Goal: Task Accomplishment & Management: Complete application form

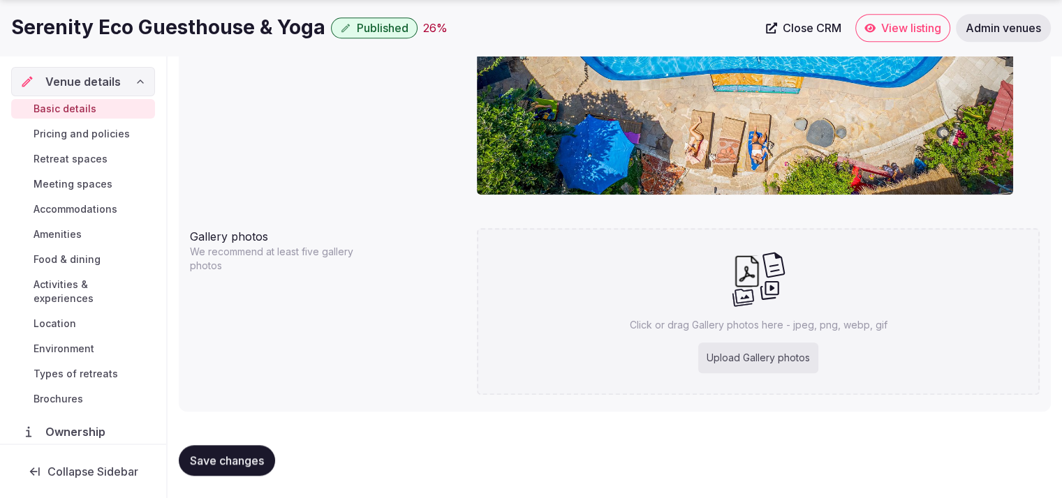
scroll to position [78, 0]
click at [755, 357] on div "Upload Gallery photos" at bounding box center [758, 358] width 120 height 31
type input "**********"
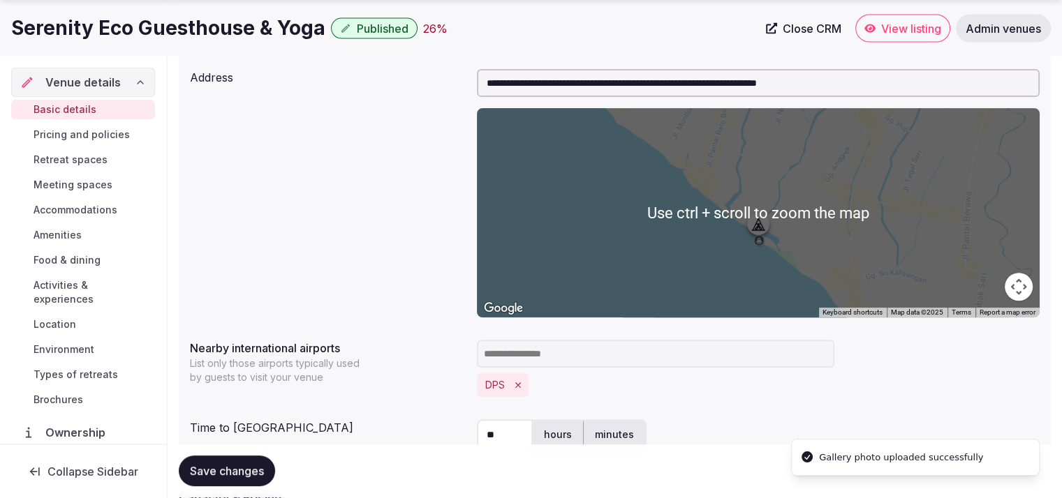
scroll to position [937, 0]
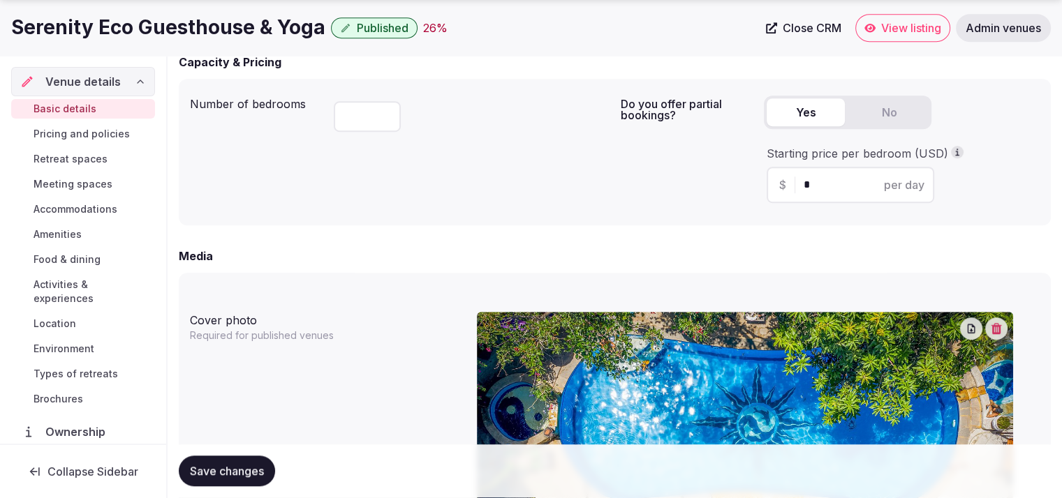
click at [823, 181] on input "*" at bounding box center [863, 185] width 118 height 17
type input "**"
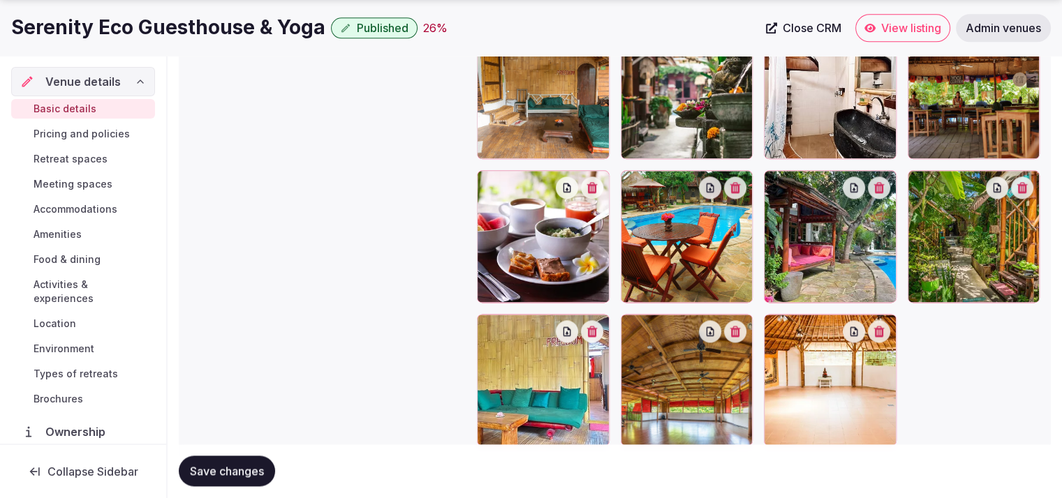
scroll to position [1865, 0]
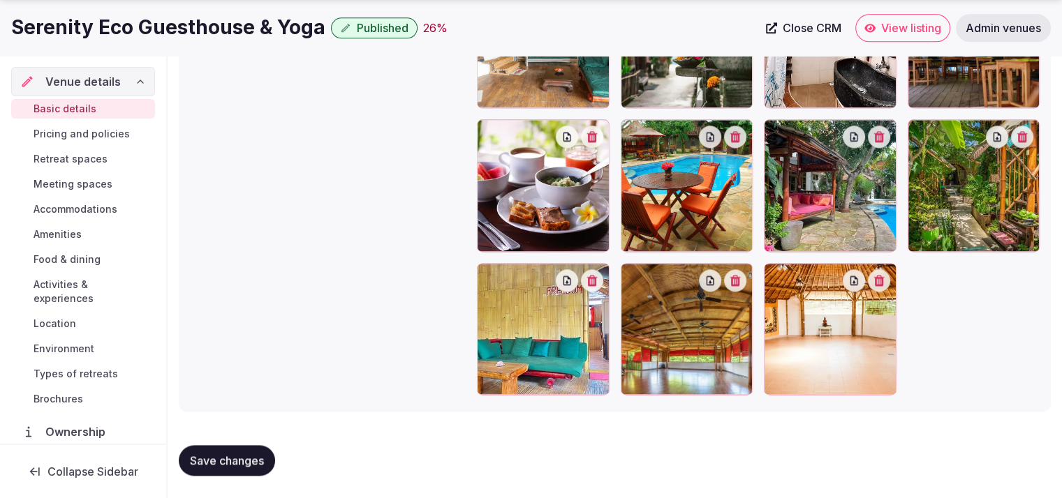
click at [244, 454] on span "Save changes" at bounding box center [227, 461] width 74 height 14
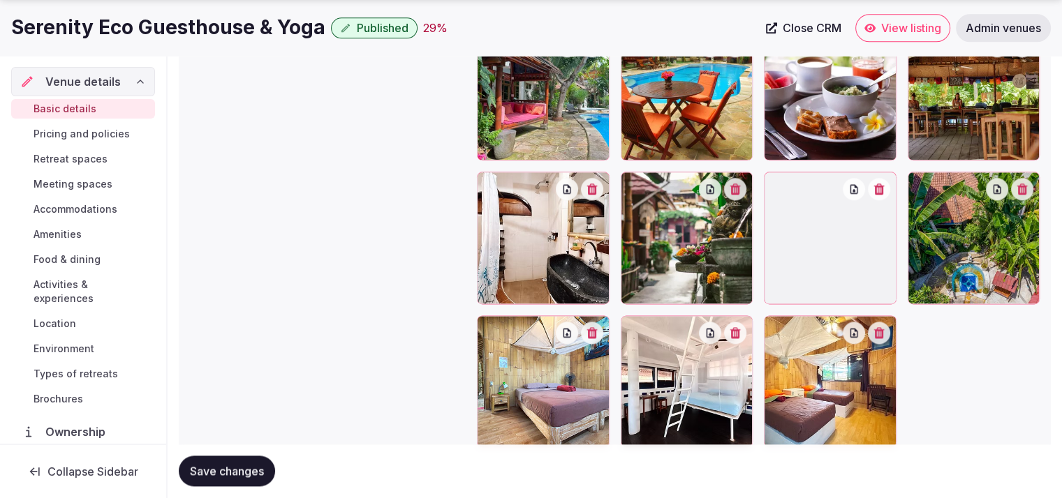
scroll to position [1818, 0]
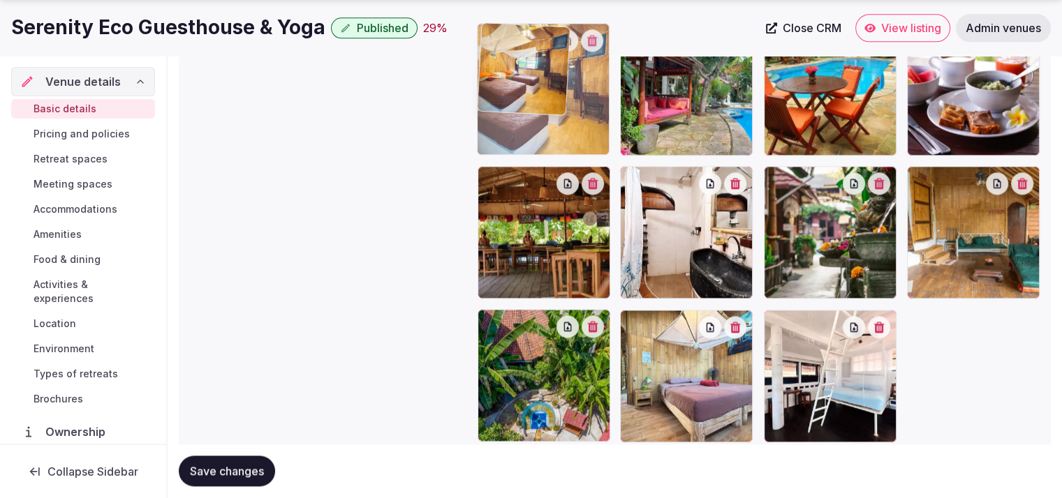
drag, startPoint x: 841, startPoint y: 359, endPoint x: 622, endPoint y: 114, distance: 328.3
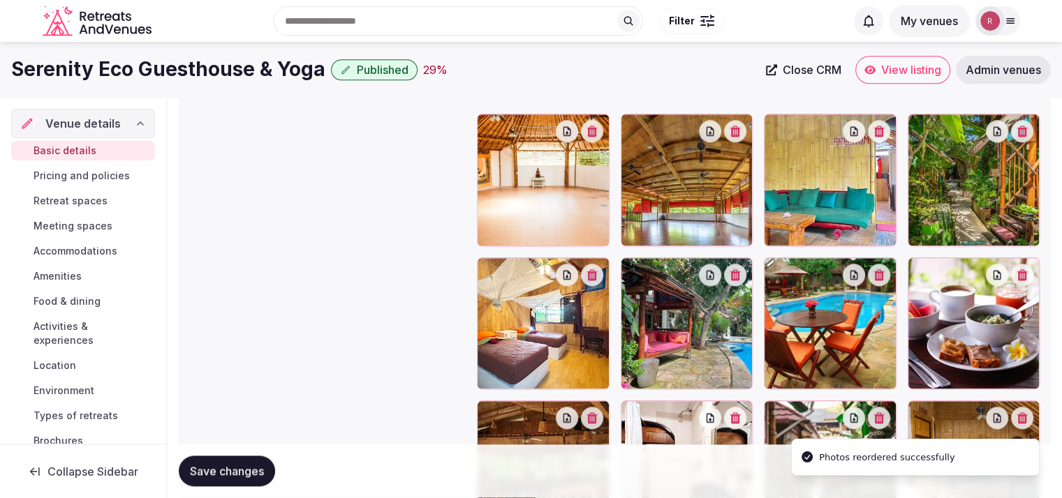
scroll to position [1558, 0]
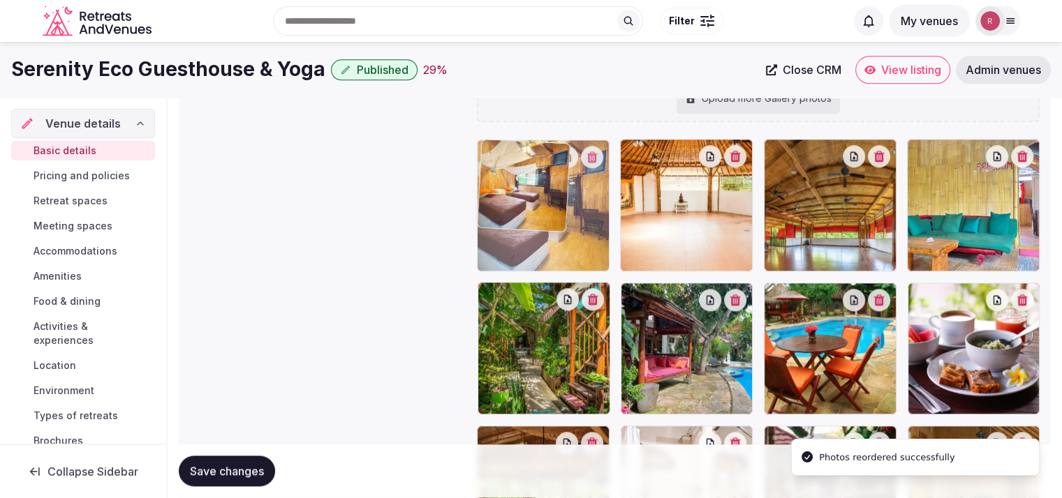
drag, startPoint x: 573, startPoint y: 351, endPoint x: 584, endPoint y: 250, distance: 101.8
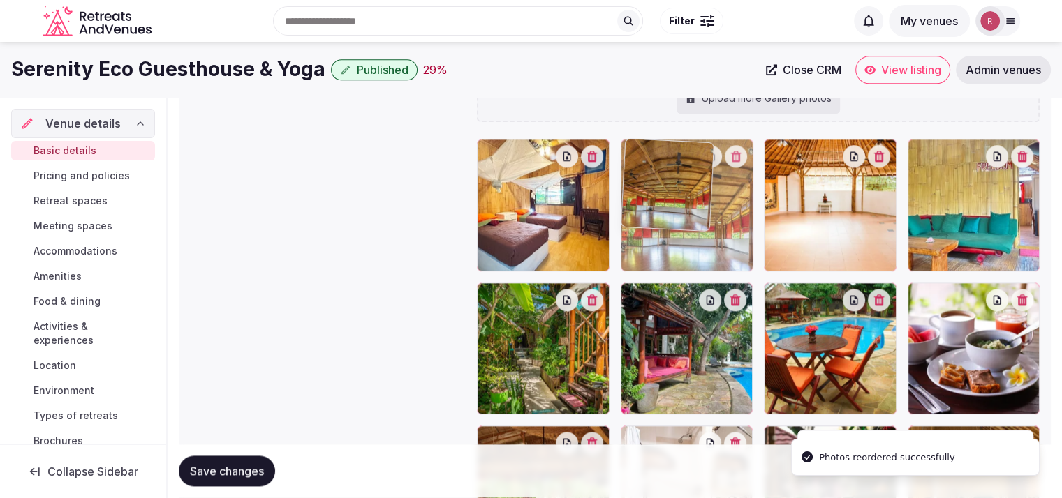
drag, startPoint x: 806, startPoint y: 227, endPoint x: 718, endPoint y: 237, distance: 87.8
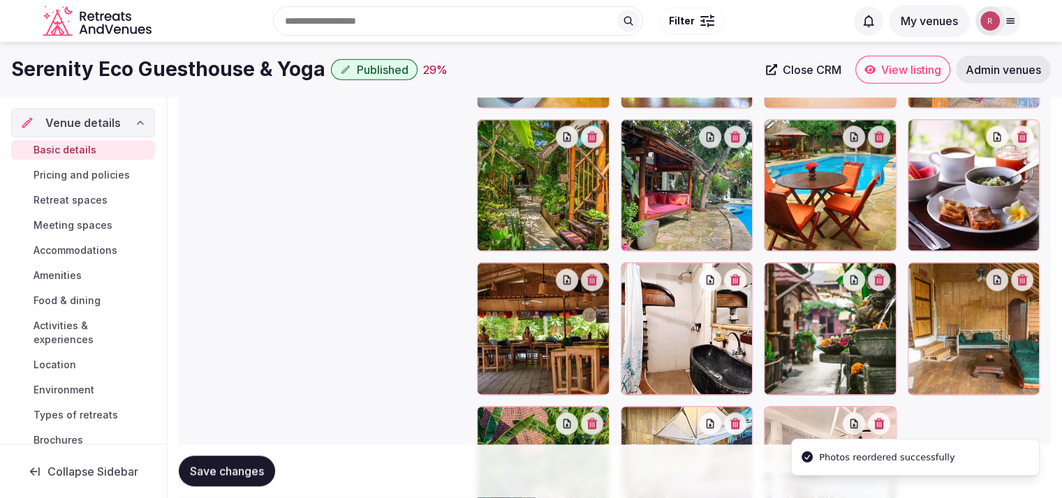
scroll to position [1708, 0]
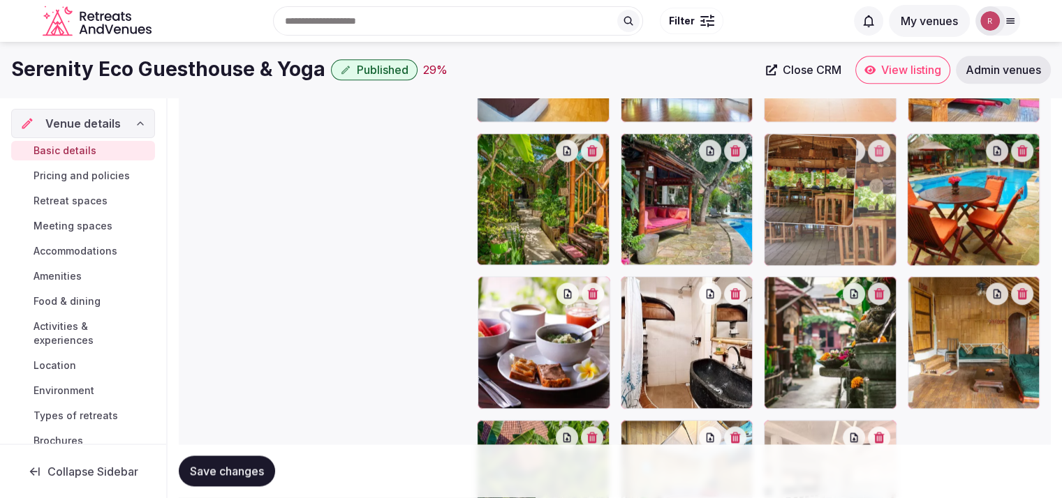
drag, startPoint x: 653, startPoint y: 286, endPoint x: 837, endPoint y: 153, distance: 226.5
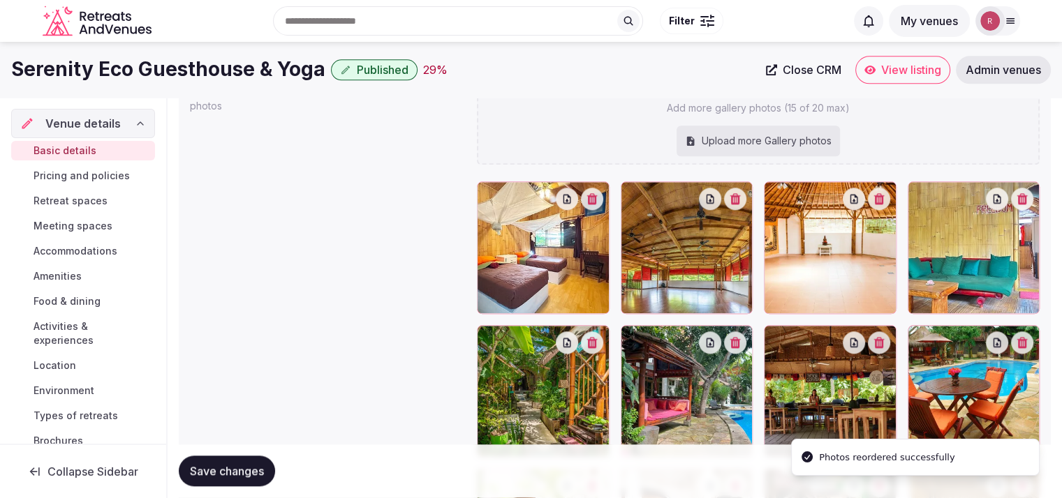
scroll to position [1479, 0]
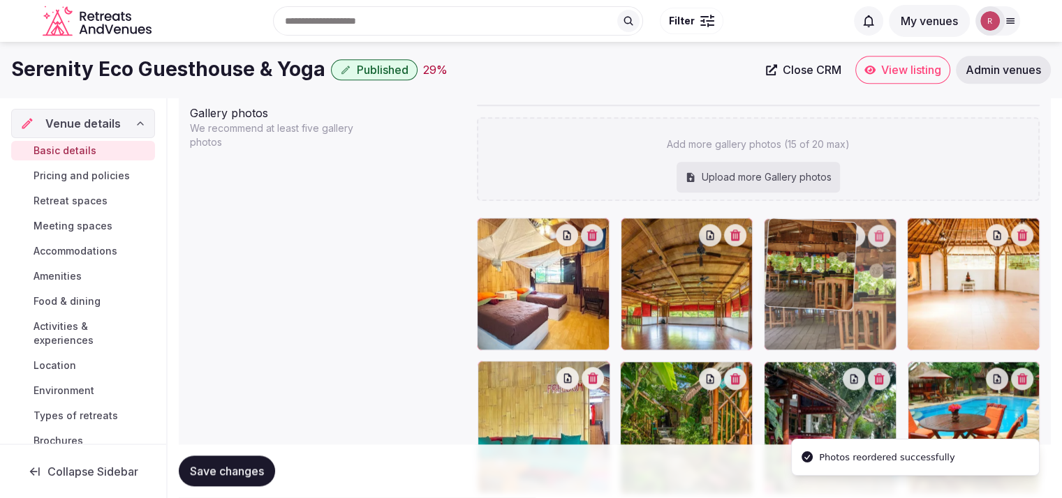
drag, startPoint x: 822, startPoint y: 407, endPoint x: 852, endPoint y: 320, distance: 91.6
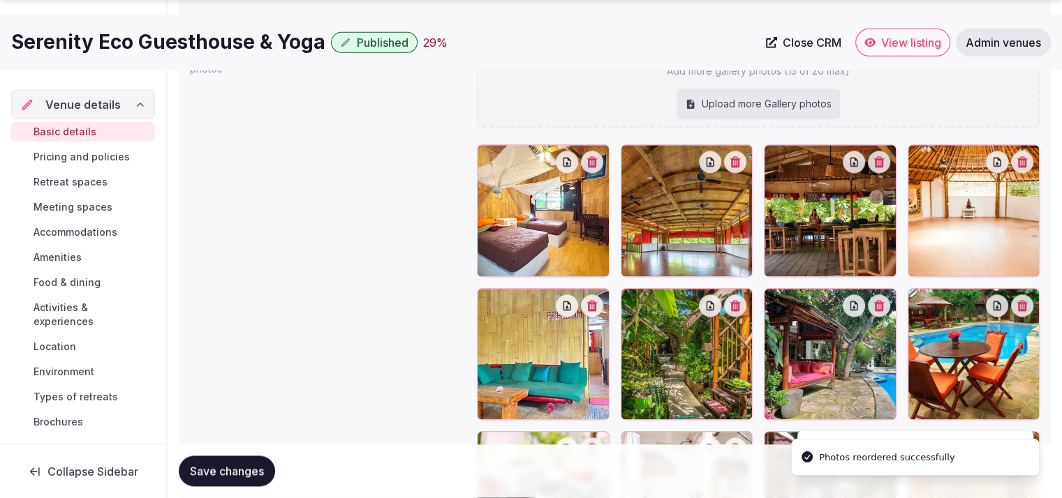
scroll to position [1597, 0]
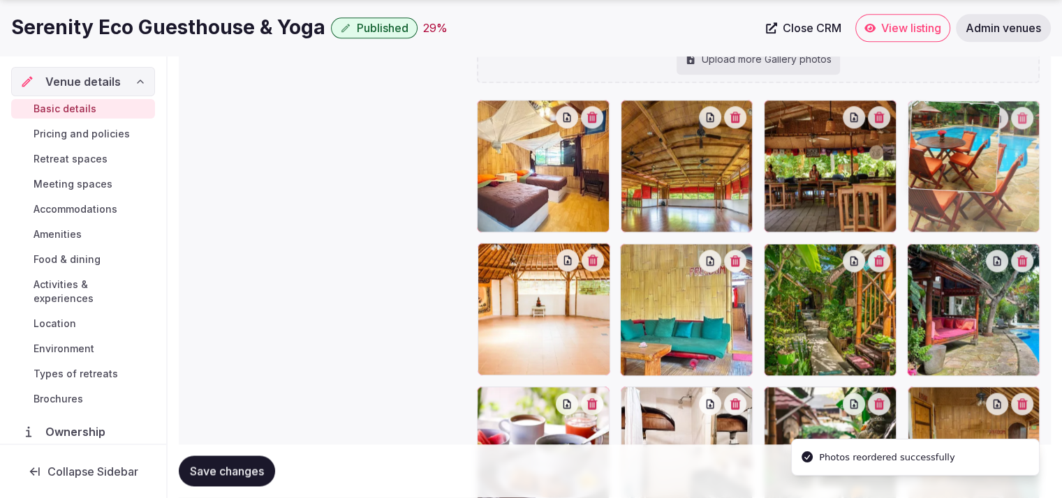
drag, startPoint x: 986, startPoint y: 350, endPoint x: 997, endPoint y: 233, distance: 117.7
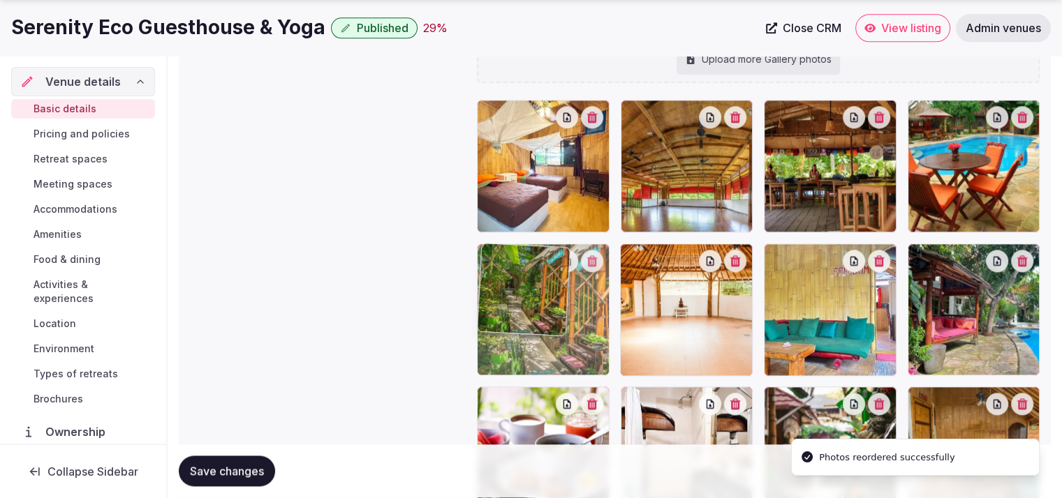
drag, startPoint x: 808, startPoint y: 315, endPoint x: 644, endPoint y: 320, distance: 163.4
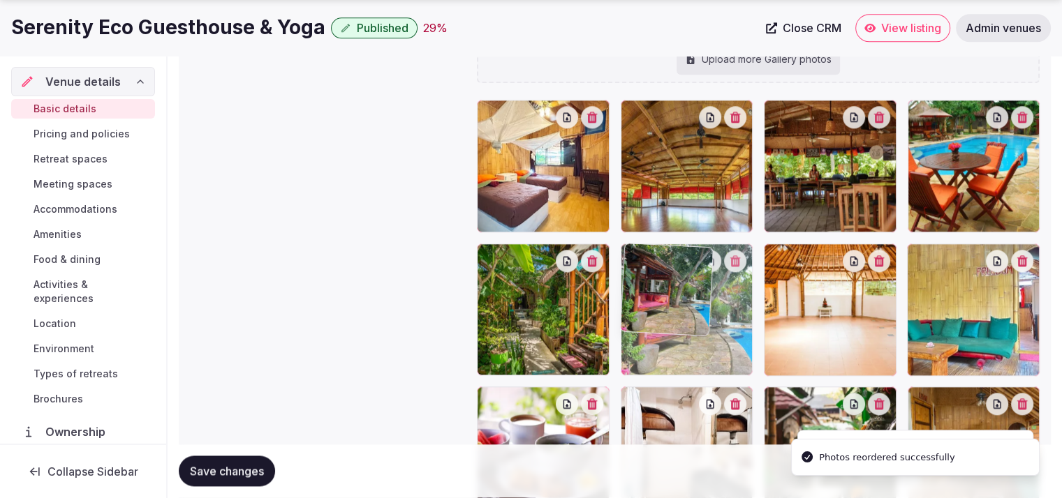
drag, startPoint x: 996, startPoint y: 330, endPoint x: 804, endPoint y: 336, distance: 191.4
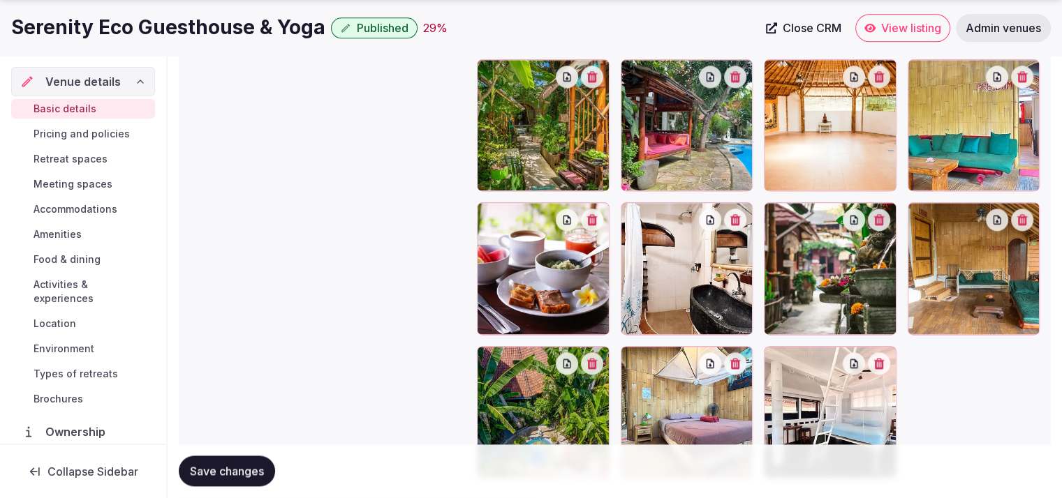
scroll to position [1823, 0]
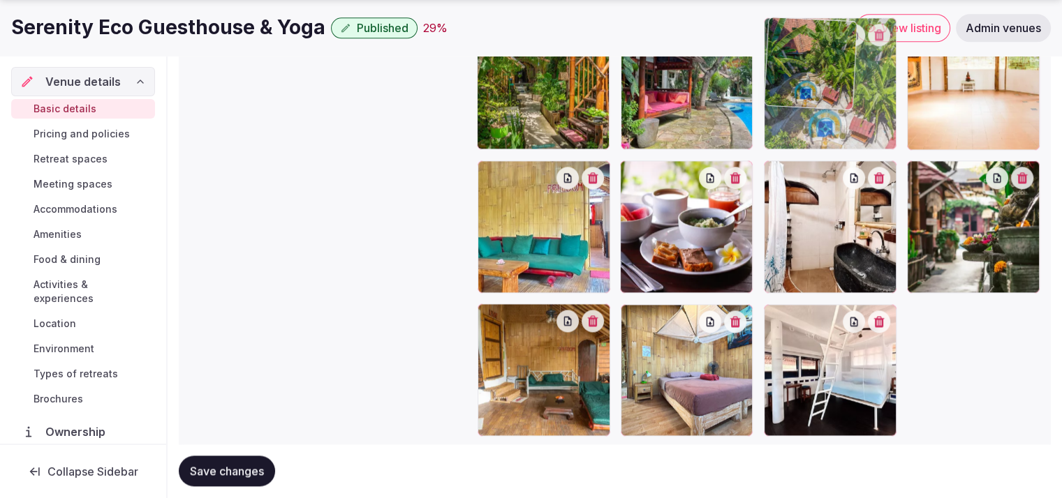
drag, startPoint x: 526, startPoint y: 387, endPoint x: 835, endPoint y: 140, distance: 396.3
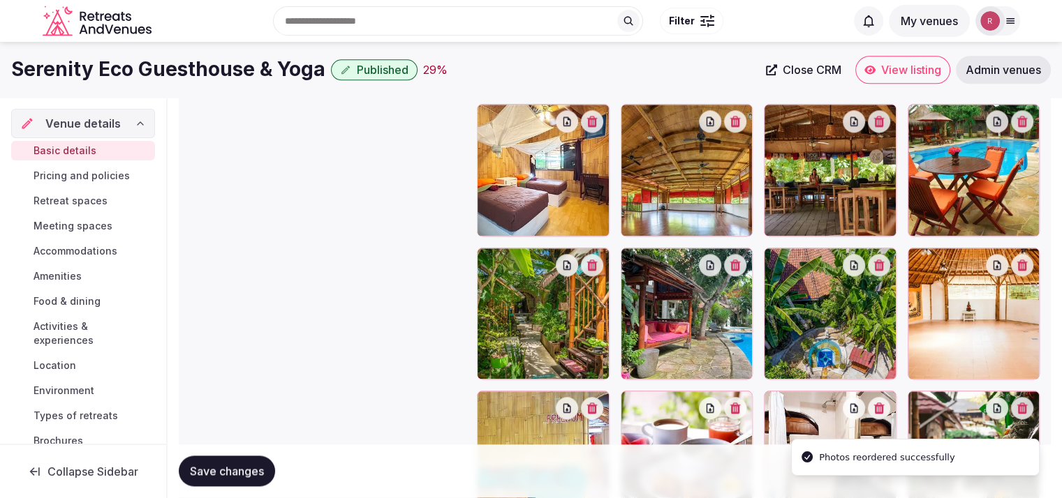
scroll to position [1568, 0]
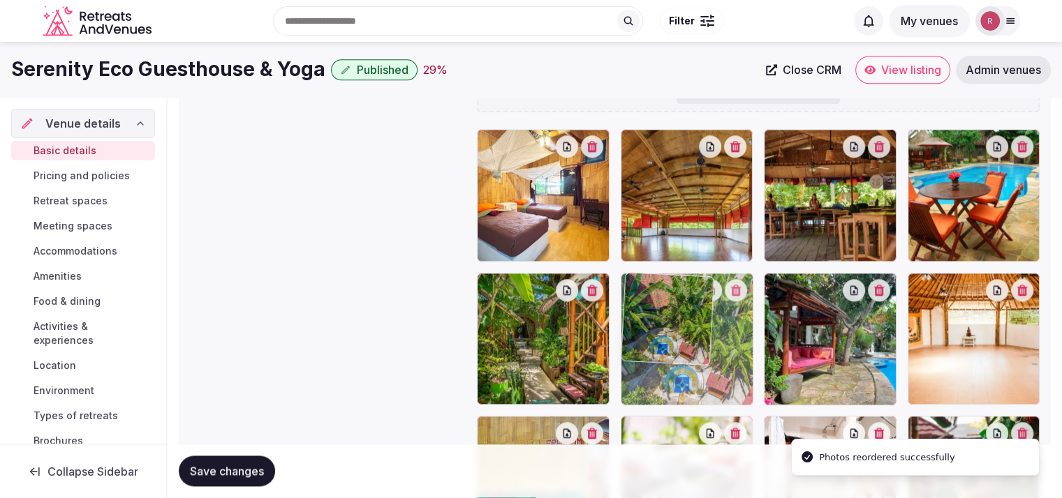
drag, startPoint x: 833, startPoint y: 330, endPoint x: 724, endPoint y: 344, distance: 109.9
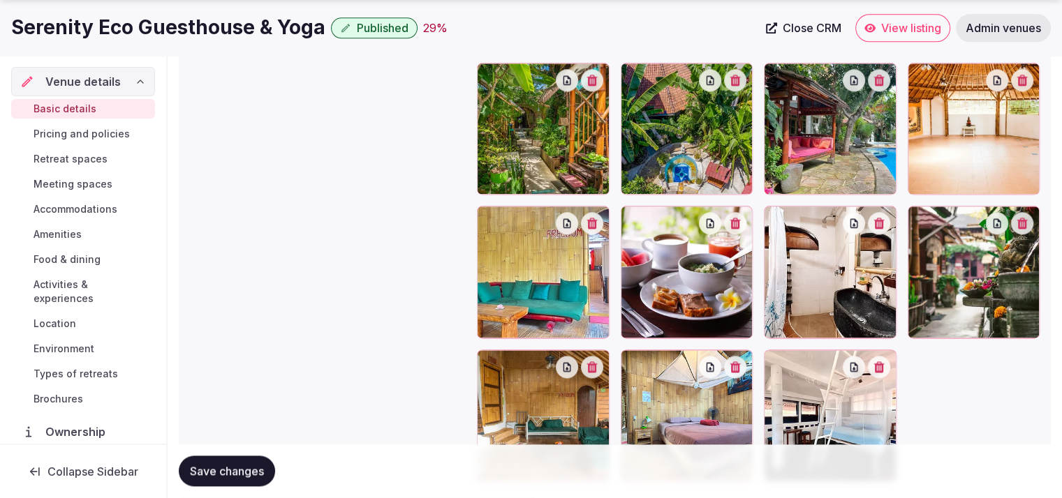
scroll to position [1823, 0]
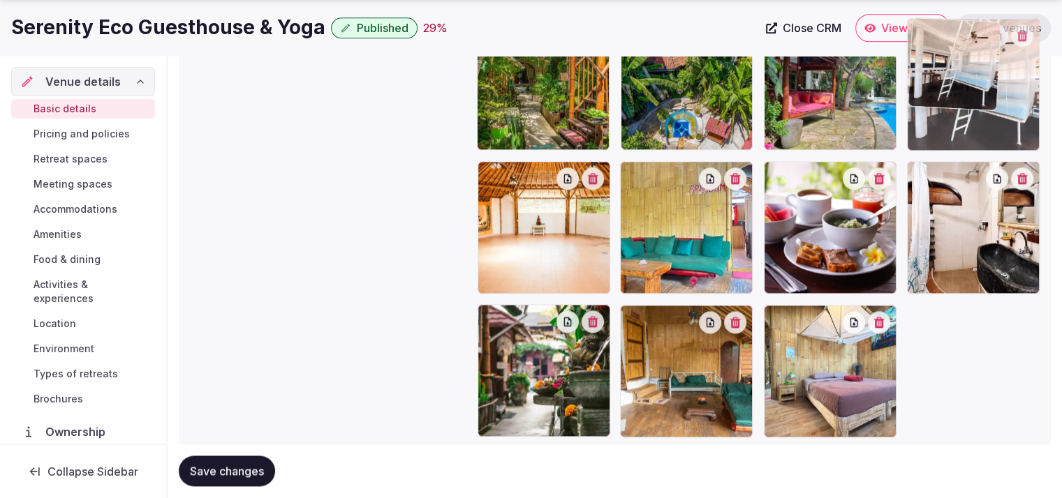
drag, startPoint x: 845, startPoint y: 370, endPoint x: 942, endPoint y: 148, distance: 242.0
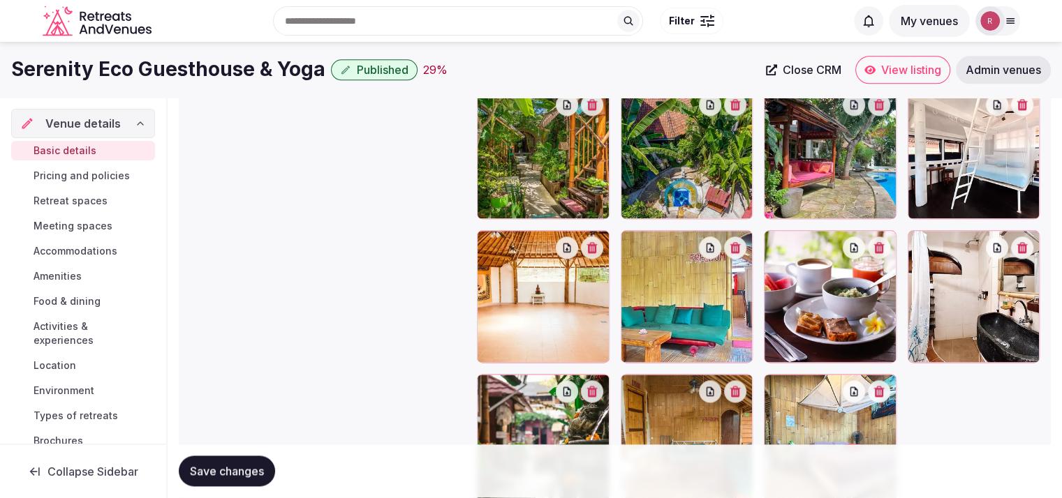
scroll to position [1581, 0]
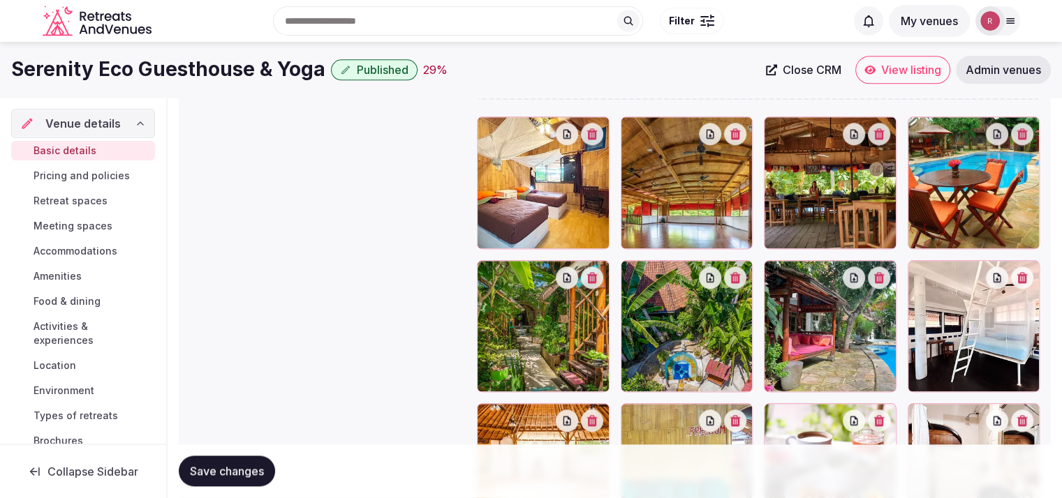
click at [233, 460] on button "Save changes" at bounding box center [227, 472] width 96 height 31
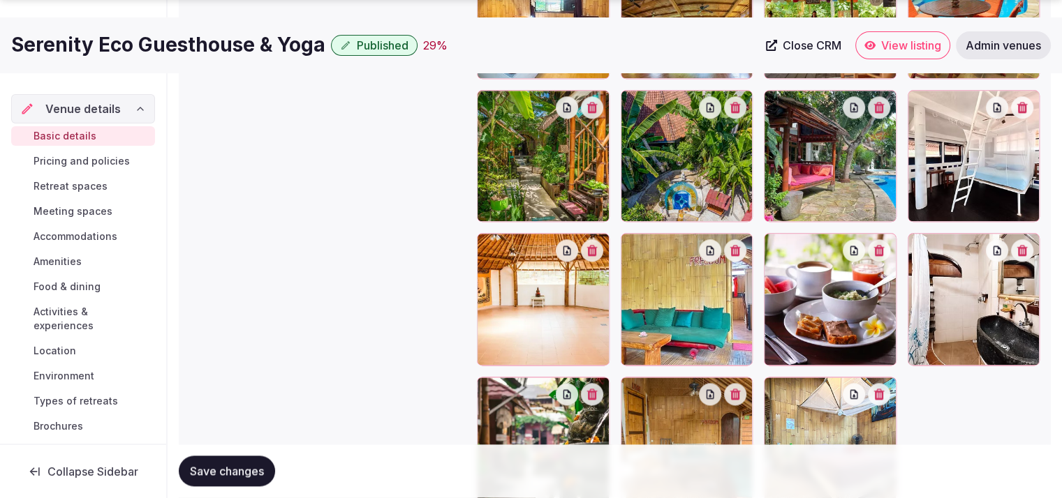
scroll to position [1865, 0]
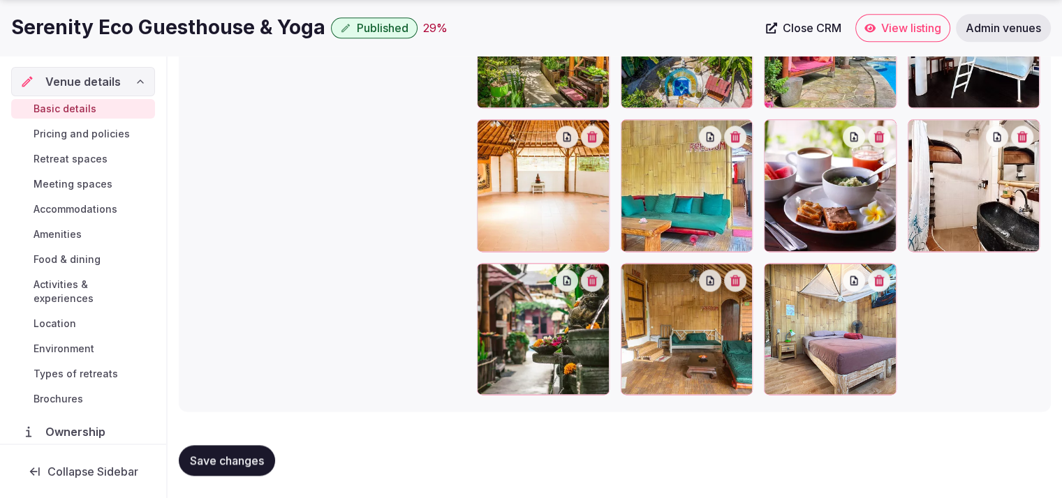
click at [75, 150] on link "Retreat spaces" at bounding box center [83, 159] width 144 height 20
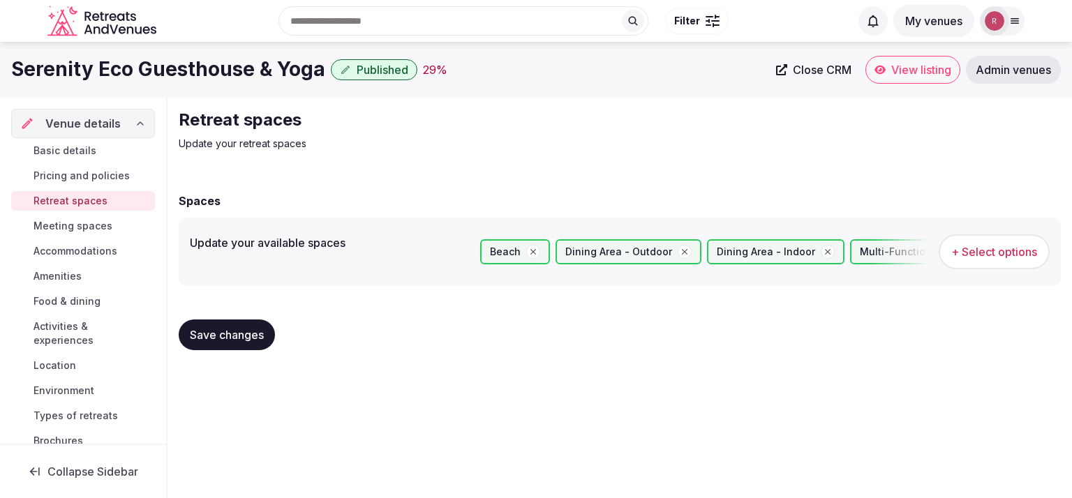
click at [986, 242] on button "+ Select options" at bounding box center [994, 252] width 111 height 35
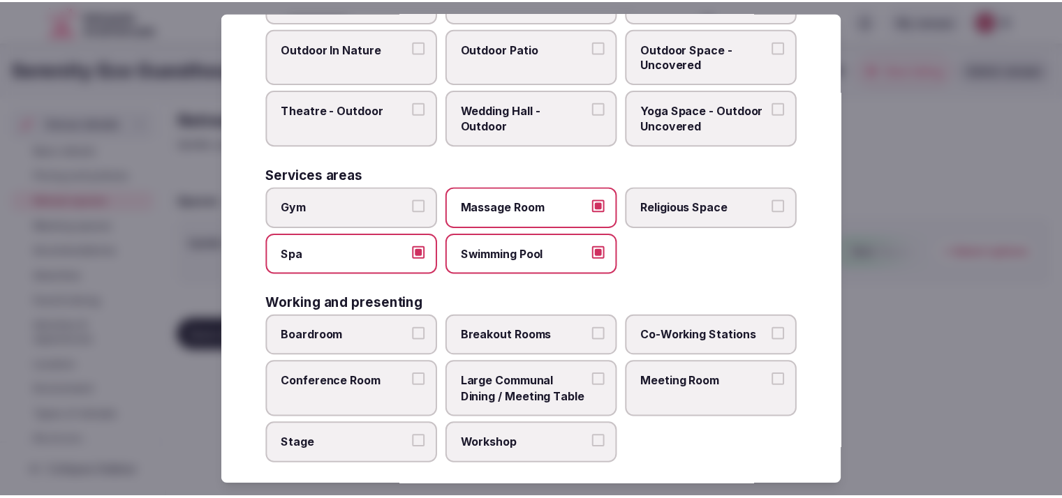
scroll to position [642, 0]
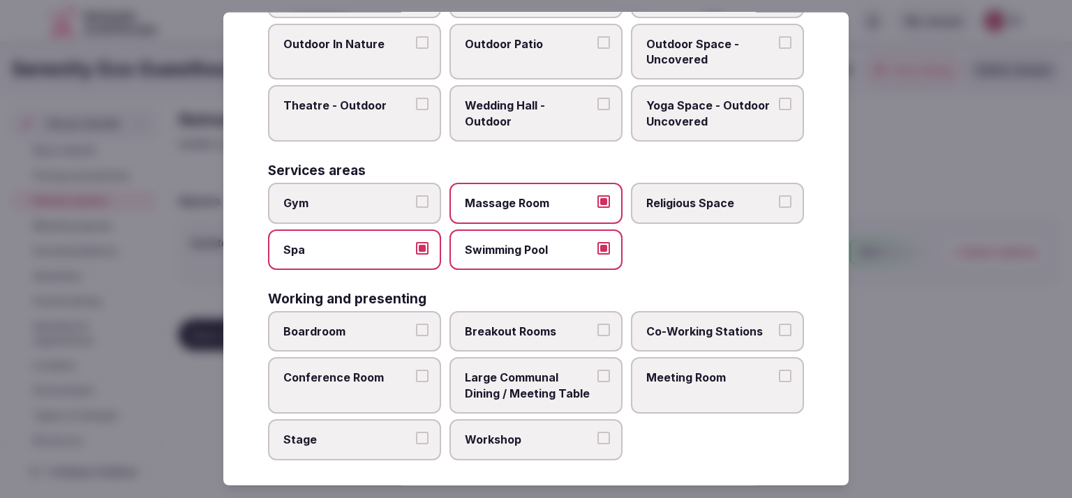
click at [874, 326] on div at bounding box center [536, 249] width 1072 height 498
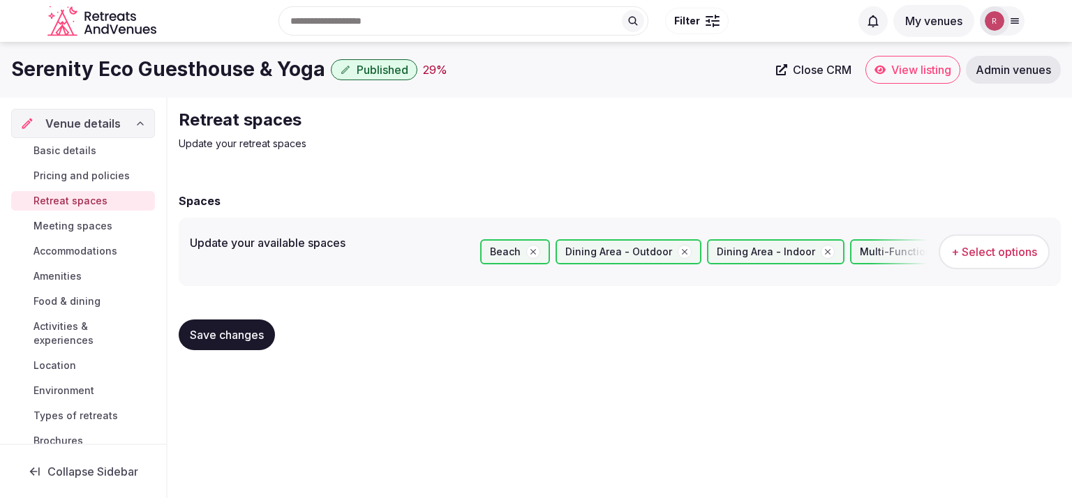
click at [38, 230] on span "Meeting spaces" at bounding box center [73, 226] width 79 height 14
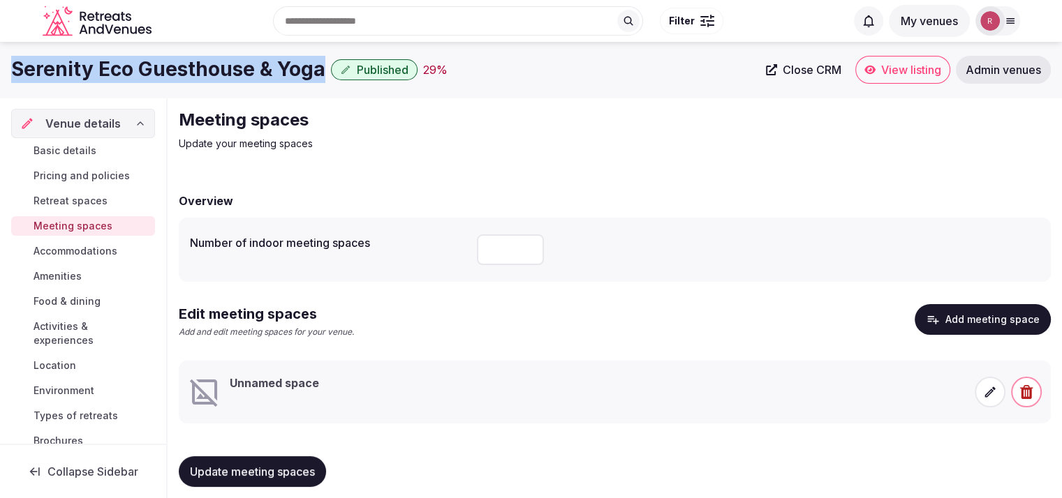
drag, startPoint x: 321, startPoint y: 71, endPoint x: 7, endPoint y: 69, distance: 314.2
click at [7, 69] on div "Serenity Eco Guesthouse & Yoga Published 29 % Close CRM View listing Admin venu…" at bounding box center [531, 70] width 1062 height 28
copy h1 "Serenity Eco Guesthouse & Yoga"
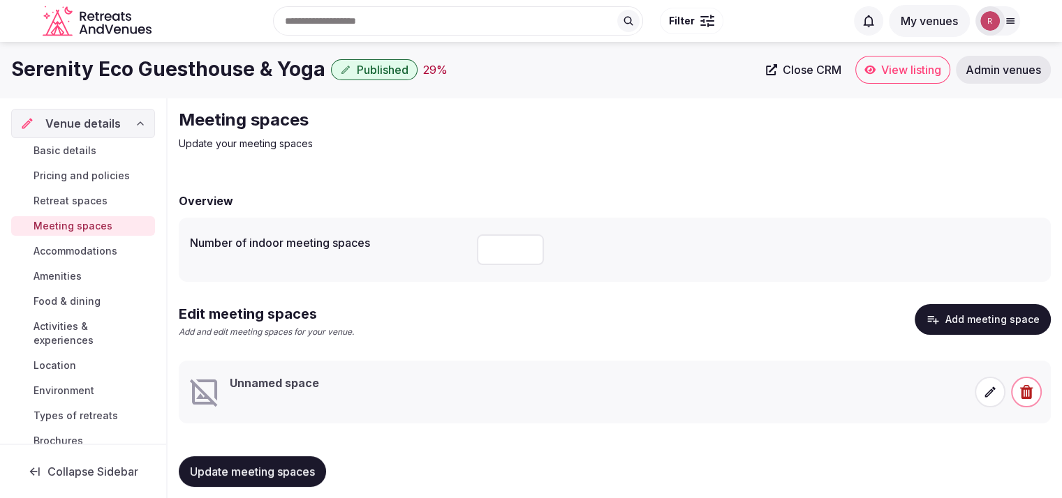
click at [533, 259] on input "number" at bounding box center [510, 250] width 67 height 31
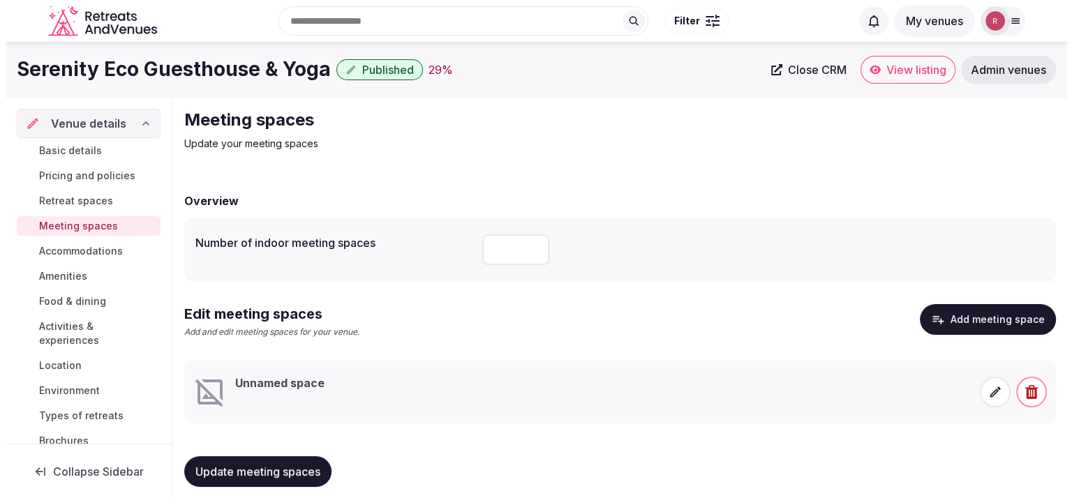
scroll to position [11, 0]
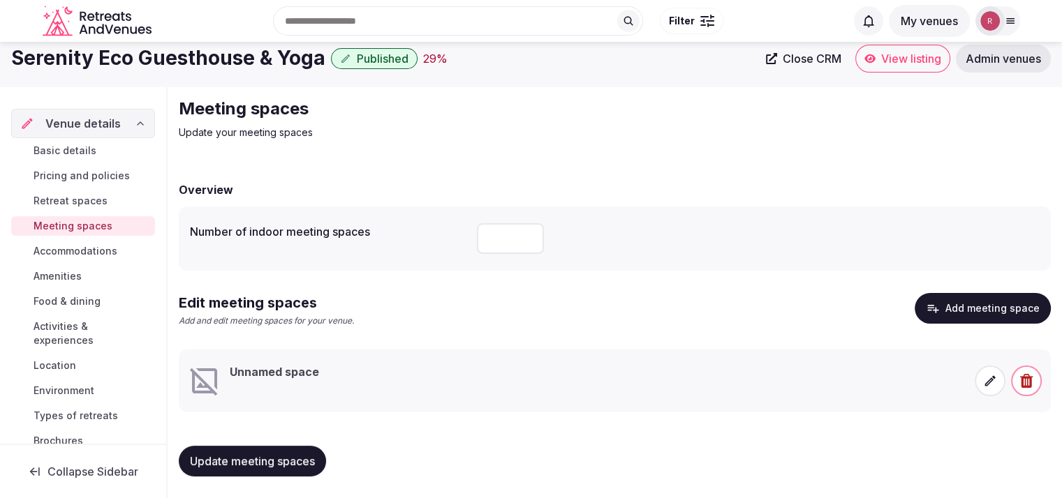
type input "*"
click at [995, 382] on icon at bounding box center [990, 381] width 14 height 14
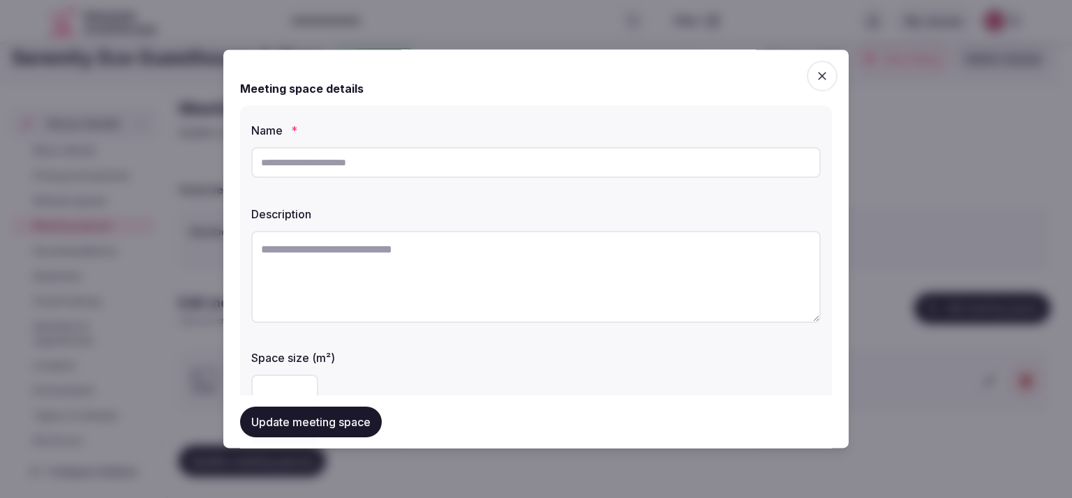
click at [415, 168] on input "text" at bounding box center [536, 162] width 570 height 31
paste input "**********"
type input "**********"
click at [410, 260] on textarea at bounding box center [536, 277] width 570 height 92
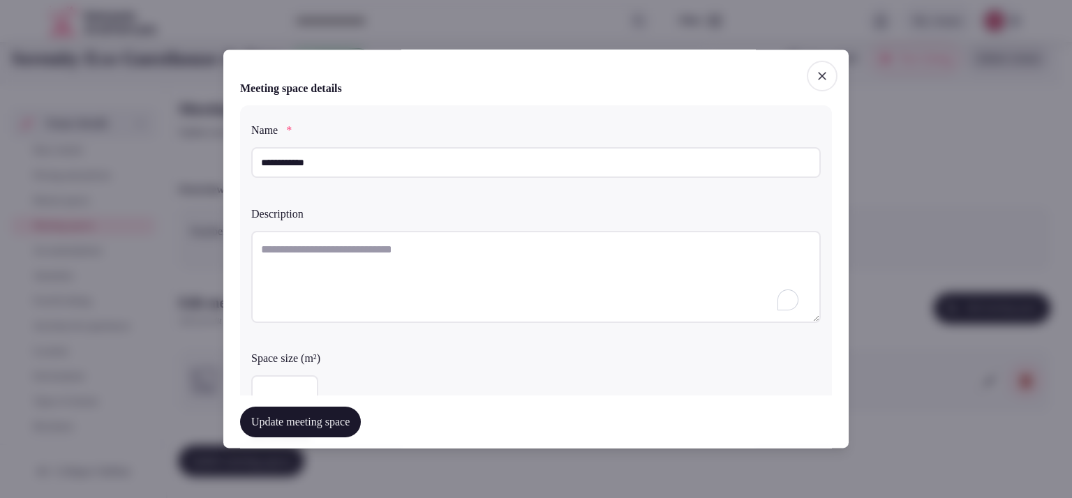
paste textarea "**********"
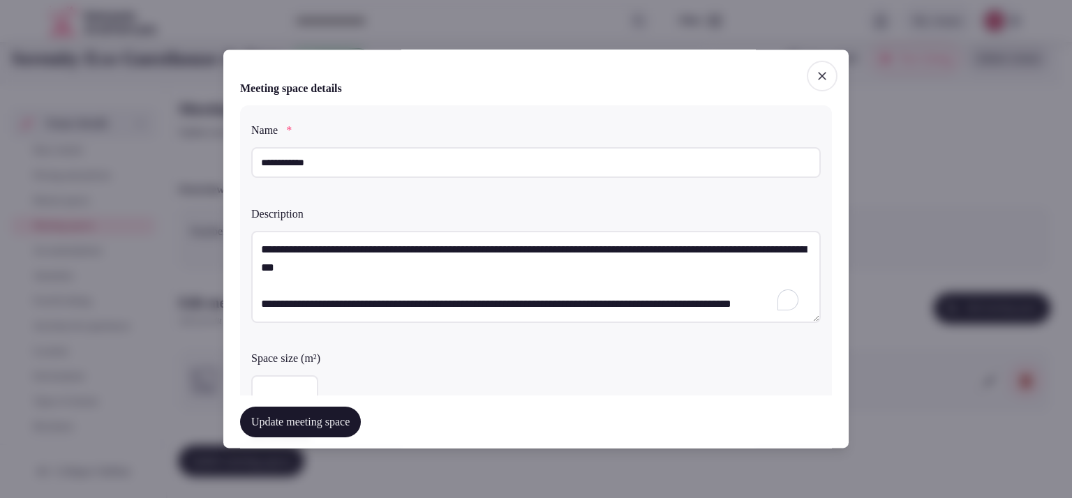
scroll to position [8, 0]
click at [253, 290] on textarea "**********" at bounding box center [530, 276] width 559 height 91
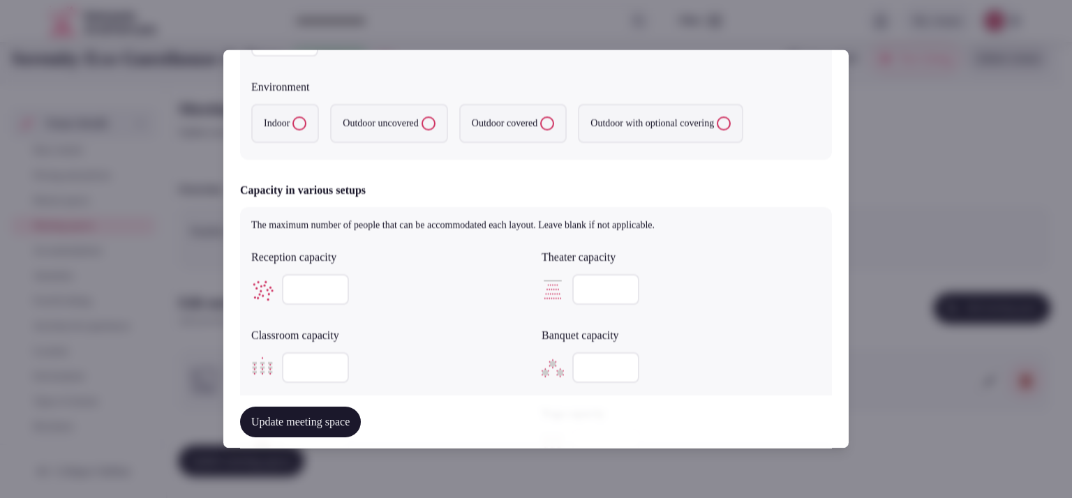
type textarea "**********"
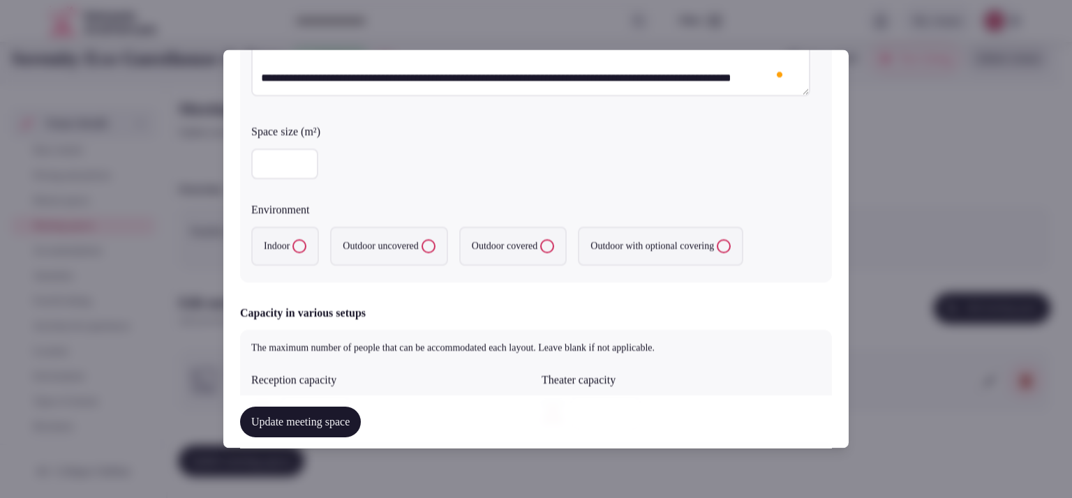
scroll to position [219, 0]
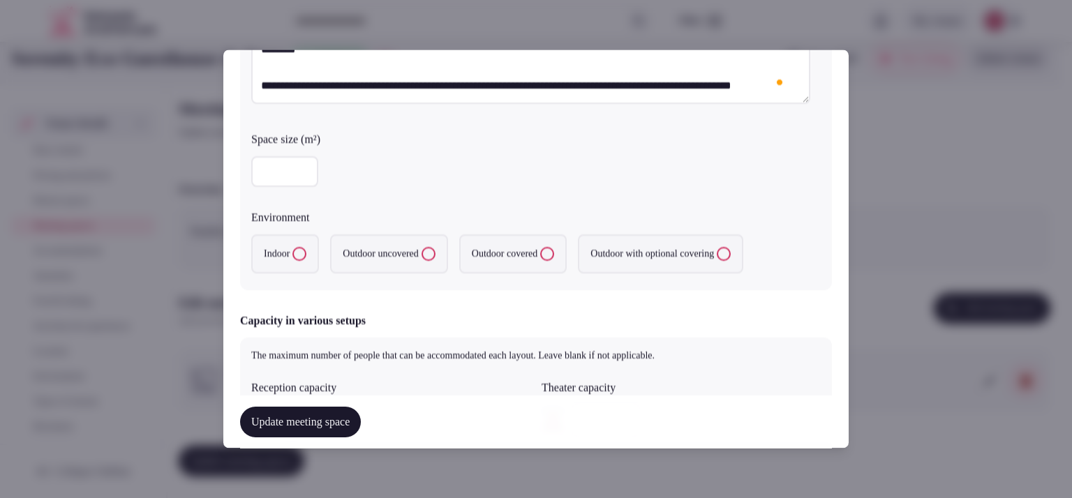
click at [290, 251] on label "Indoor" at bounding box center [285, 254] width 68 height 39
click at [293, 251] on button "Indoor" at bounding box center [300, 255] width 14 height 14
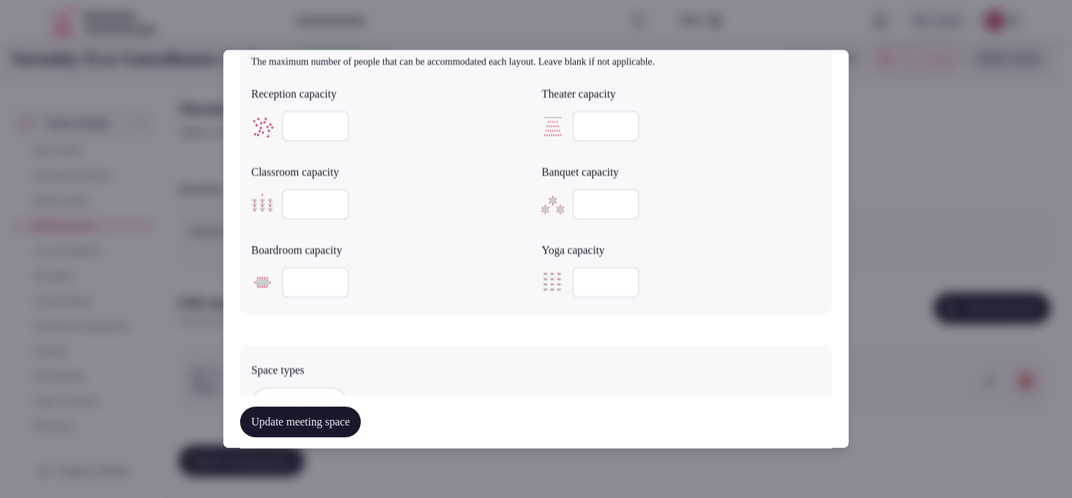
scroll to position [507, 0]
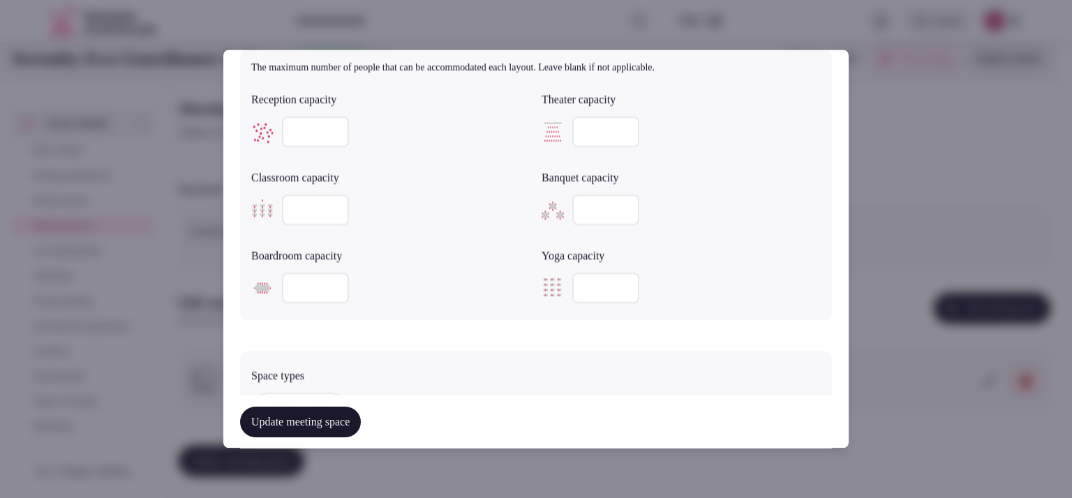
click at [311, 120] on input "number" at bounding box center [315, 132] width 67 height 31
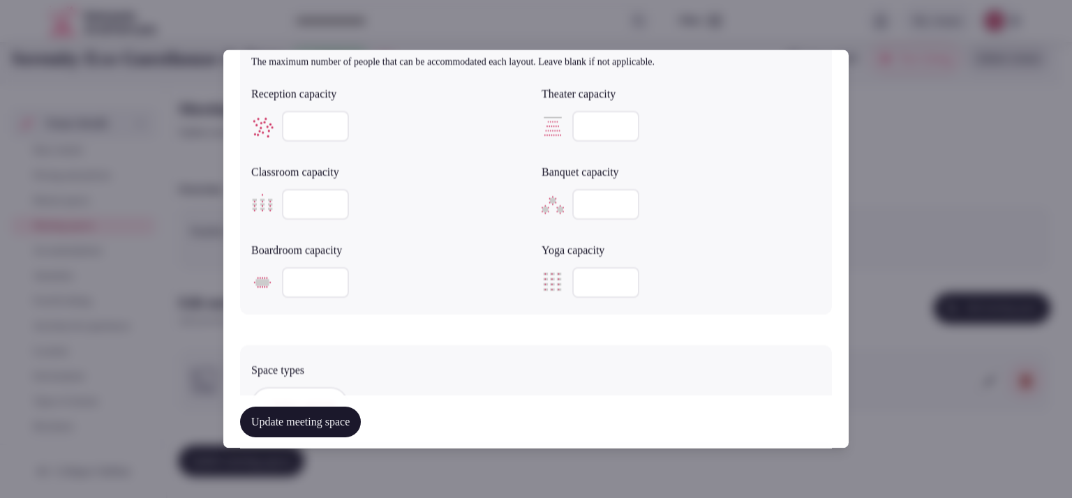
type input "**"
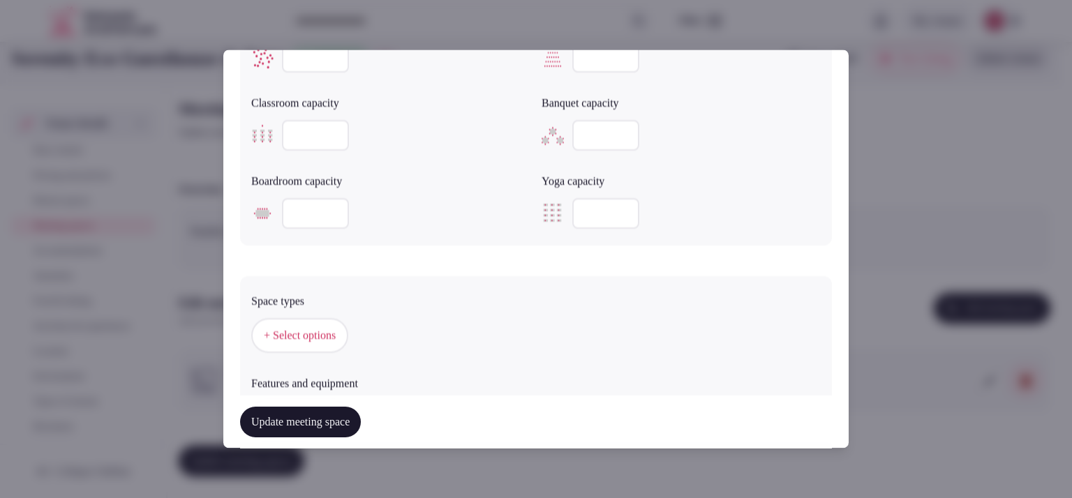
scroll to position [612, 0]
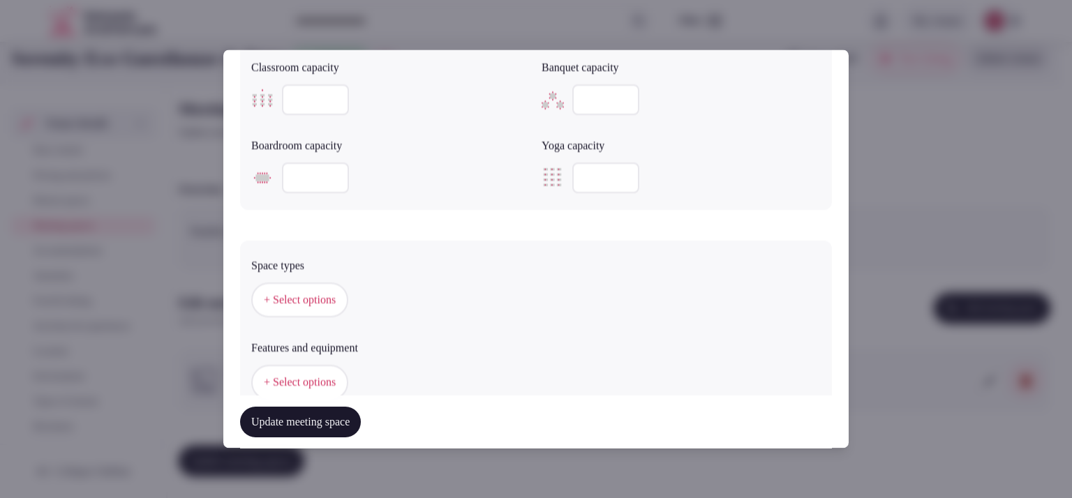
click at [267, 288] on button "+ Select options" at bounding box center [299, 300] width 97 height 35
drag, startPoint x: 849, startPoint y: 96, endPoint x: 849, endPoint y: 108, distance: 11.9
click at [298, 287] on button "+ Select options" at bounding box center [299, 300] width 97 height 35
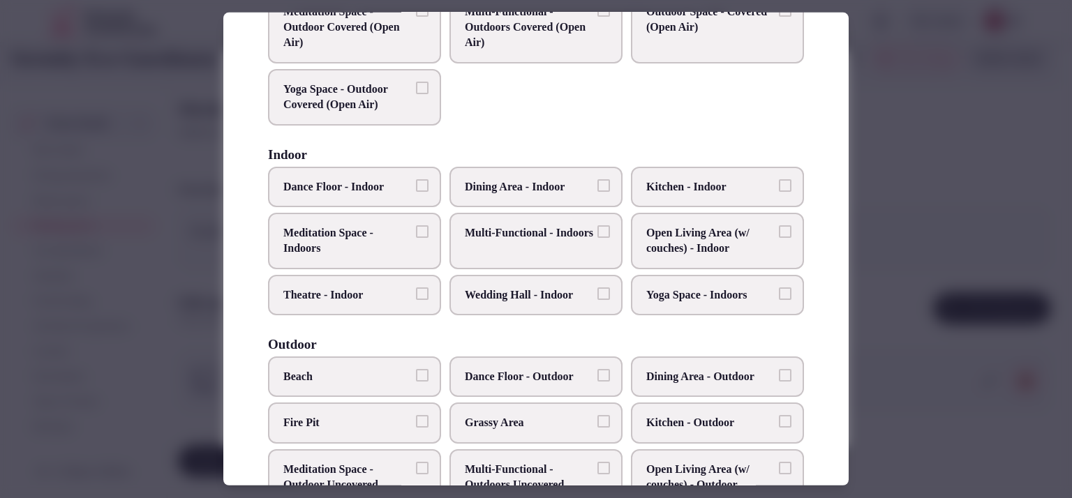
scroll to position [165, 0]
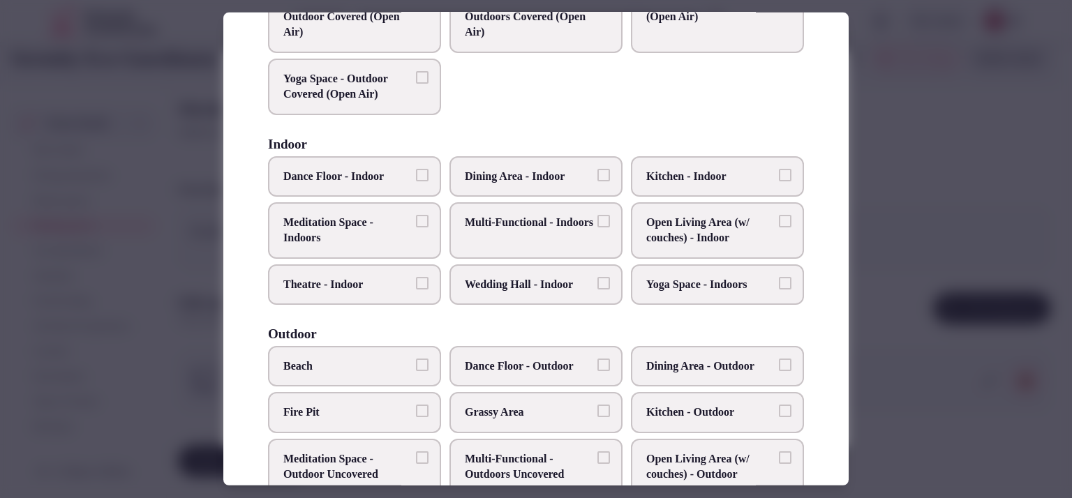
click at [715, 295] on label "Yoga Space - Indoors" at bounding box center [717, 285] width 173 height 40
click at [779, 290] on button "Yoga Space - Indoors" at bounding box center [785, 283] width 13 height 13
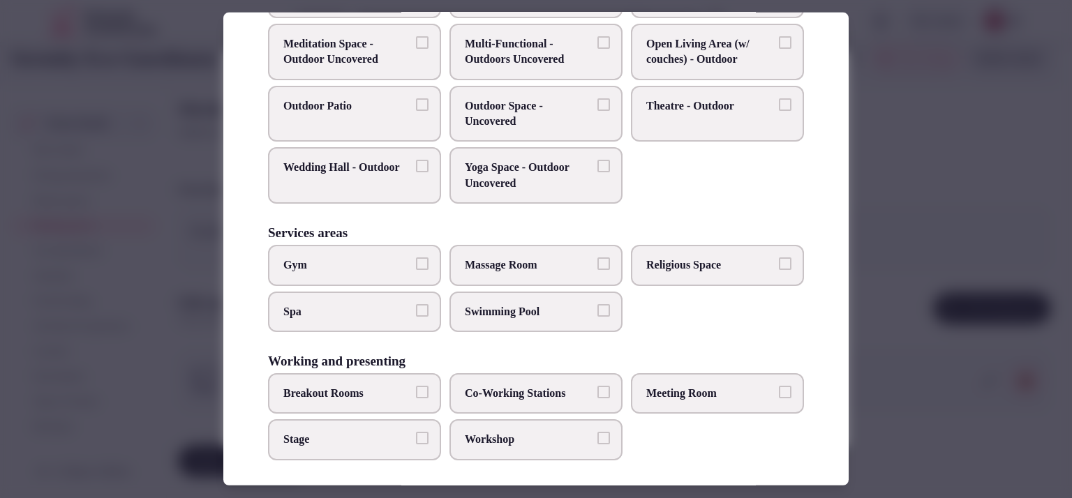
scroll to position [581, 0]
click at [880, 384] on div at bounding box center [536, 249] width 1072 height 498
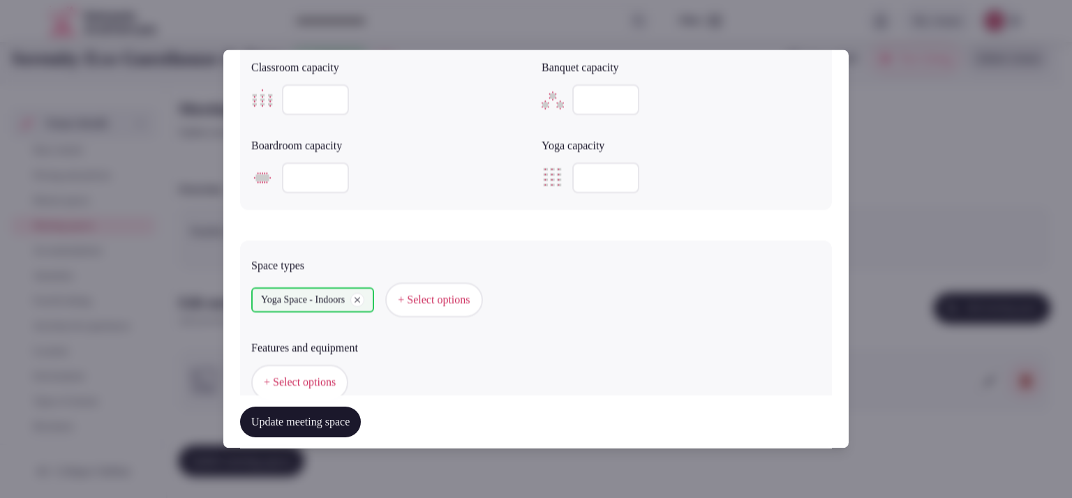
click at [308, 381] on span "+ Select options" at bounding box center [300, 383] width 72 height 15
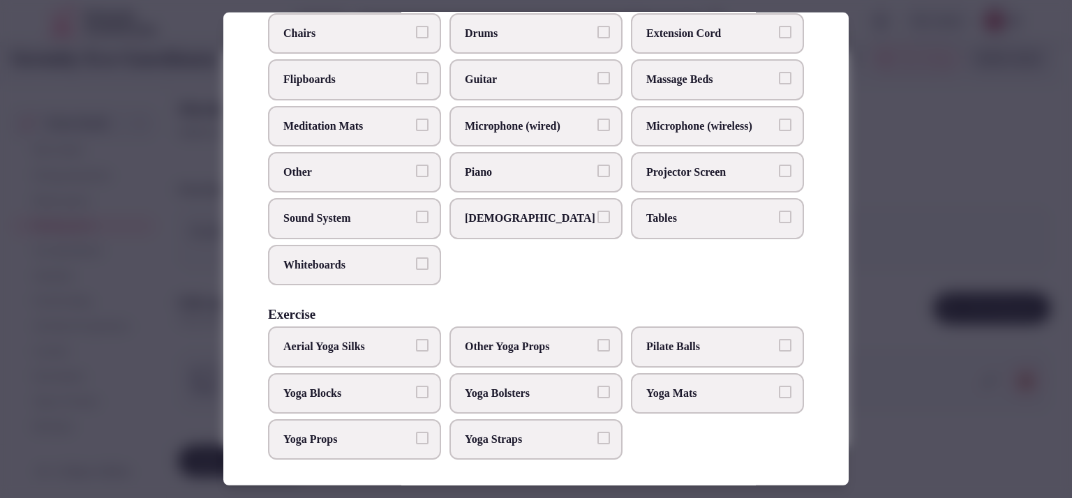
scroll to position [0, 0]
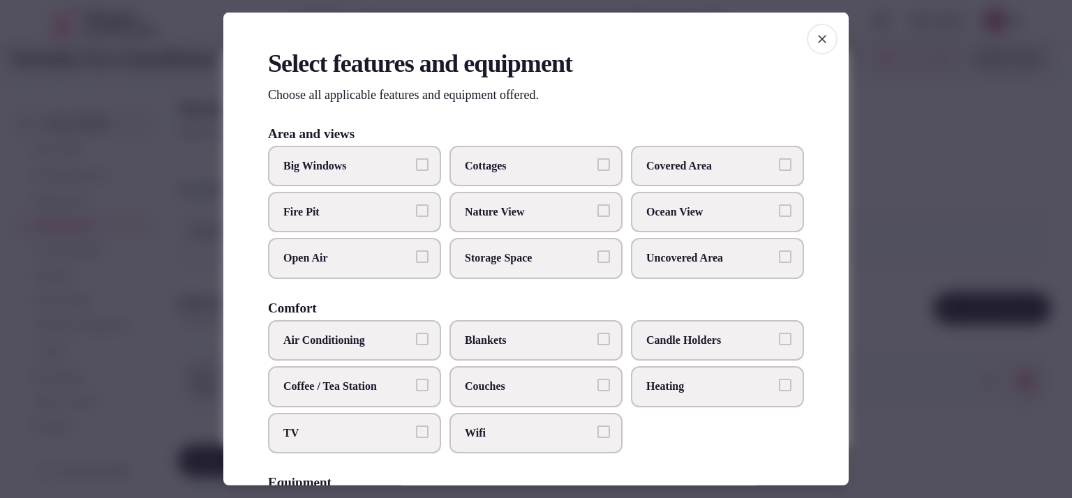
click at [406, 261] on span "Open Air" at bounding box center [347, 258] width 128 height 15
click at [416, 261] on button "Open Air" at bounding box center [422, 257] width 13 height 13
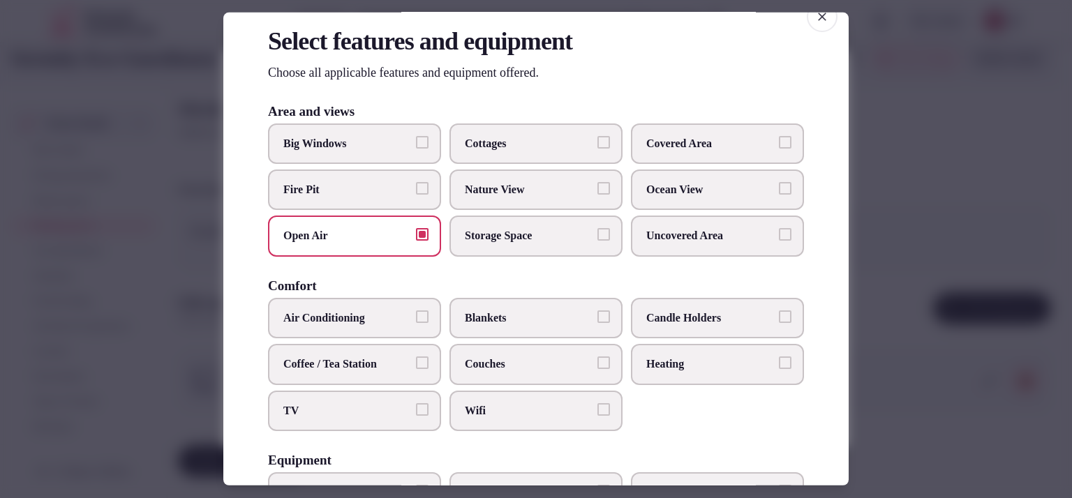
scroll to position [36, 0]
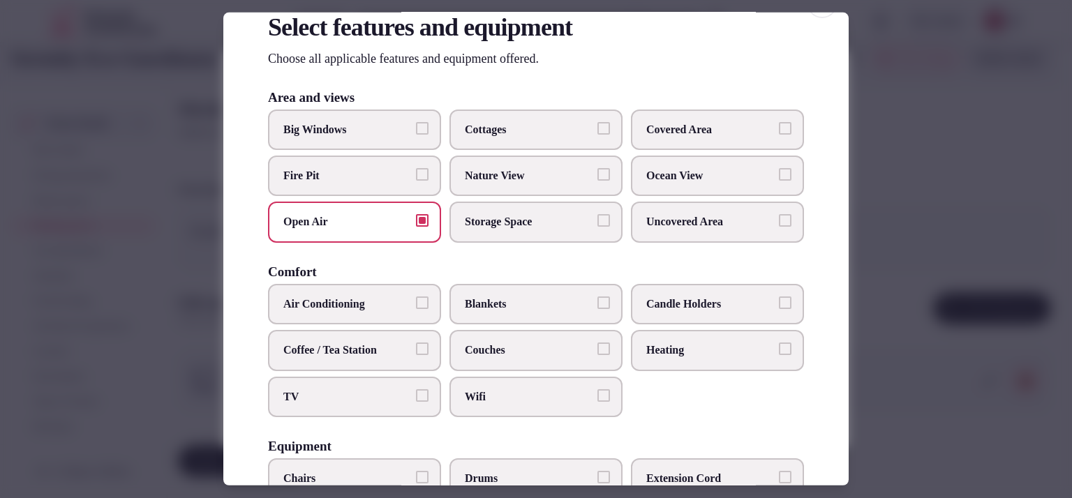
click at [550, 170] on span "Nature View" at bounding box center [529, 175] width 128 height 15
click at [598, 170] on button "Nature View" at bounding box center [604, 174] width 13 height 13
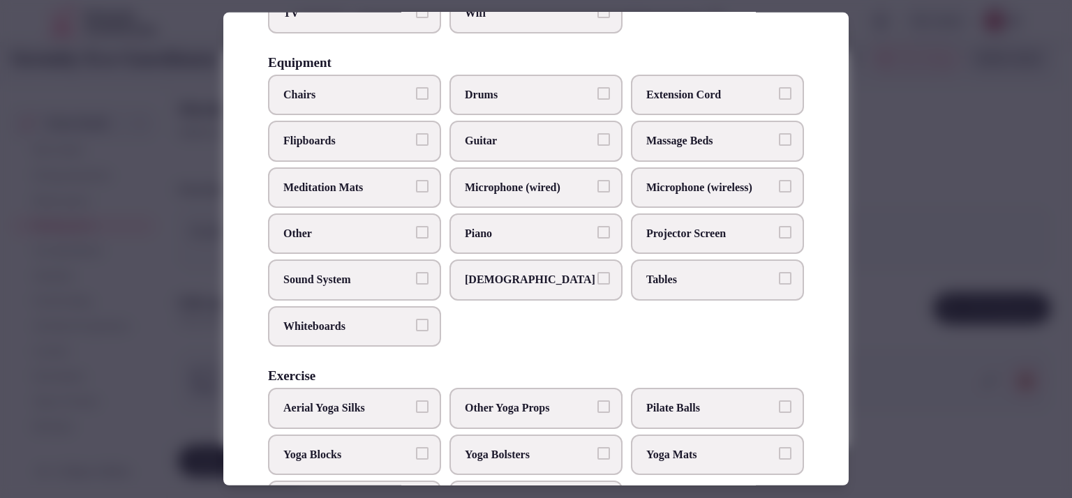
scroll to position [425, 0]
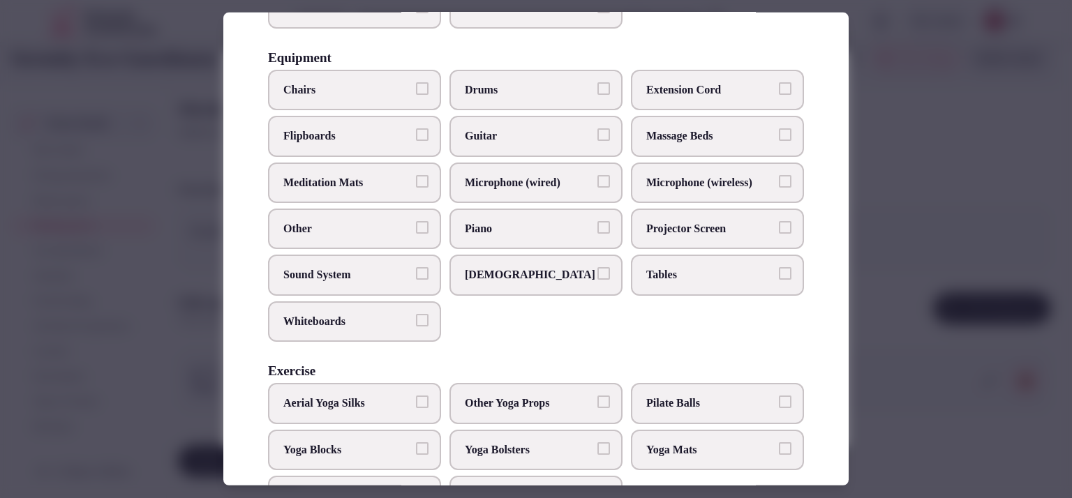
click at [352, 182] on span "Meditation Mats" at bounding box center [347, 182] width 128 height 15
click at [416, 182] on button "Meditation Mats" at bounding box center [422, 181] width 13 height 13
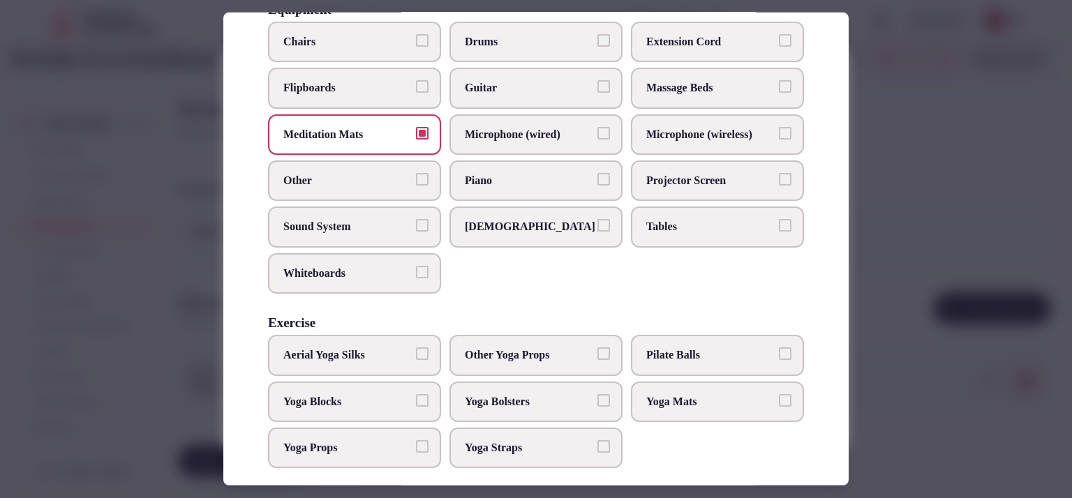
scroll to position [482, 0]
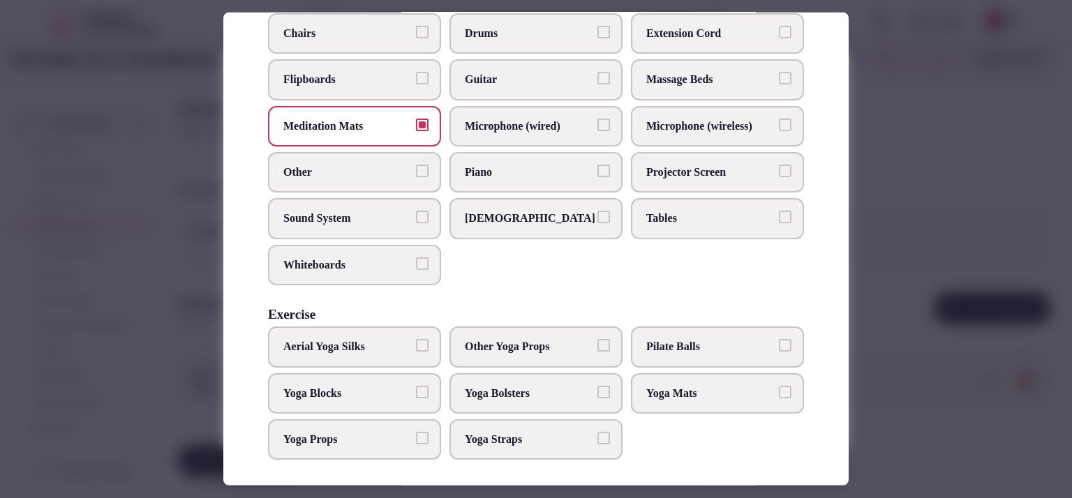
click at [578, 348] on label "Other Yoga Props" at bounding box center [536, 347] width 173 height 40
click at [598, 348] on button "Other Yoga Props" at bounding box center [604, 345] width 13 height 13
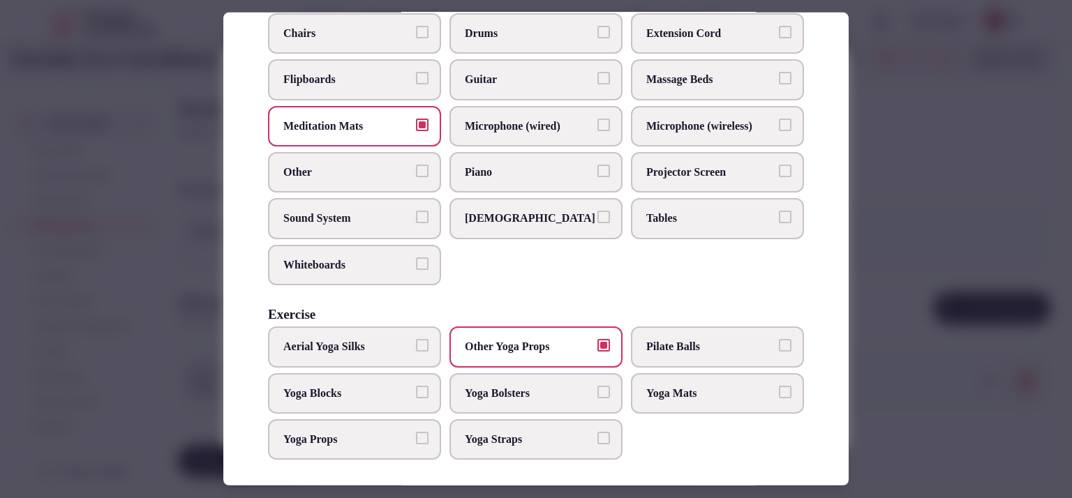
click at [889, 292] on div at bounding box center [536, 249] width 1072 height 498
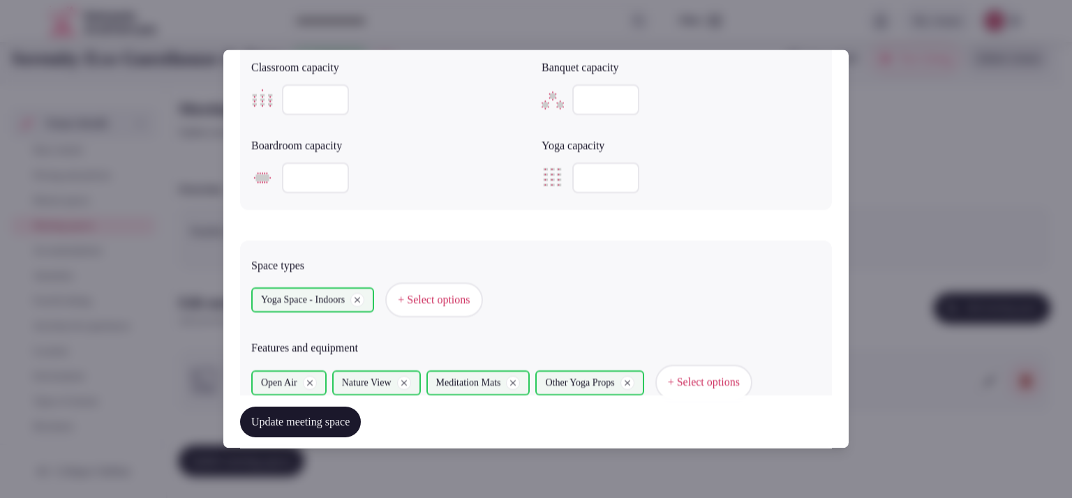
click at [342, 415] on button "Update meeting space" at bounding box center [300, 422] width 121 height 31
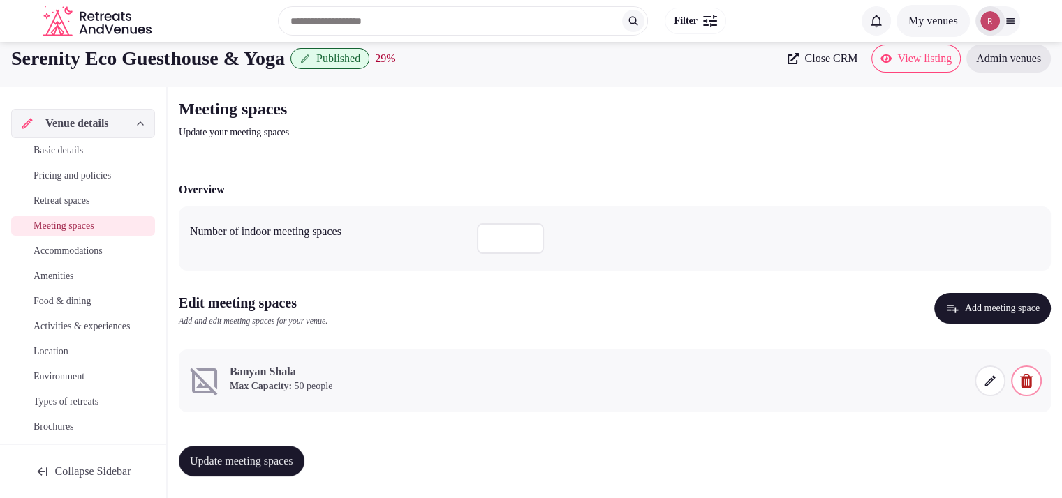
click at [996, 383] on icon at bounding box center [990, 381] width 14 height 14
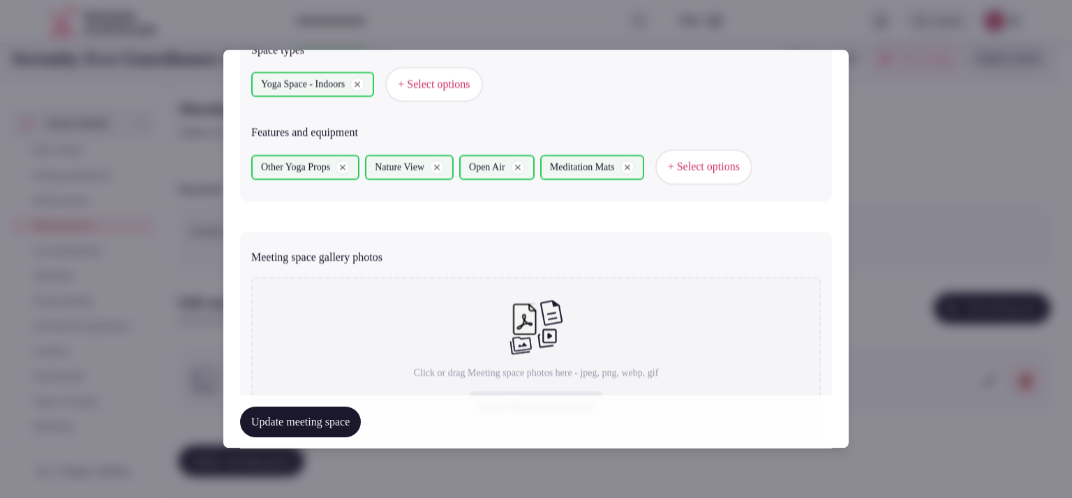
scroll to position [835, 0]
click at [735, 161] on span "+ Select options" at bounding box center [704, 165] width 72 height 15
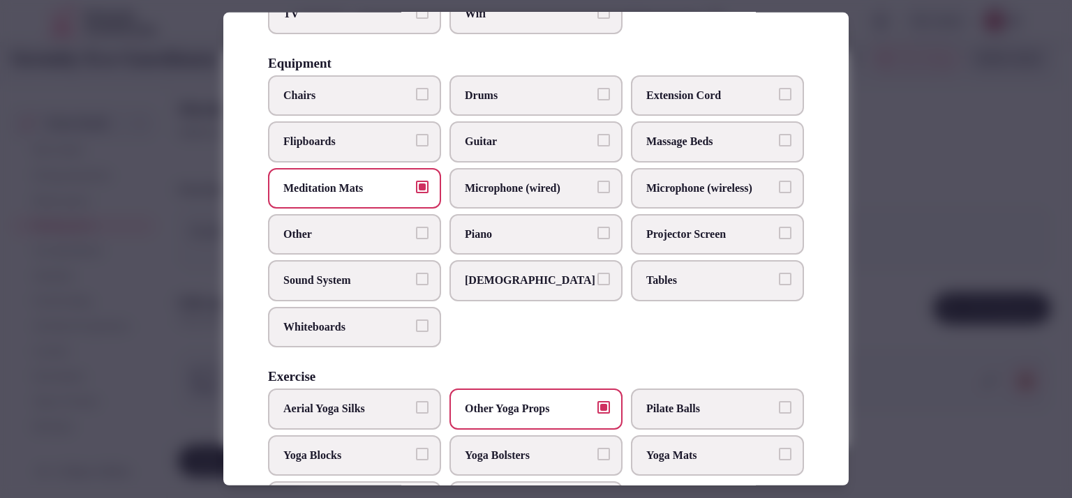
scroll to position [475, 0]
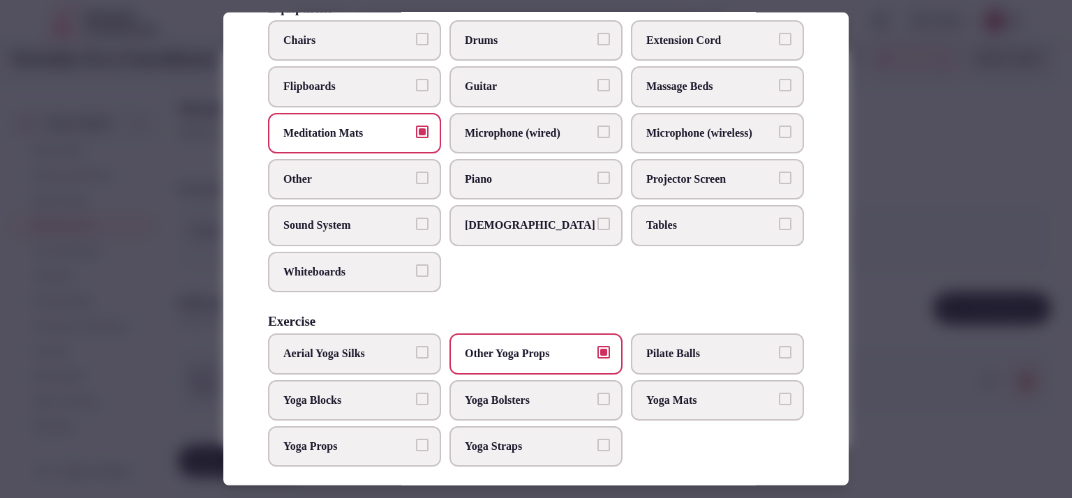
click at [363, 218] on span "Sound System" at bounding box center [347, 225] width 128 height 15
click at [416, 218] on button "Sound System" at bounding box center [422, 224] width 13 height 13
click at [704, 393] on span "Yoga Mats" at bounding box center [710, 400] width 128 height 15
click at [779, 393] on button "Yoga Mats" at bounding box center [785, 399] width 13 height 13
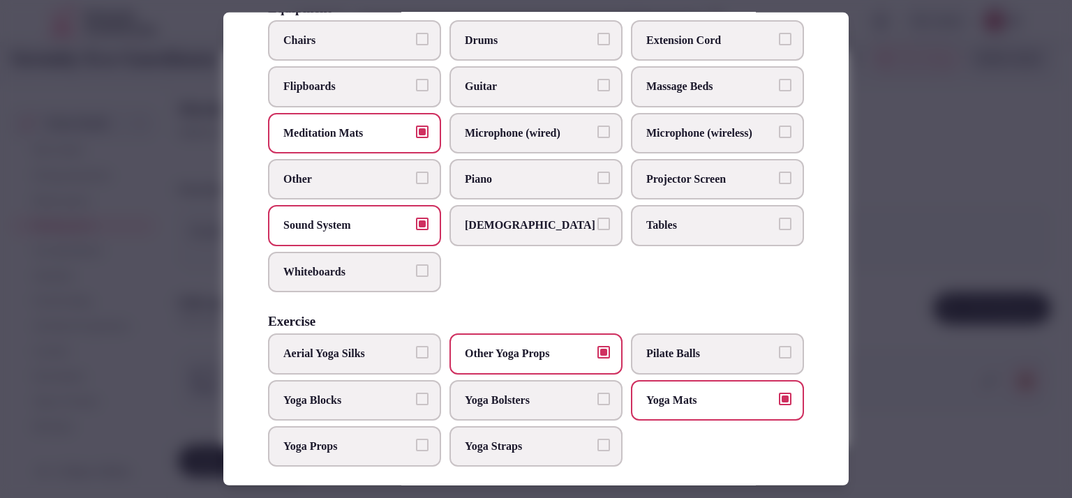
click at [577, 346] on span "Other Yoga Props" at bounding box center [529, 353] width 128 height 15
click at [598, 346] on button "Other Yoga Props" at bounding box center [604, 352] width 13 height 13
click at [561, 380] on label "Yoga Bolsters" at bounding box center [536, 400] width 173 height 40
click at [598, 393] on button "Yoga Bolsters" at bounding box center [604, 399] width 13 height 13
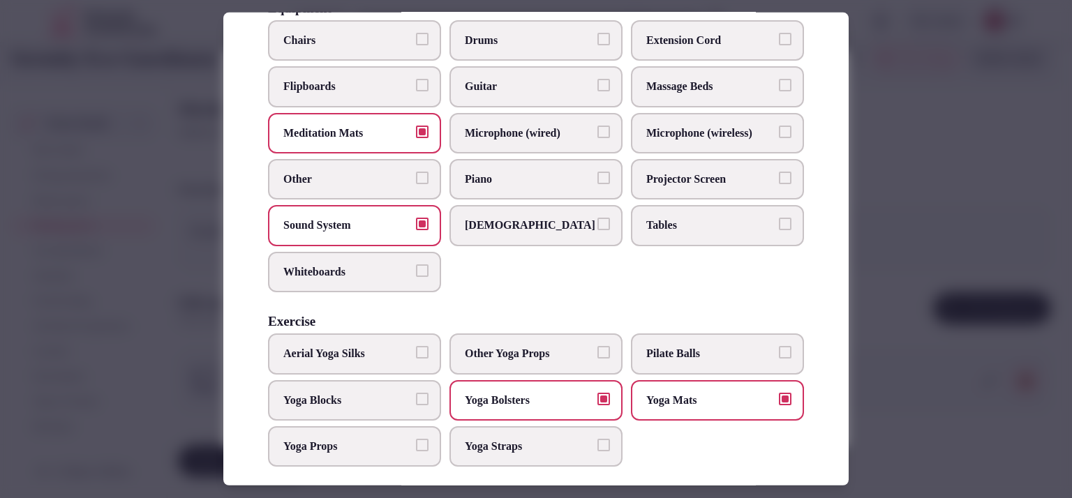
click at [546, 427] on label "Yoga Straps" at bounding box center [536, 447] width 173 height 40
click at [598, 439] on button "Yoga Straps" at bounding box center [604, 445] width 13 height 13
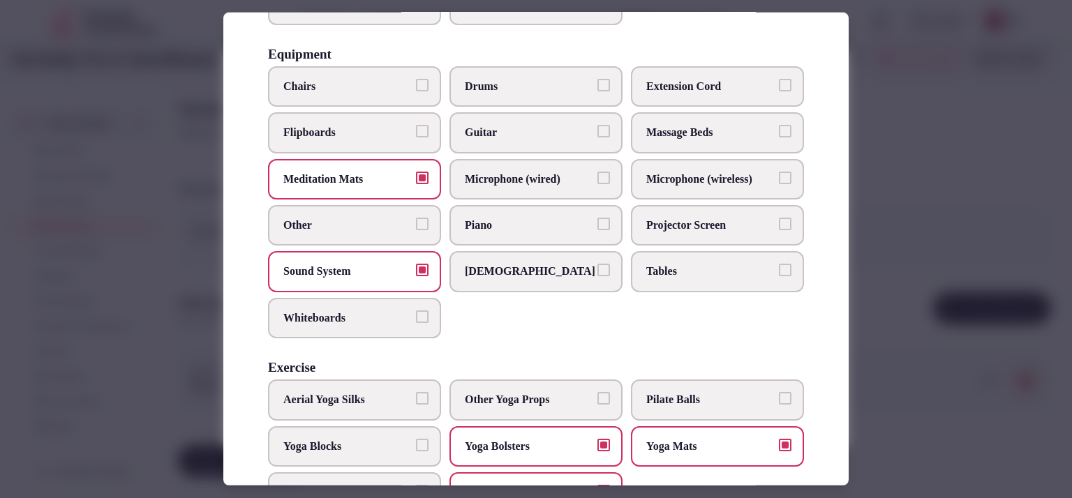
scroll to position [466, 0]
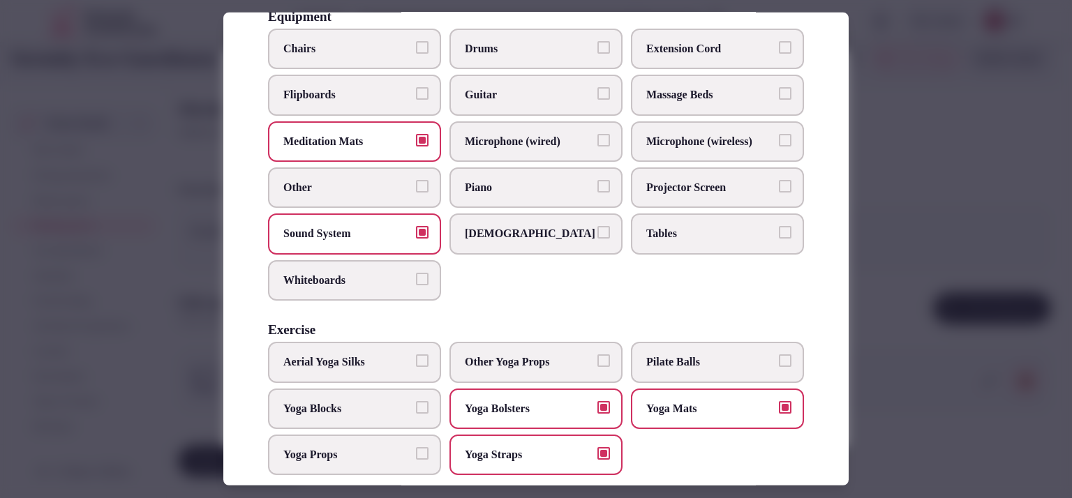
click at [396, 401] on span "Yoga Blocks" at bounding box center [347, 408] width 128 height 15
click at [416, 401] on button "Yoga Blocks" at bounding box center [422, 407] width 13 height 13
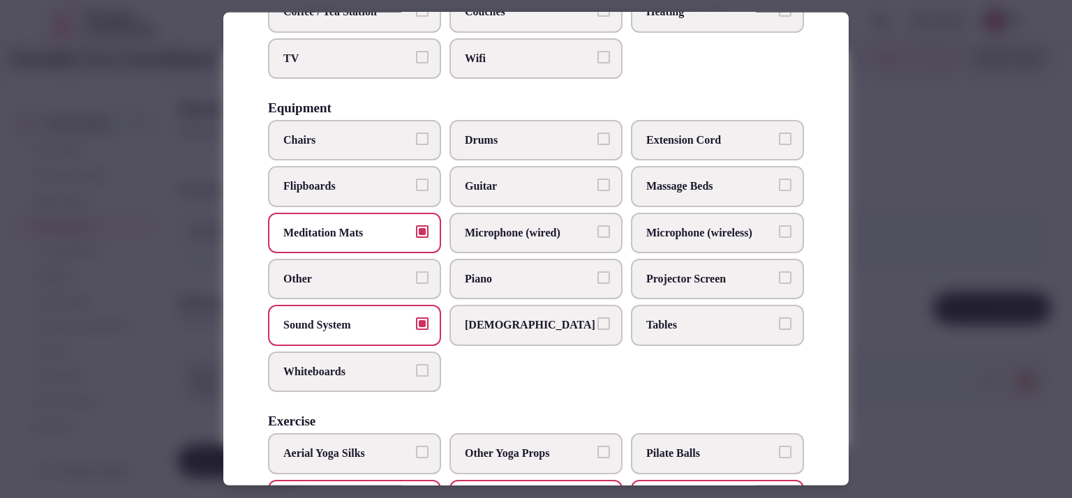
scroll to position [397, 0]
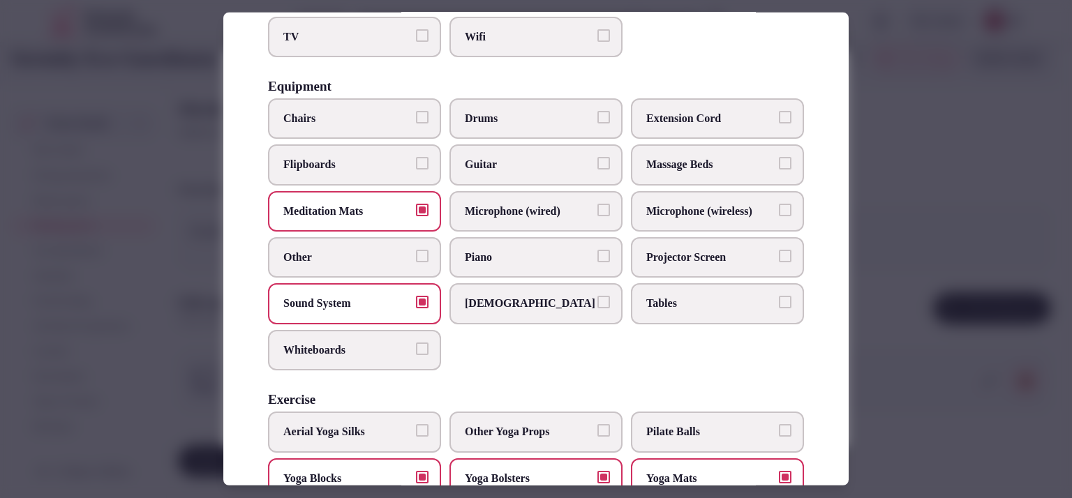
click at [886, 249] on div at bounding box center [536, 249] width 1072 height 498
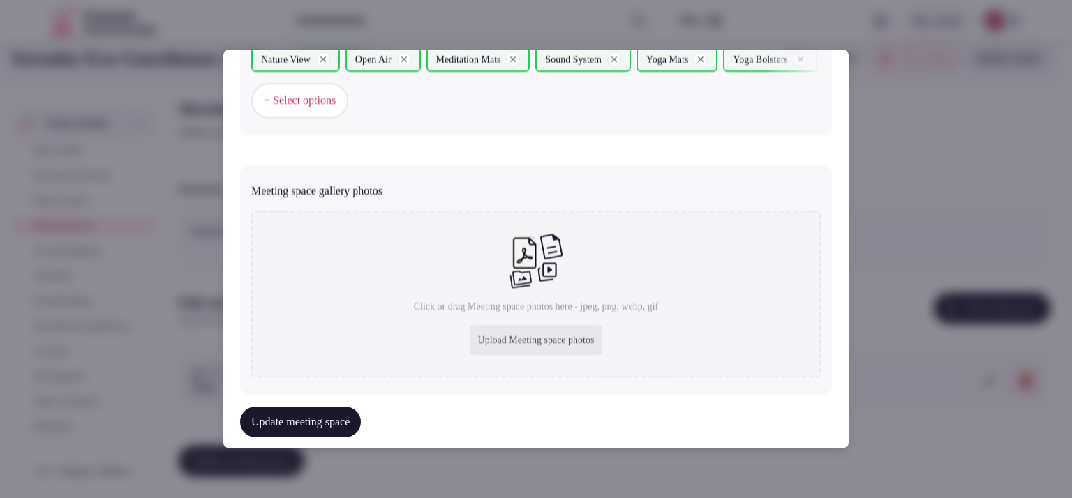
scroll to position [960, 0]
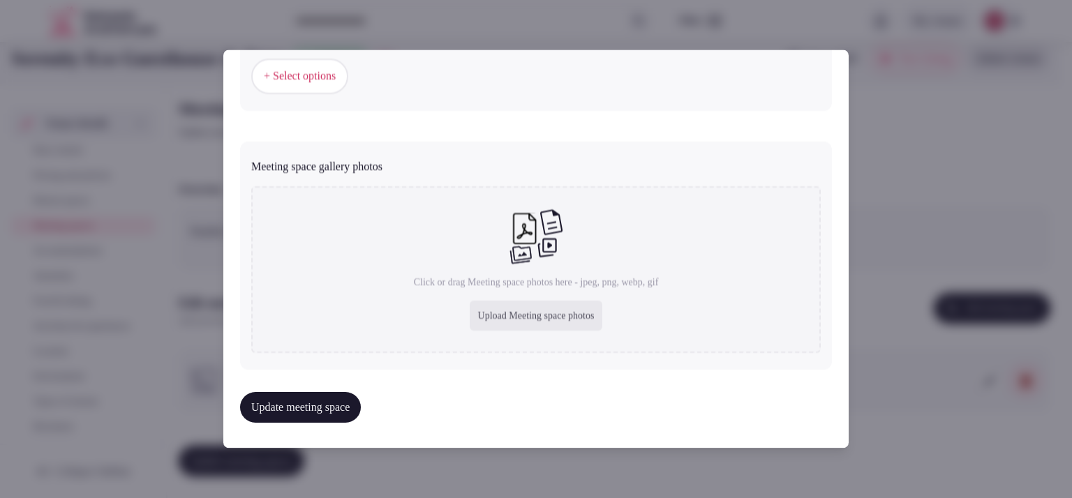
click at [486, 306] on div "Upload Meeting space photos" at bounding box center [536, 316] width 133 height 31
type input "**********"
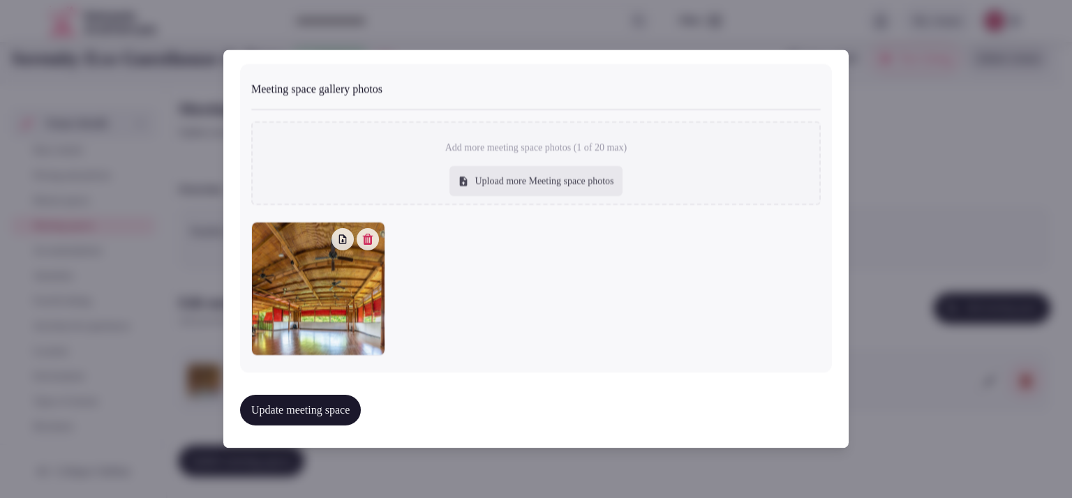
scroll to position [652, 0]
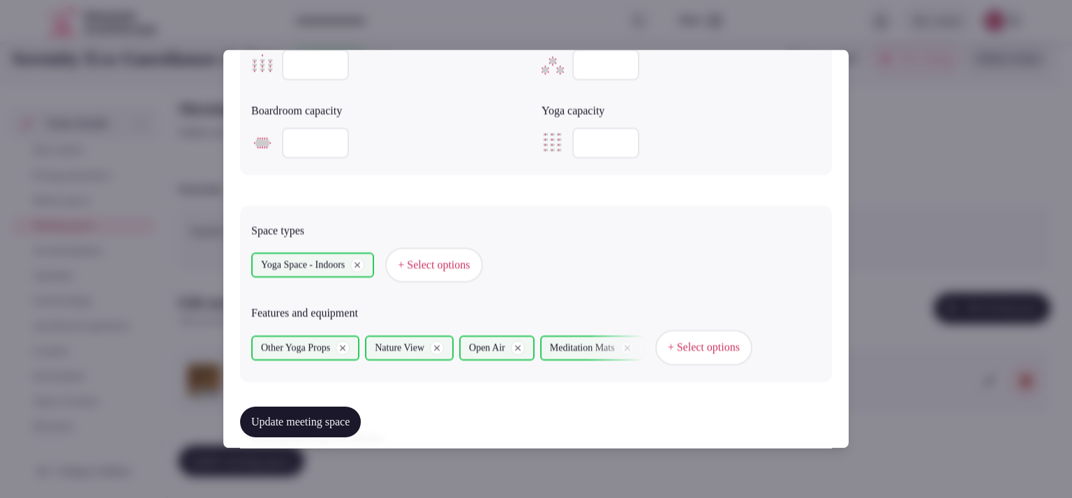
click at [716, 353] on span "+ Select options" at bounding box center [704, 348] width 72 height 15
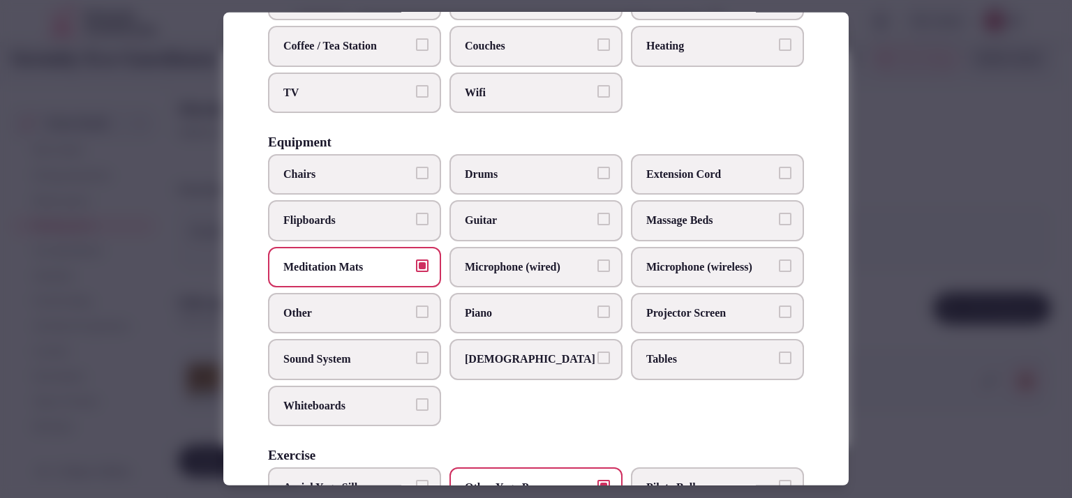
scroll to position [390, 0]
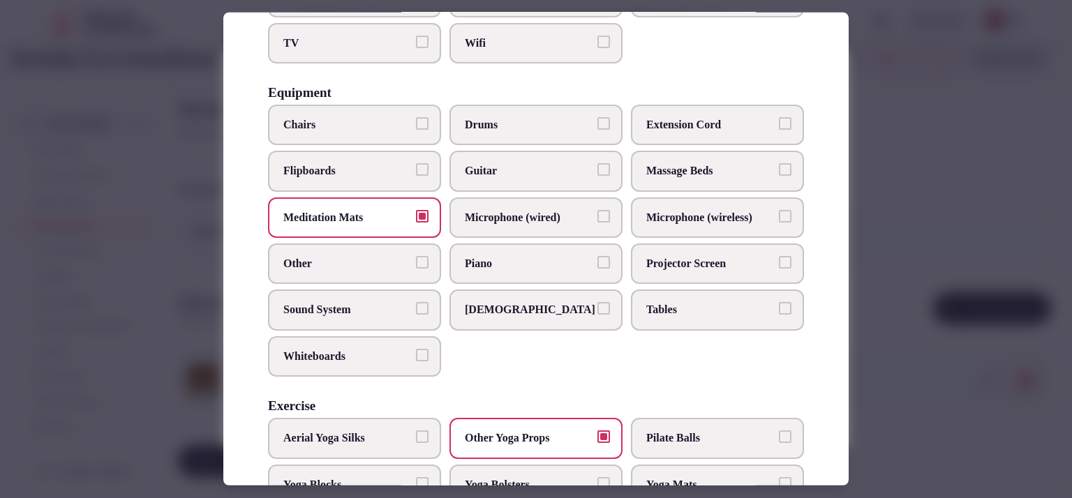
click at [344, 302] on span "Sound System" at bounding box center [347, 309] width 128 height 15
click at [416, 302] on button "Sound System" at bounding box center [422, 308] width 13 height 13
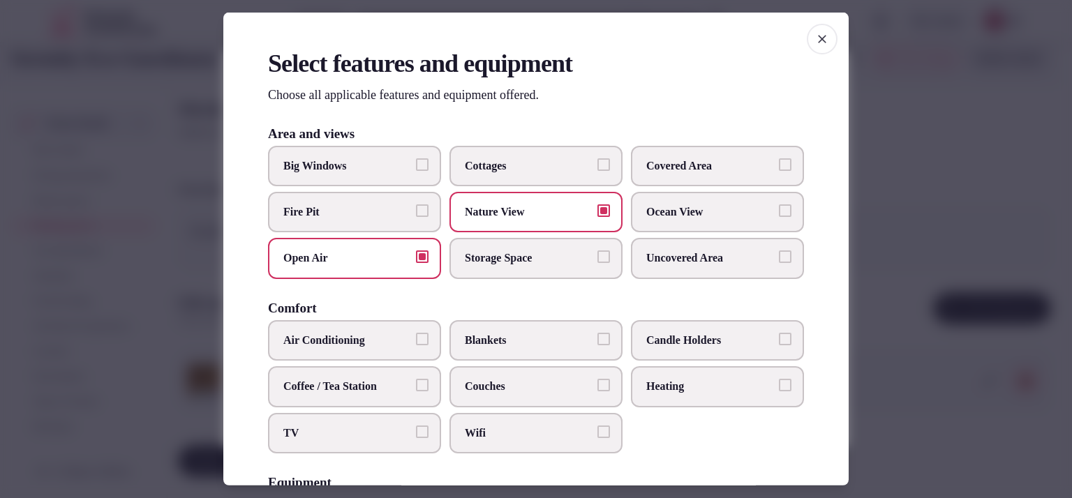
scroll to position [413, 0]
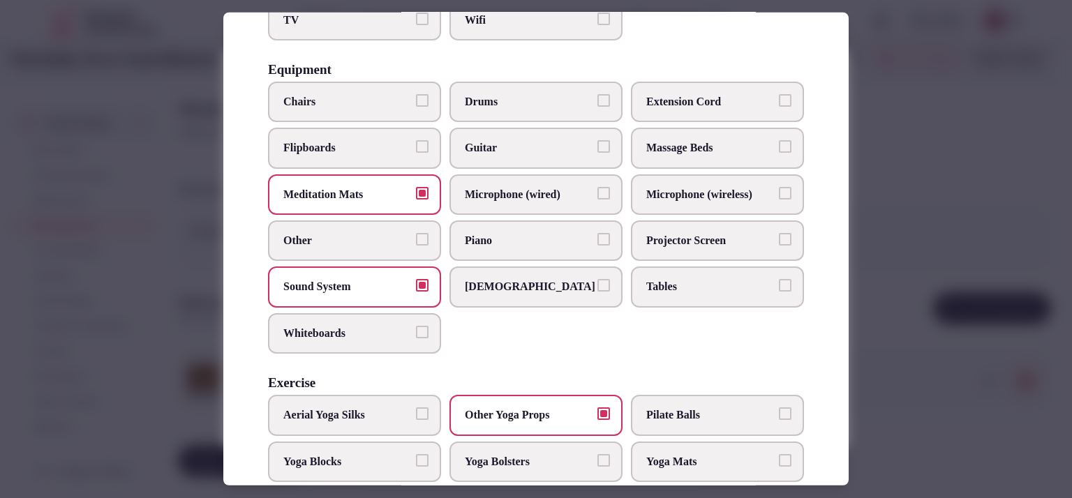
click at [582, 412] on span "Other Yoga Props" at bounding box center [529, 415] width 128 height 15
click at [598, 412] on button "Other Yoga Props" at bounding box center [604, 414] width 13 height 13
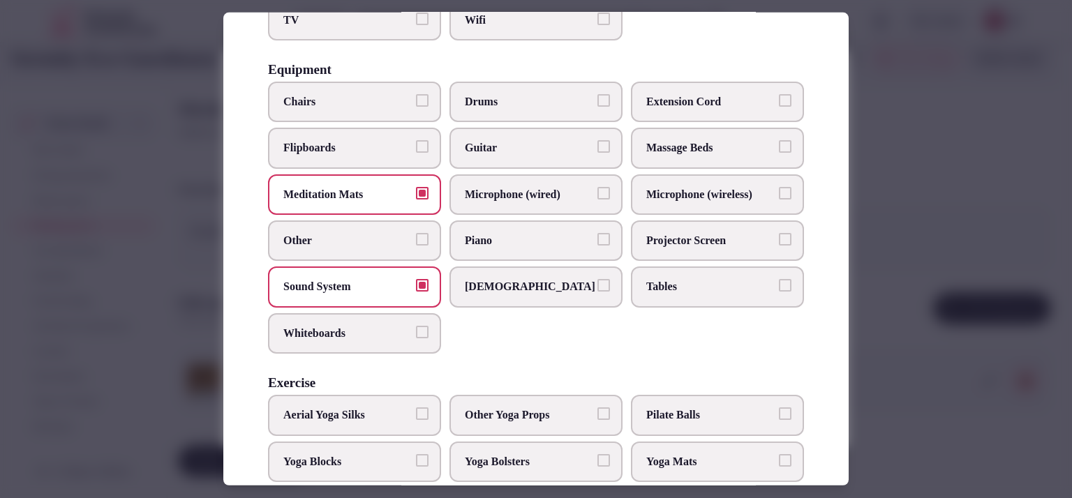
click at [474, 454] on span "Yoga Bolsters" at bounding box center [529, 461] width 128 height 15
click at [598, 454] on button "Yoga Bolsters" at bounding box center [604, 460] width 13 height 13
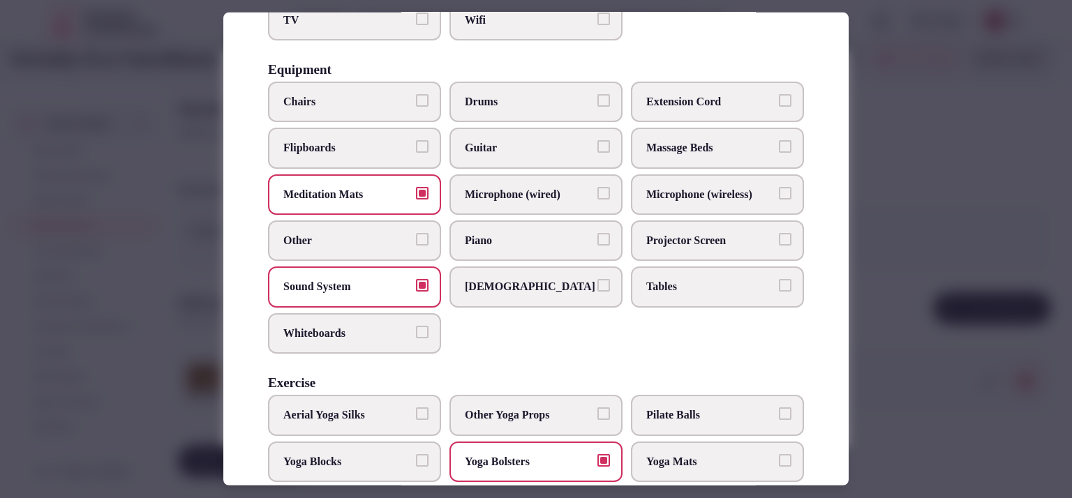
click at [343, 454] on span "Yoga Blocks" at bounding box center [347, 461] width 128 height 15
click at [416, 454] on button "Yoga Blocks" at bounding box center [422, 460] width 13 height 13
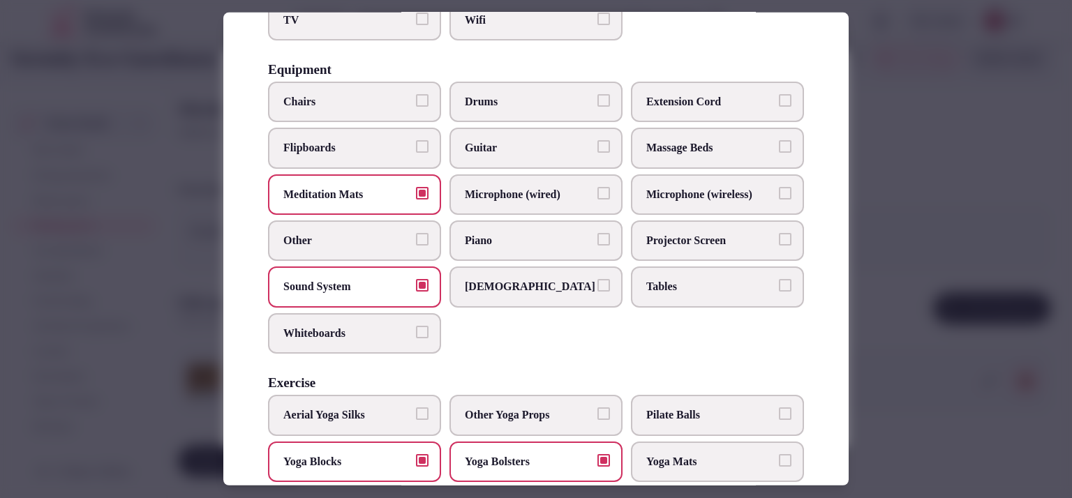
click at [672, 454] on span "Yoga Mats" at bounding box center [710, 461] width 128 height 15
click at [779, 454] on button "Yoga Mats" at bounding box center [785, 460] width 13 height 13
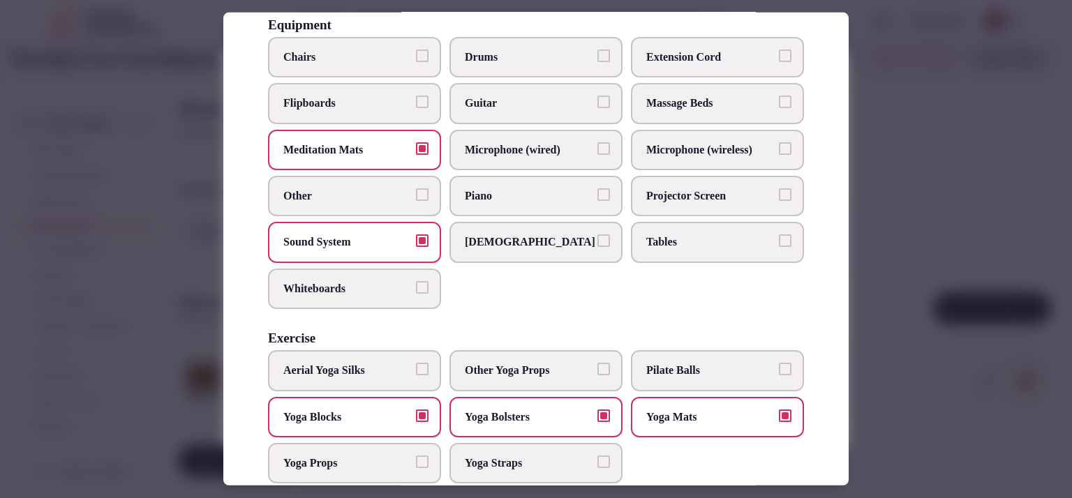
scroll to position [482, 0]
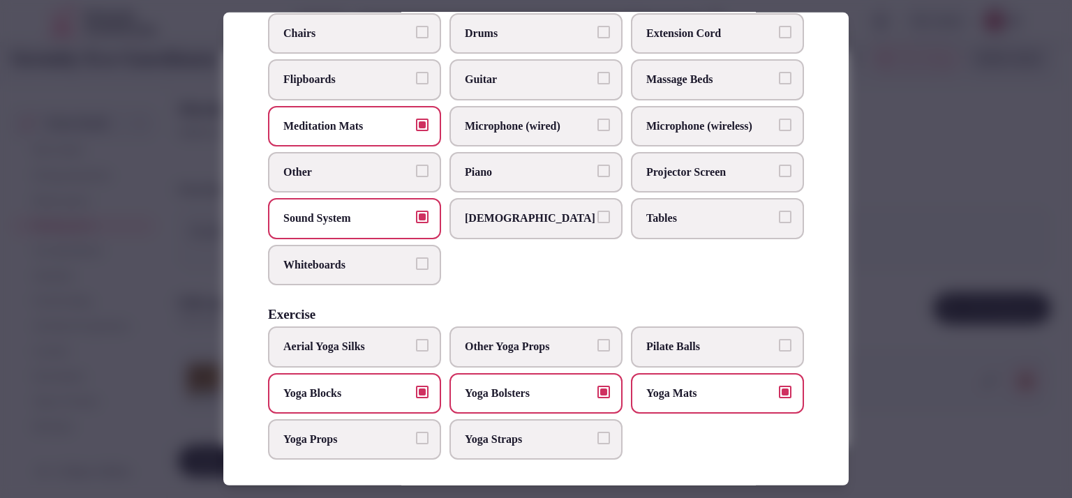
click at [534, 422] on label "Yoga Straps" at bounding box center [536, 440] width 173 height 40
click at [598, 432] on button "Yoga Straps" at bounding box center [604, 438] width 13 height 13
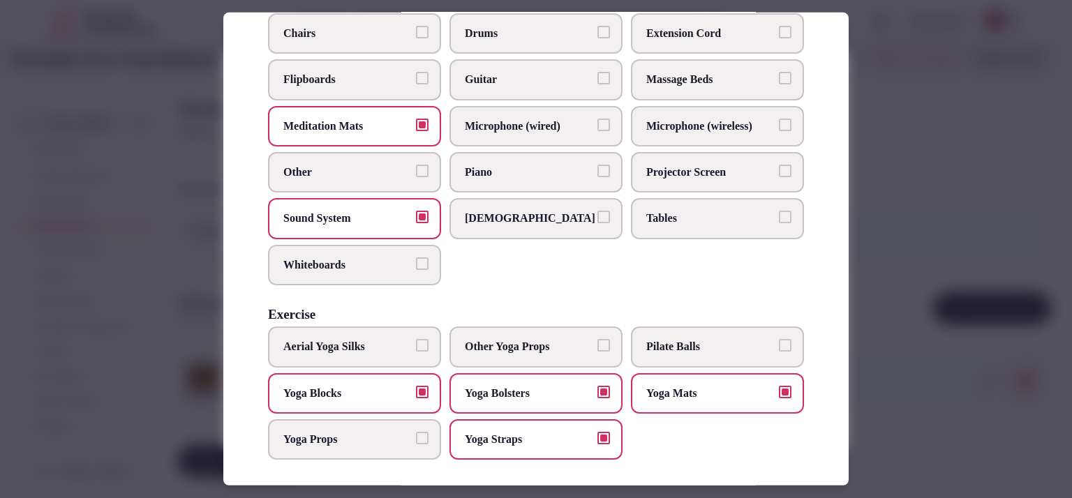
click at [915, 345] on div at bounding box center [536, 249] width 1072 height 498
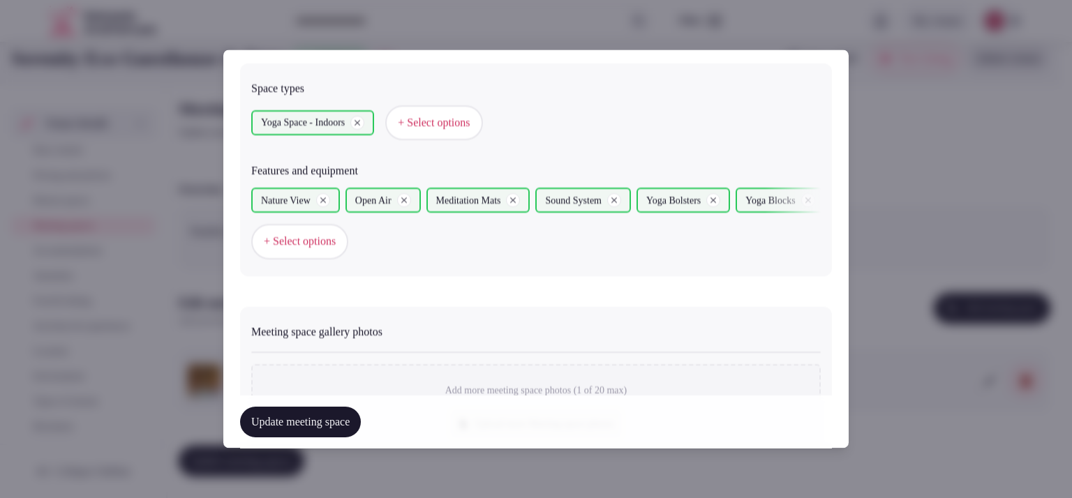
scroll to position [779, 0]
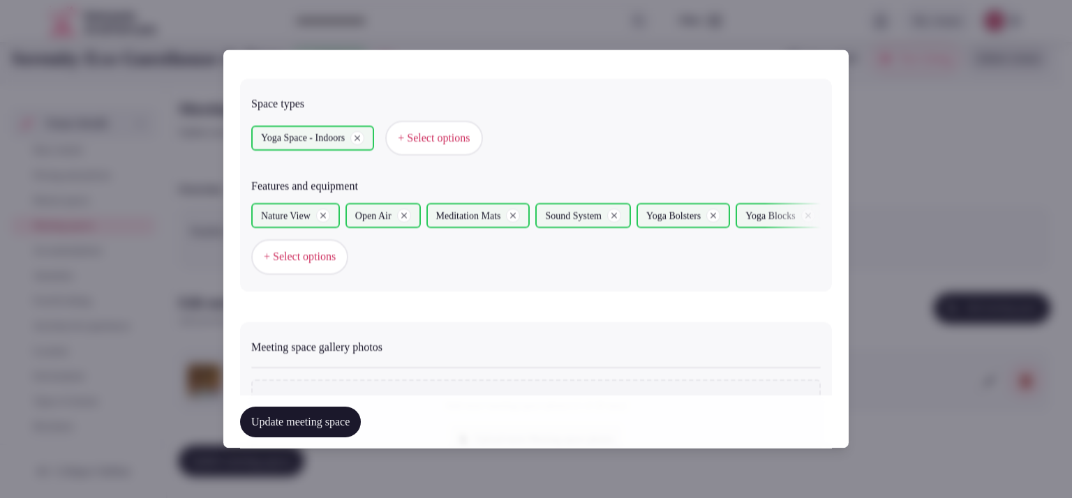
click at [288, 250] on span "+ Select options" at bounding box center [300, 257] width 72 height 15
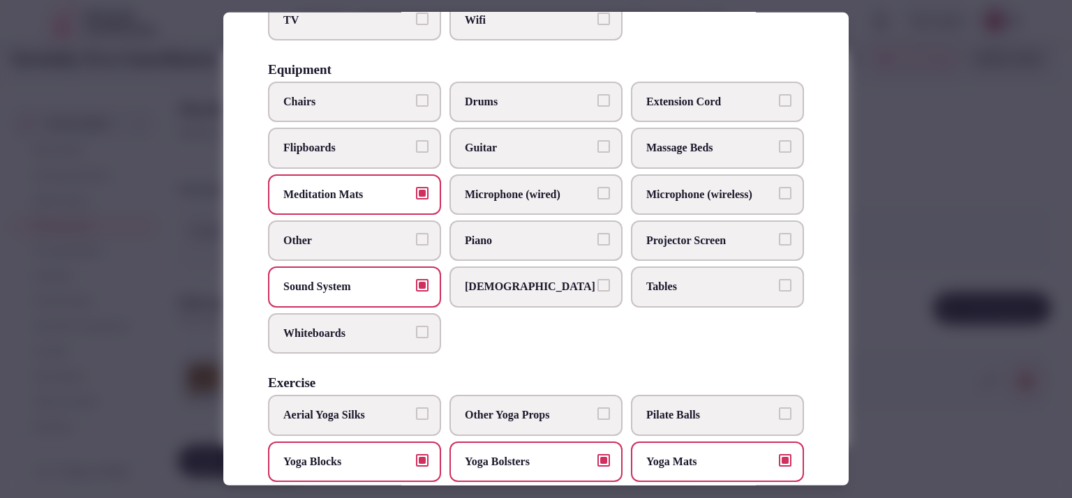
scroll to position [482, 0]
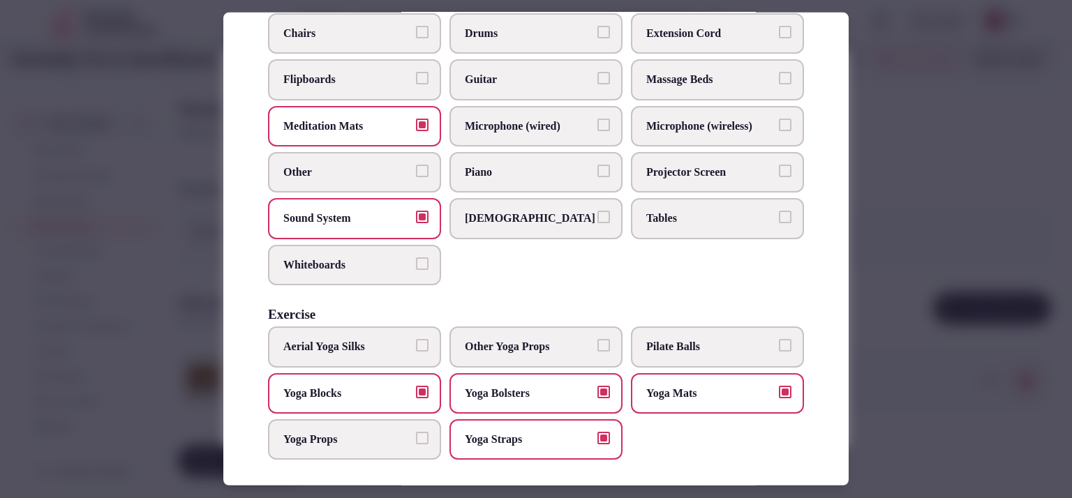
click at [880, 260] on div at bounding box center [536, 249] width 1072 height 498
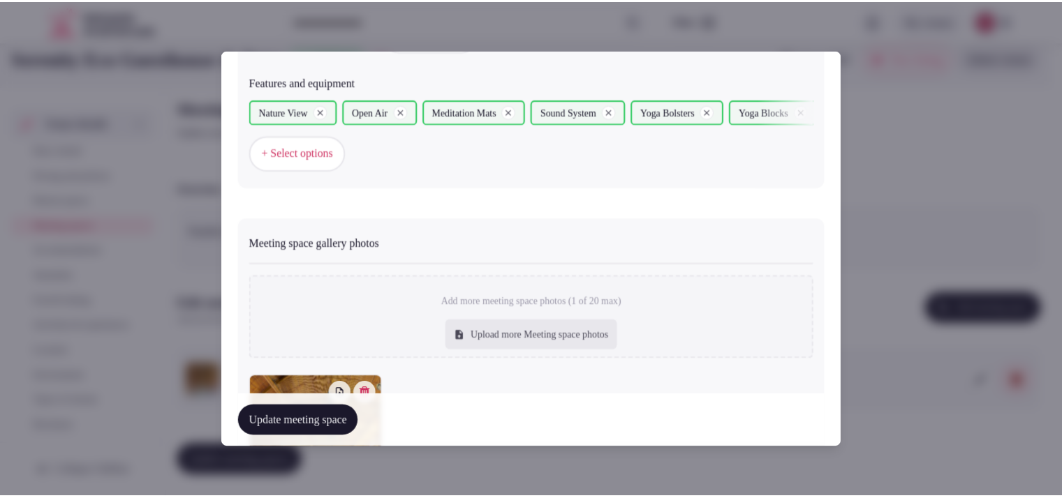
scroll to position [1037, 0]
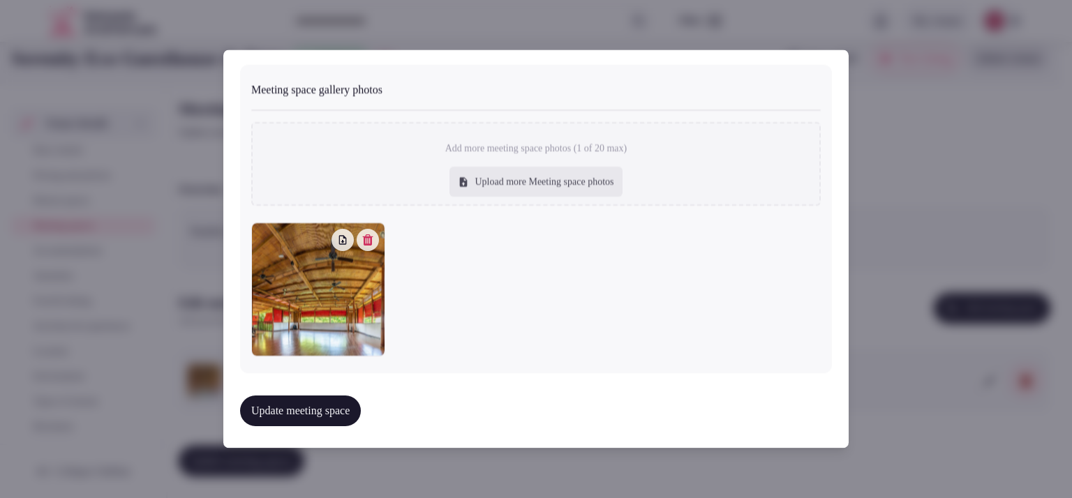
click at [327, 416] on button "Update meeting space" at bounding box center [300, 411] width 121 height 31
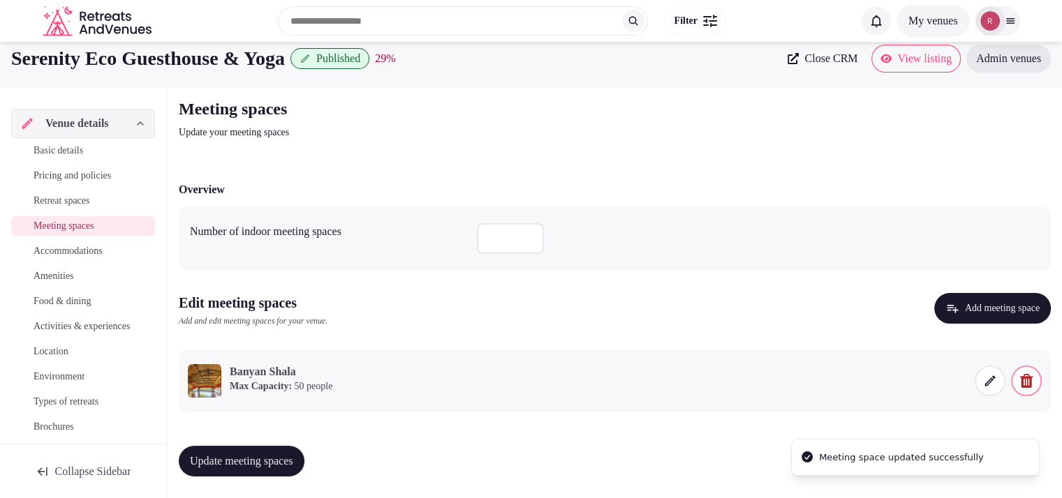
click at [274, 452] on button "Update meeting spaces" at bounding box center [242, 461] width 126 height 31
click at [58, 252] on span "Accommodations" at bounding box center [68, 251] width 69 height 14
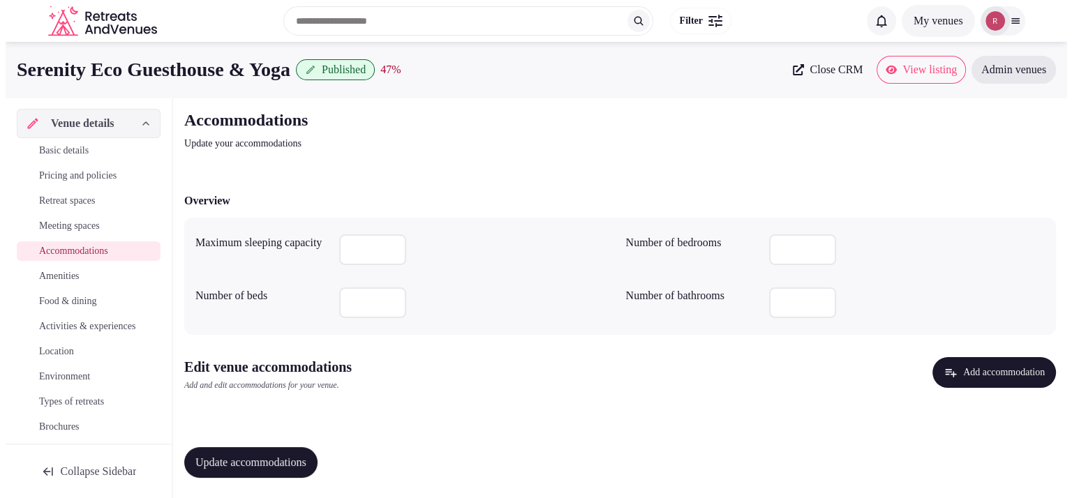
scroll to position [2, 0]
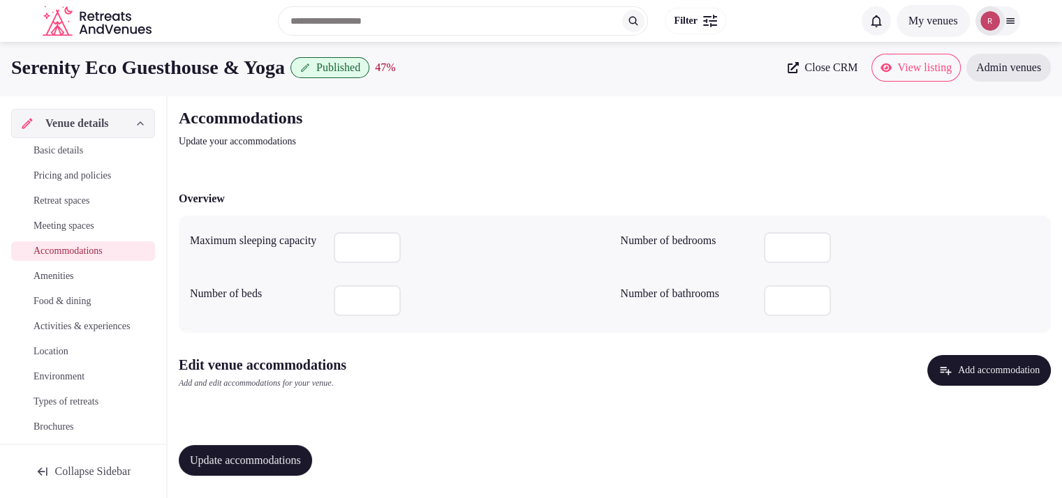
click at [952, 379] on button "Add accommodation" at bounding box center [989, 370] width 124 height 31
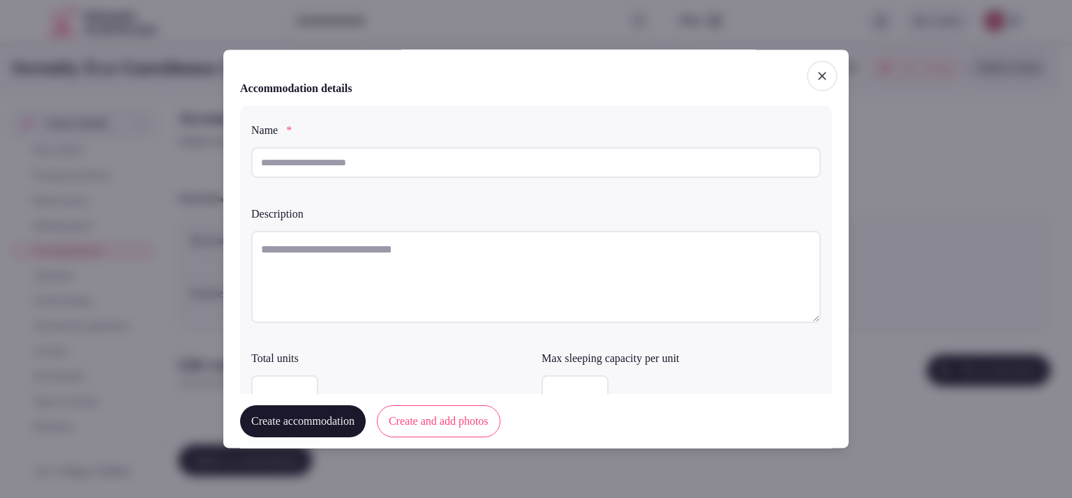
click at [262, 163] on input "text" at bounding box center [536, 162] width 570 height 31
type input "***"
click at [327, 249] on textarea at bounding box center [536, 277] width 570 height 92
paste textarea "**********"
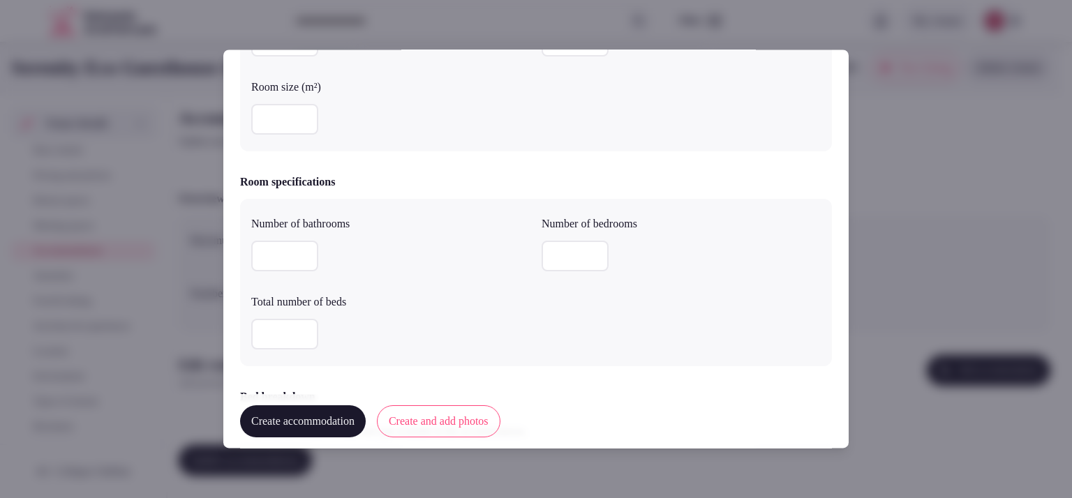
scroll to position [0, 0]
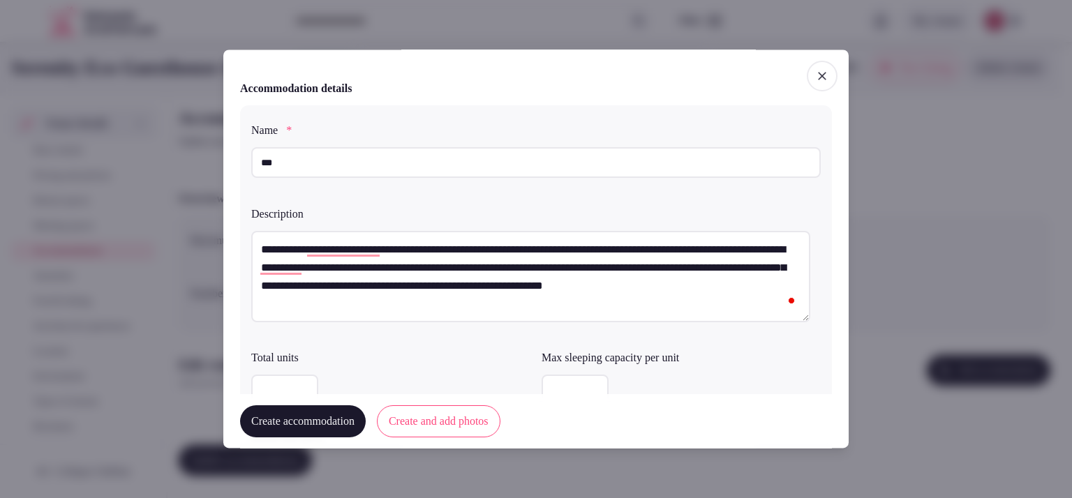
click at [596, 272] on textarea "**********" at bounding box center [530, 276] width 559 height 91
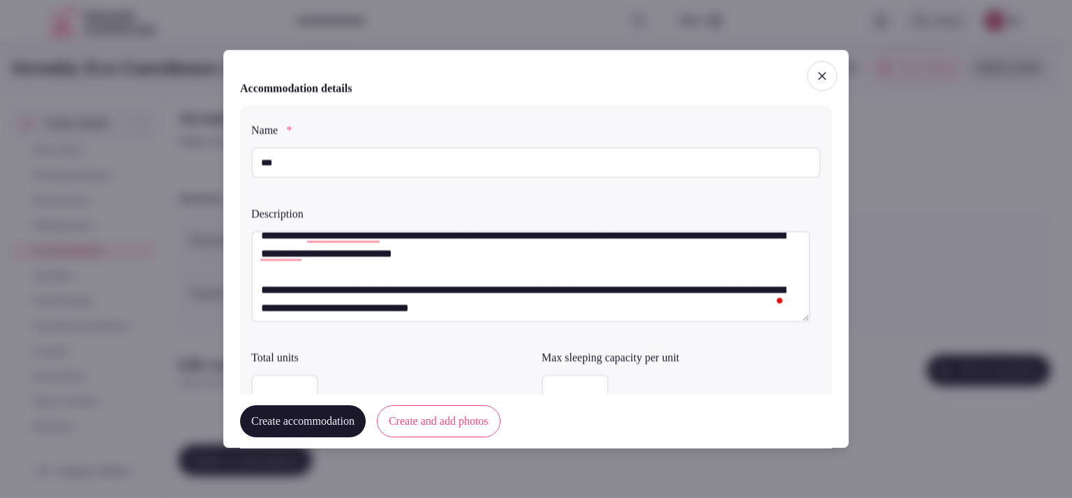
scroll to position [18, 0]
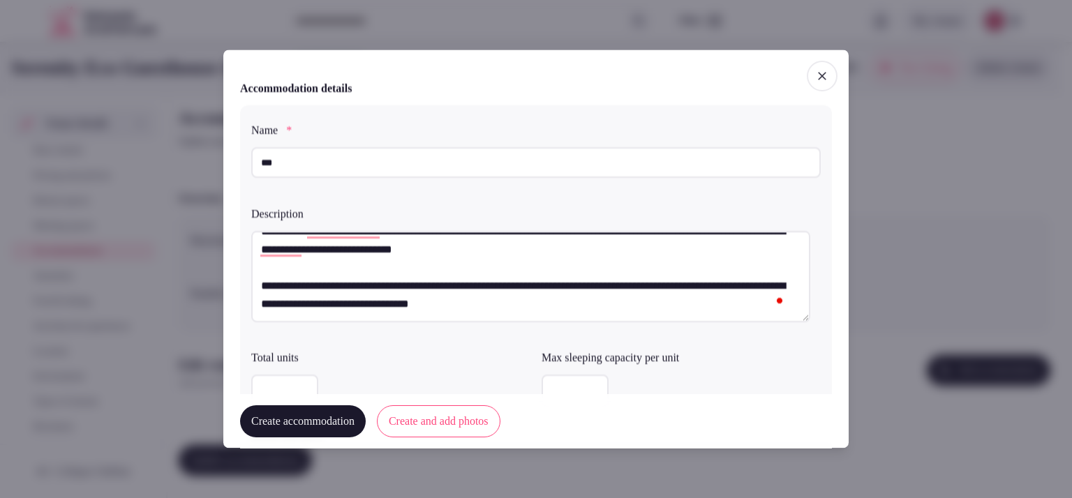
type textarea "**********"
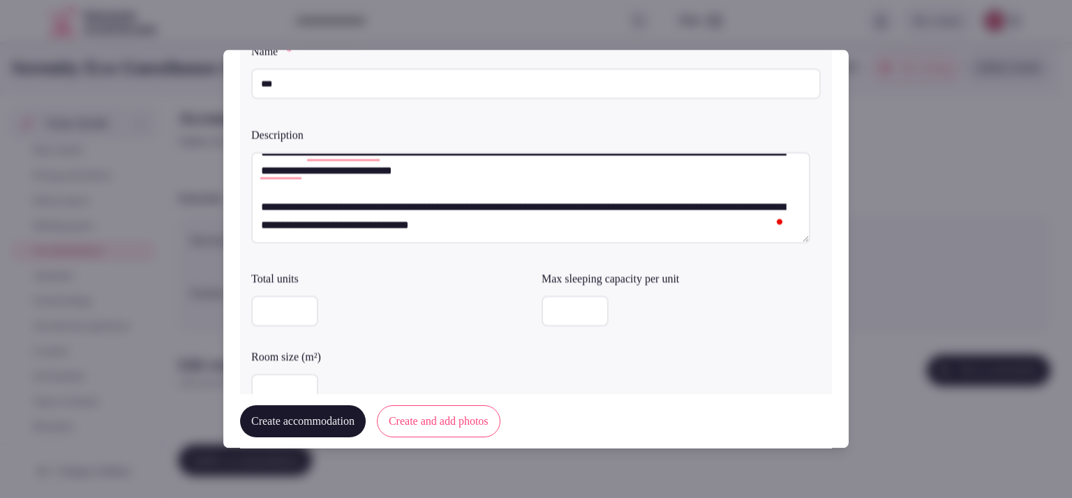
scroll to position [15, 0]
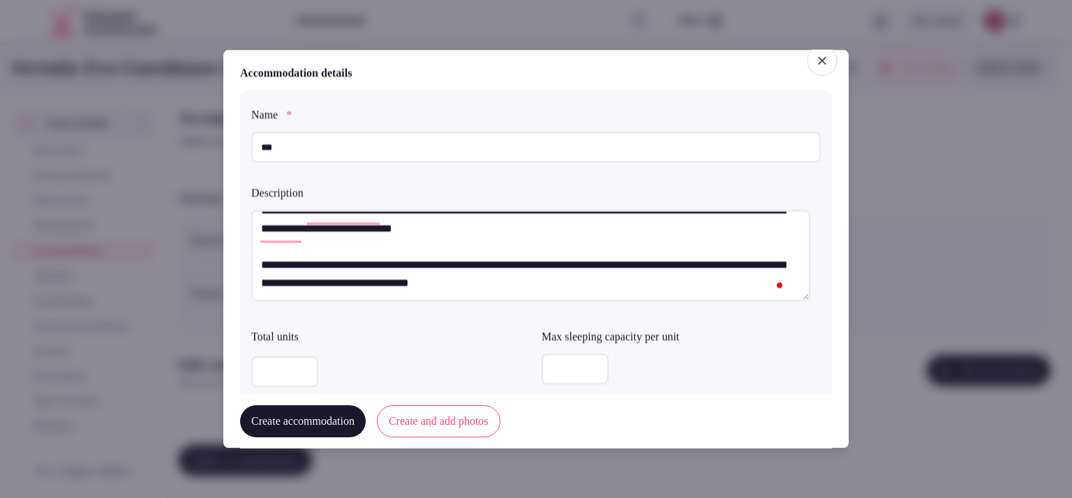
click at [548, 362] on input "number" at bounding box center [575, 370] width 67 height 31
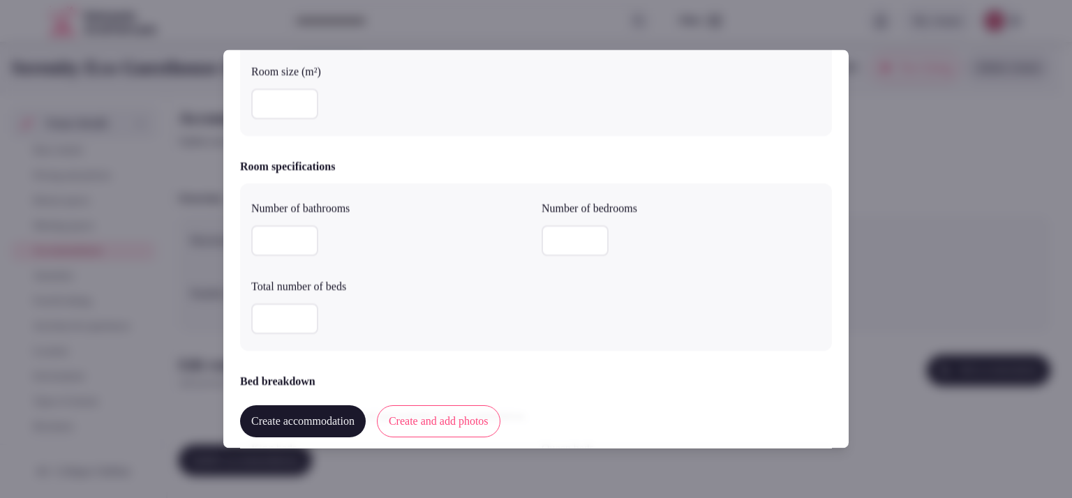
type input "*"
click at [296, 231] on input "number" at bounding box center [284, 241] width 67 height 31
type input "*"
click at [552, 243] on input "number" at bounding box center [575, 241] width 67 height 31
type input "*"
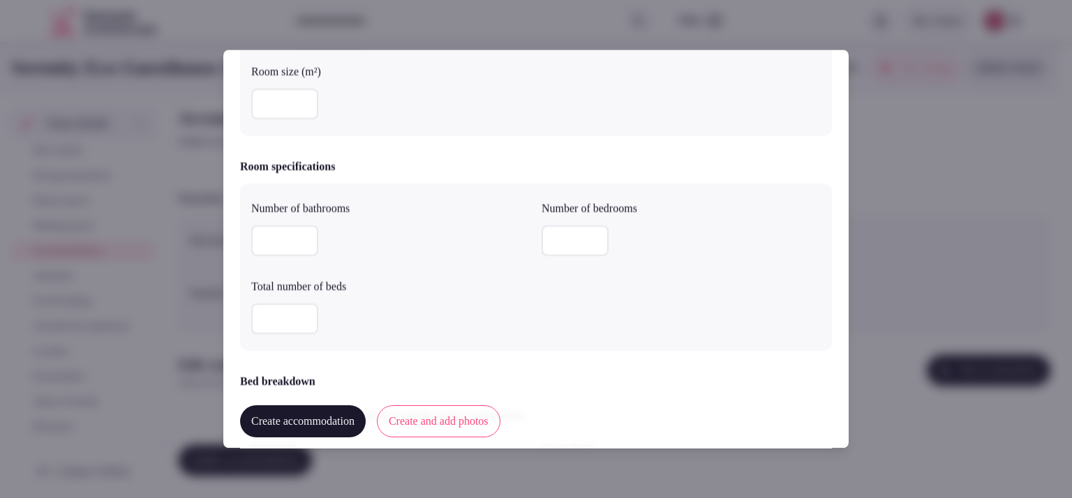
click at [273, 324] on input "number" at bounding box center [284, 319] width 67 height 31
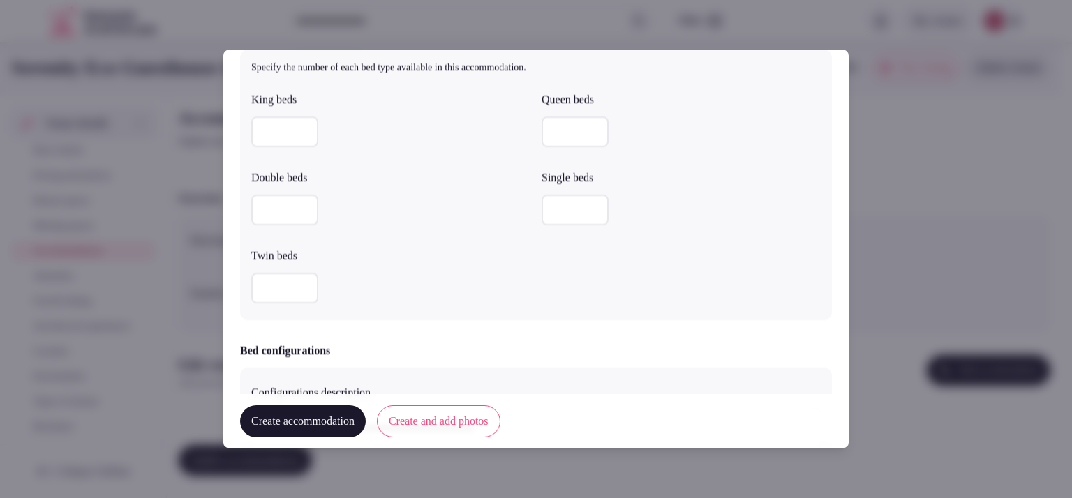
type input "*"
click at [276, 225] on div at bounding box center [390, 211] width 279 height 42
click at [279, 221] on input "number" at bounding box center [284, 210] width 67 height 31
type input "*"
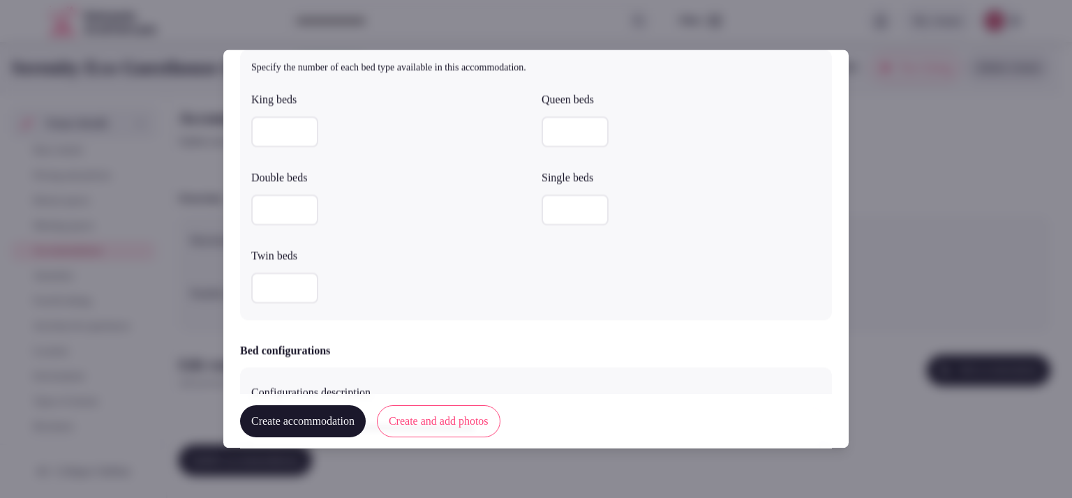
click at [350, 221] on div "*" at bounding box center [390, 210] width 279 height 31
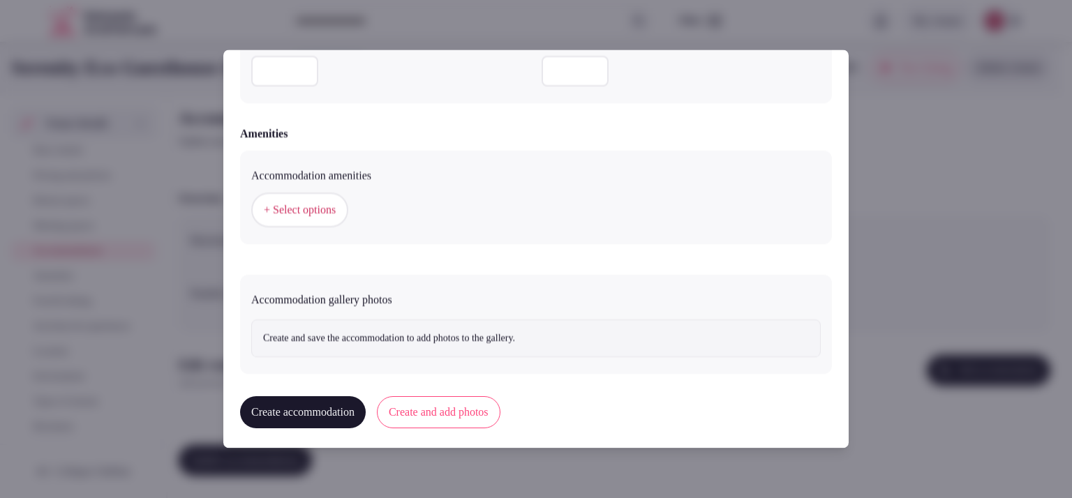
scroll to position [1296, 0]
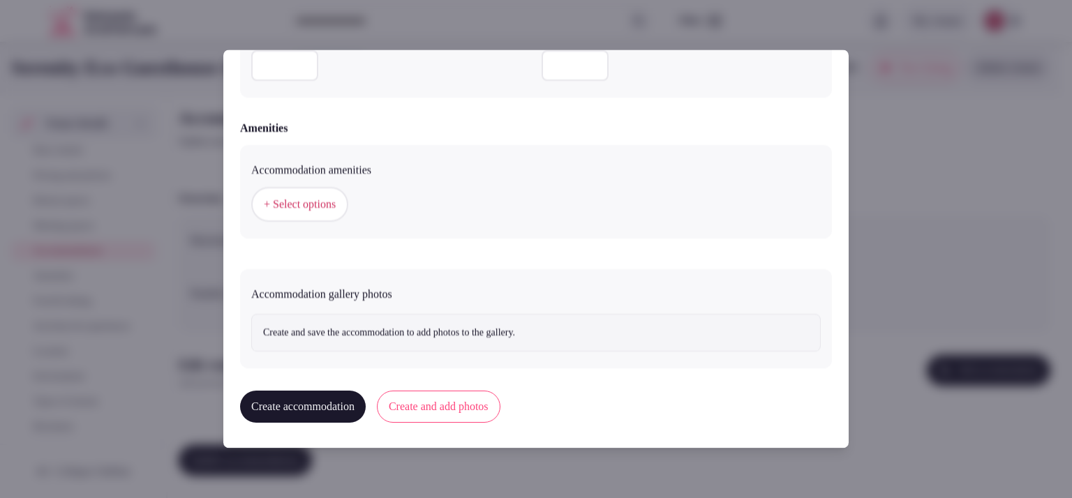
click at [310, 200] on span "+ Select options" at bounding box center [300, 205] width 72 height 15
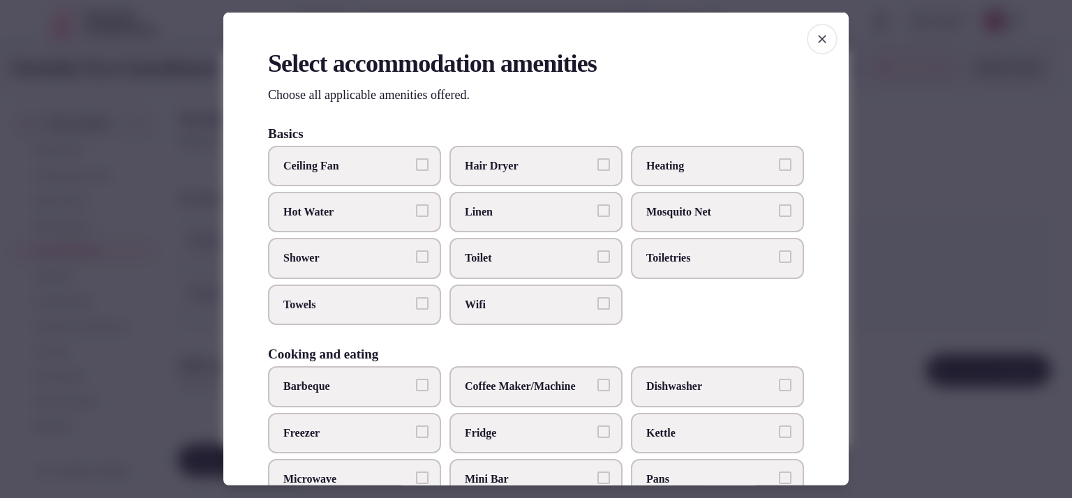
click at [535, 260] on span "Toilet" at bounding box center [529, 258] width 128 height 15
click at [598, 260] on button "Toilet" at bounding box center [604, 257] width 13 height 13
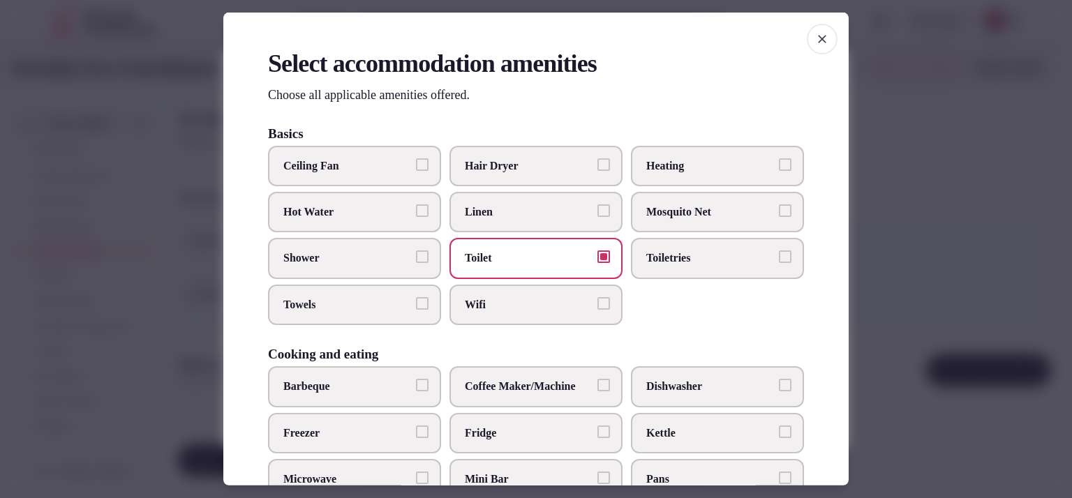
click at [528, 297] on span "Wifi" at bounding box center [529, 304] width 128 height 15
click at [598, 297] on button "Wifi" at bounding box center [604, 303] width 13 height 13
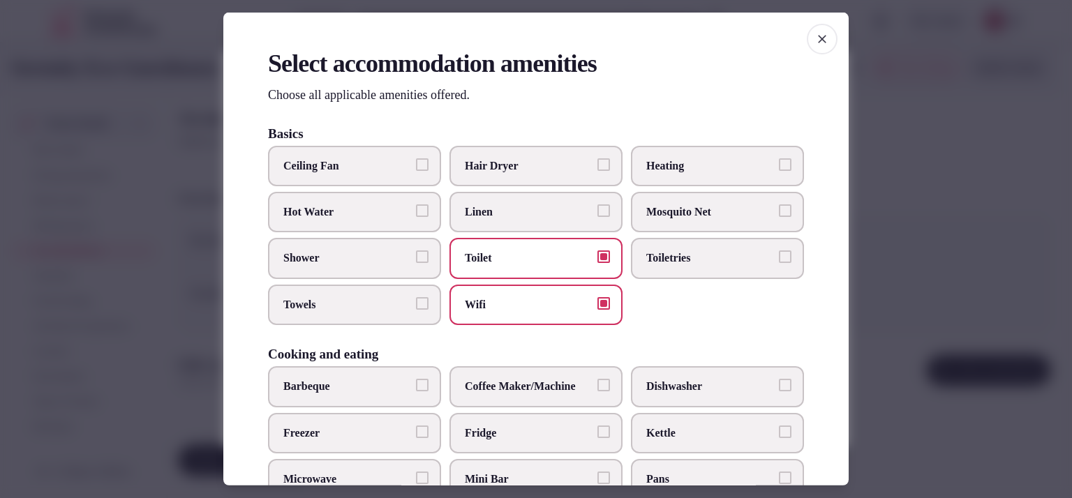
click at [673, 275] on label "Toiletries" at bounding box center [717, 258] width 173 height 40
click at [779, 263] on button "Toiletries" at bounding box center [785, 257] width 13 height 13
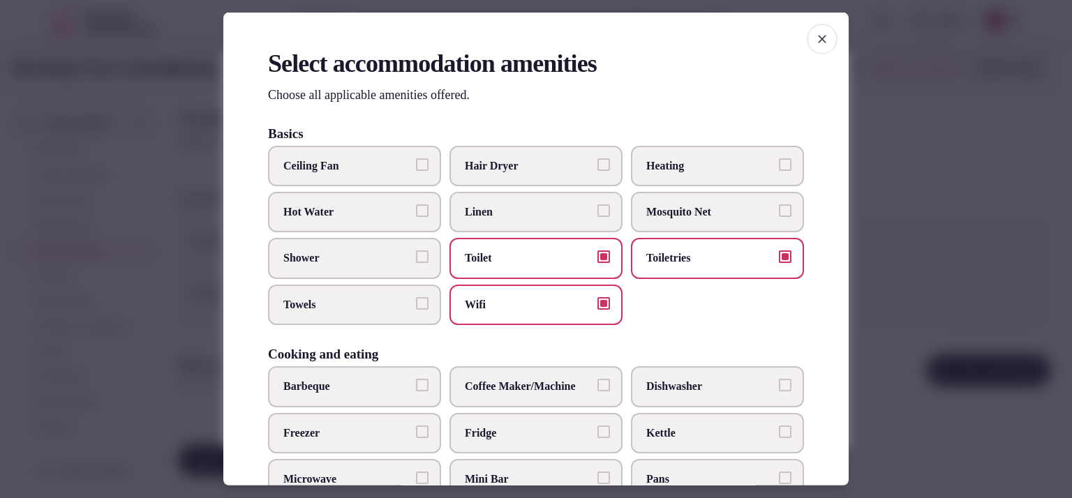
click at [698, 212] on span "Mosquito Net" at bounding box center [710, 212] width 128 height 15
click at [779, 212] on button "Mosquito Net" at bounding box center [785, 211] width 13 height 13
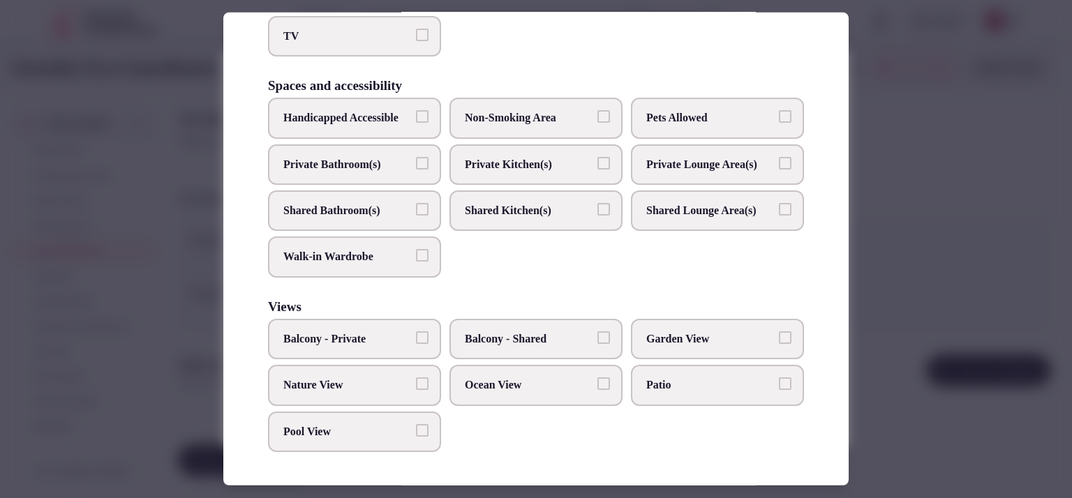
click at [355, 154] on label "Private Bathroom(s)" at bounding box center [354, 165] width 173 height 40
click at [416, 157] on button "Private Bathroom(s)" at bounding box center [422, 163] width 13 height 13
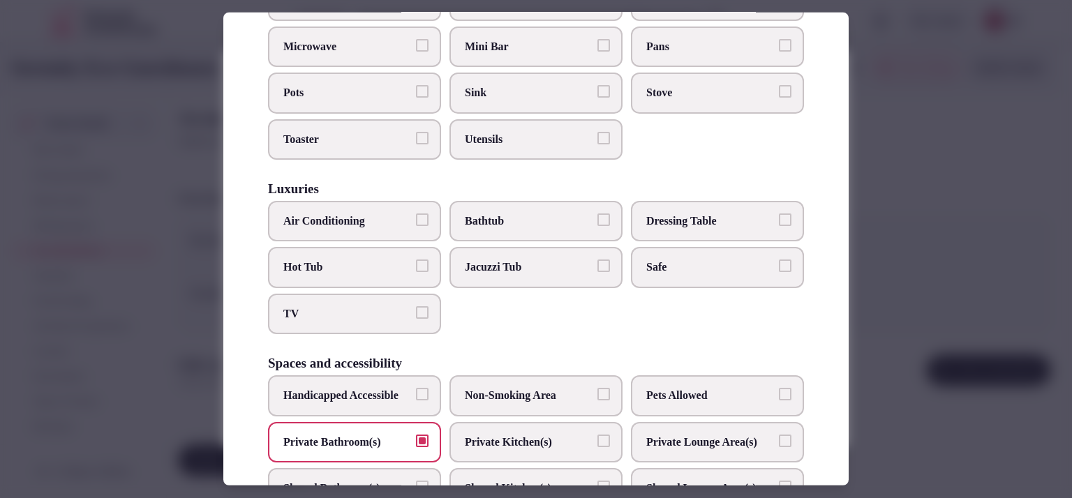
scroll to position [427, 0]
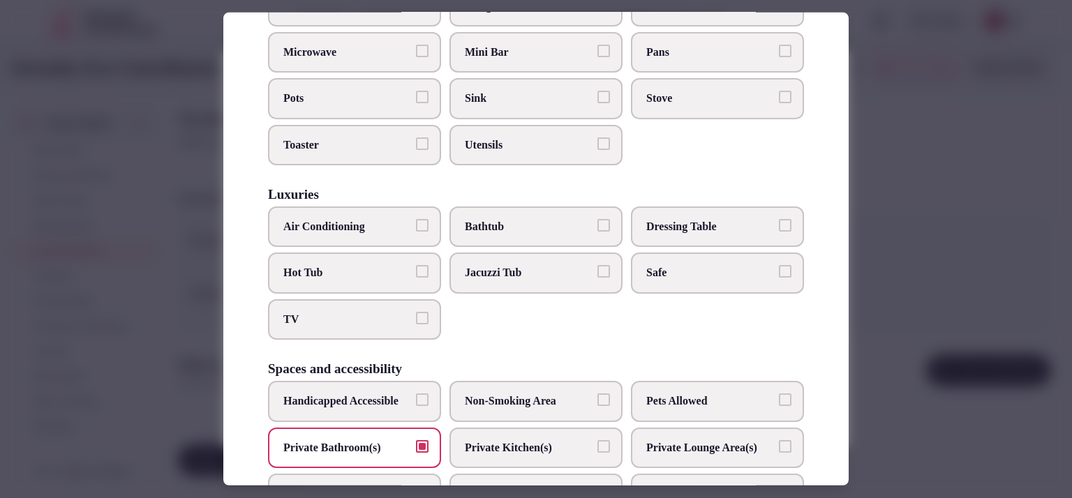
click at [732, 265] on span "Safe" at bounding box center [710, 272] width 128 height 15
click at [779, 265] on button "Safe" at bounding box center [785, 271] width 13 height 13
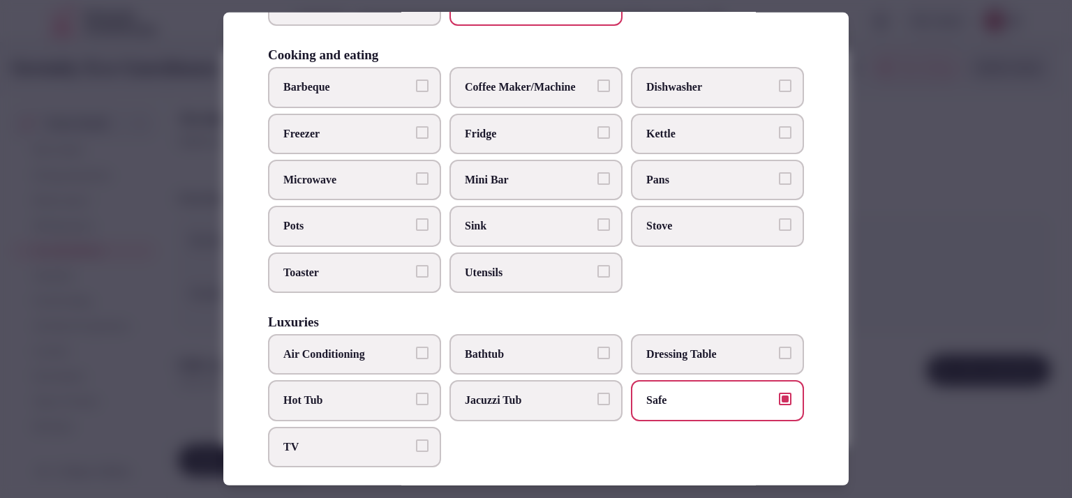
scroll to position [244, 0]
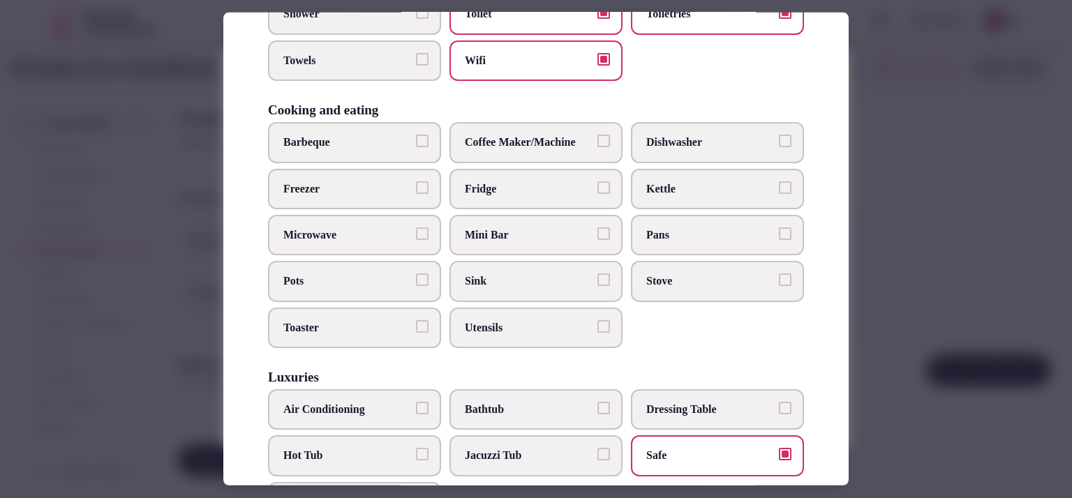
click at [540, 285] on label "Sink" at bounding box center [536, 281] width 173 height 40
click at [598, 285] on button "Sink" at bounding box center [604, 280] width 13 height 13
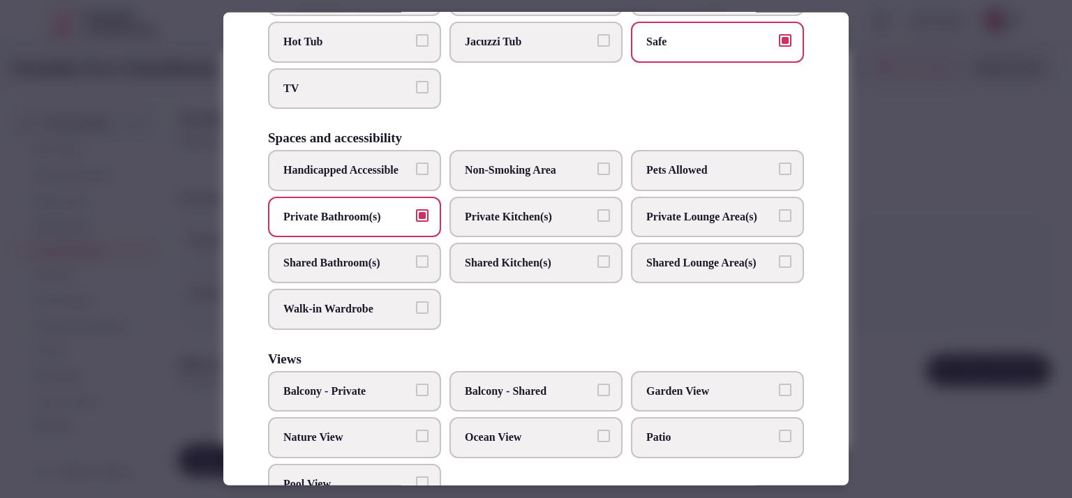
click at [382, 399] on span "Balcony - Private" at bounding box center [347, 391] width 128 height 15
click at [416, 397] on button "Balcony - Private" at bounding box center [422, 390] width 13 height 13
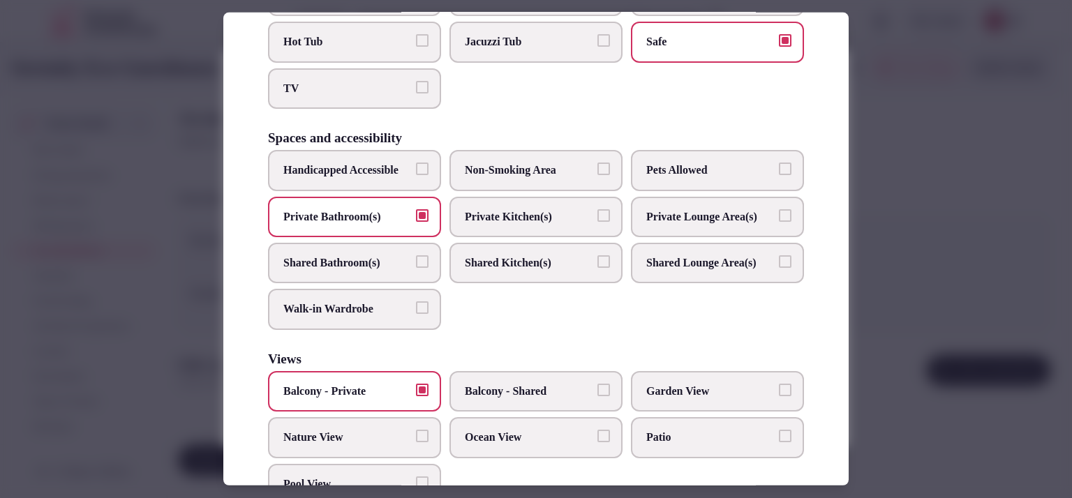
click at [363, 445] on span "Nature View" at bounding box center [347, 437] width 128 height 15
click at [416, 443] on button "Nature View" at bounding box center [422, 436] width 13 height 13
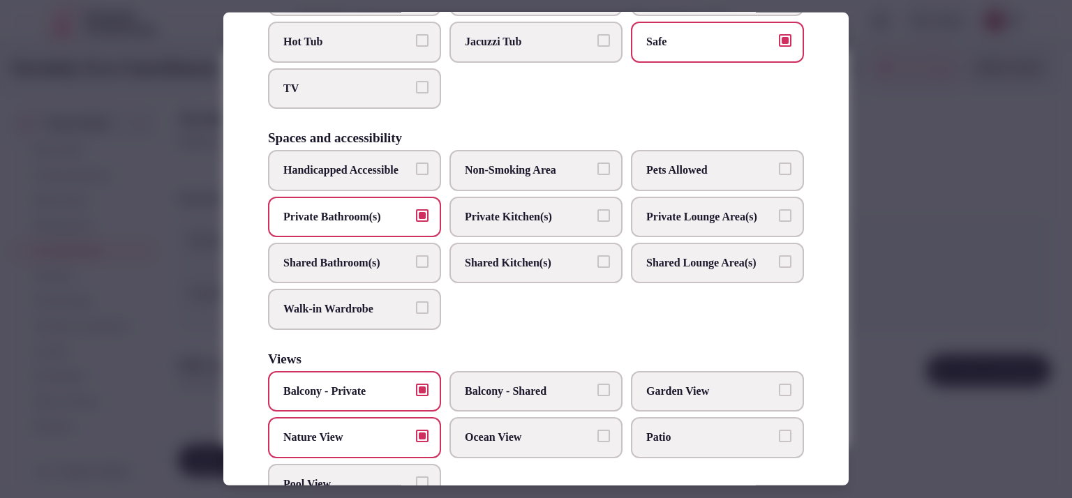
click at [646, 399] on span "Garden View" at bounding box center [710, 391] width 128 height 15
click at [779, 397] on button "Garden View" at bounding box center [785, 390] width 13 height 13
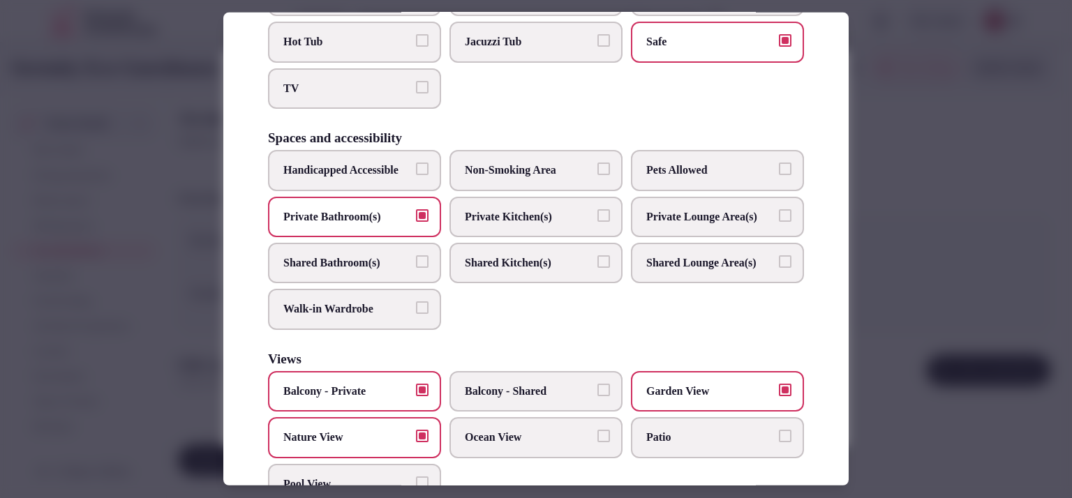
click at [416, 443] on button "Nature View" at bounding box center [422, 436] width 13 height 13
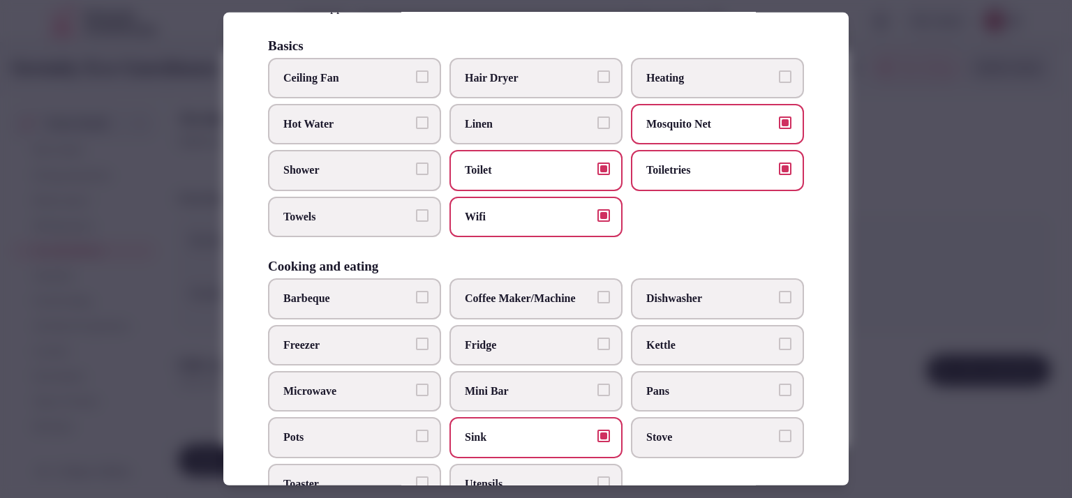
scroll to position [87, 0]
click at [327, 219] on span "Towels" at bounding box center [347, 218] width 128 height 15
click at [416, 219] on button "Towels" at bounding box center [422, 217] width 13 height 13
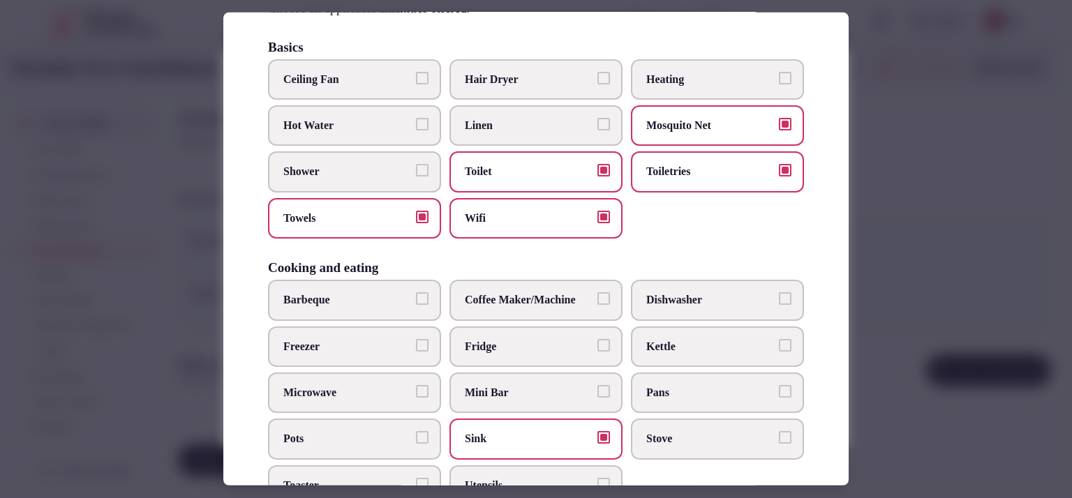
click at [359, 175] on span "Shower" at bounding box center [347, 171] width 128 height 15
click at [416, 175] on button "Shower" at bounding box center [422, 170] width 13 height 13
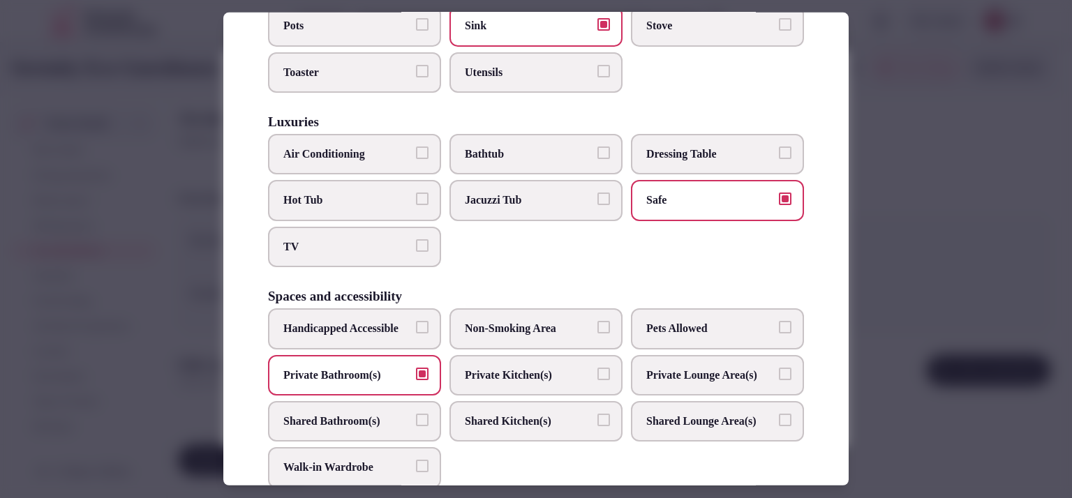
scroll to position [747, 0]
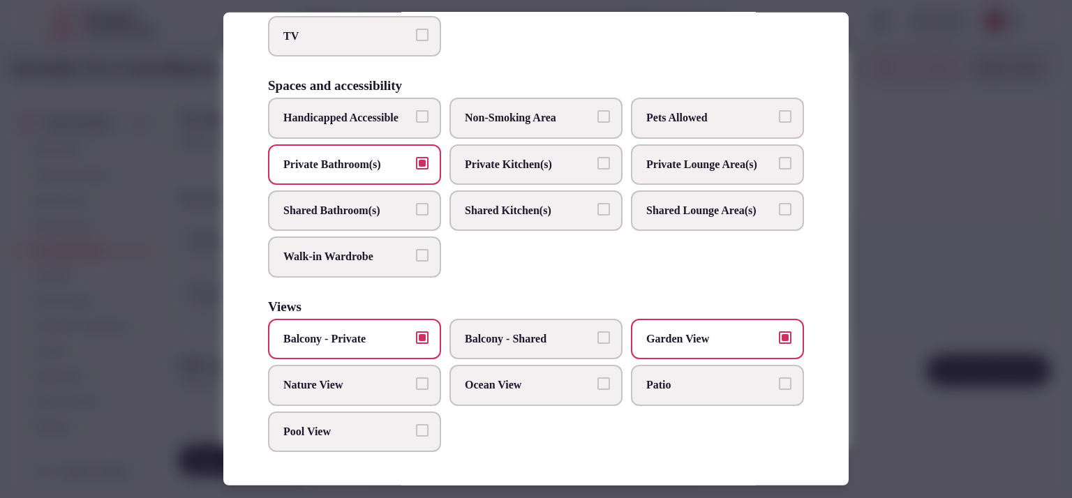
click at [916, 281] on div at bounding box center [536, 249] width 1072 height 498
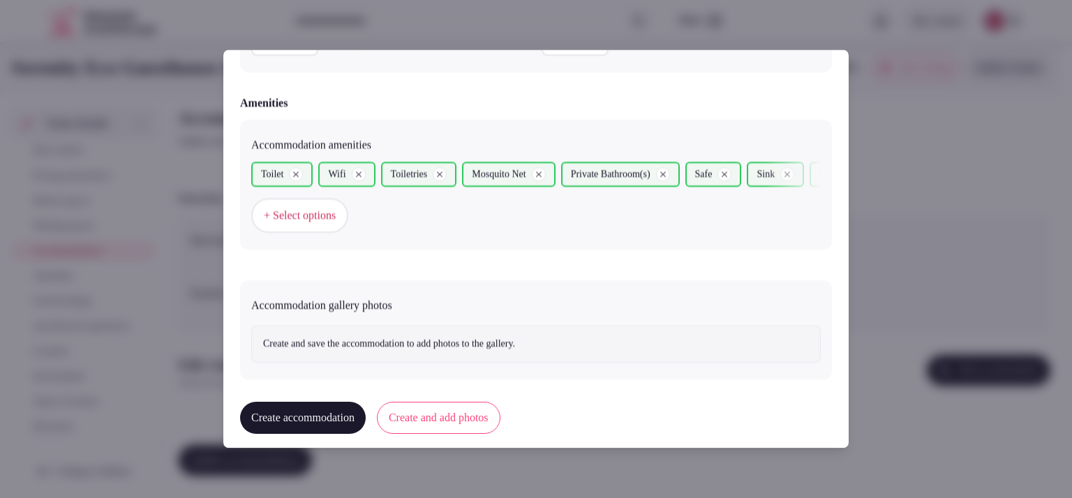
scroll to position [1332, 0]
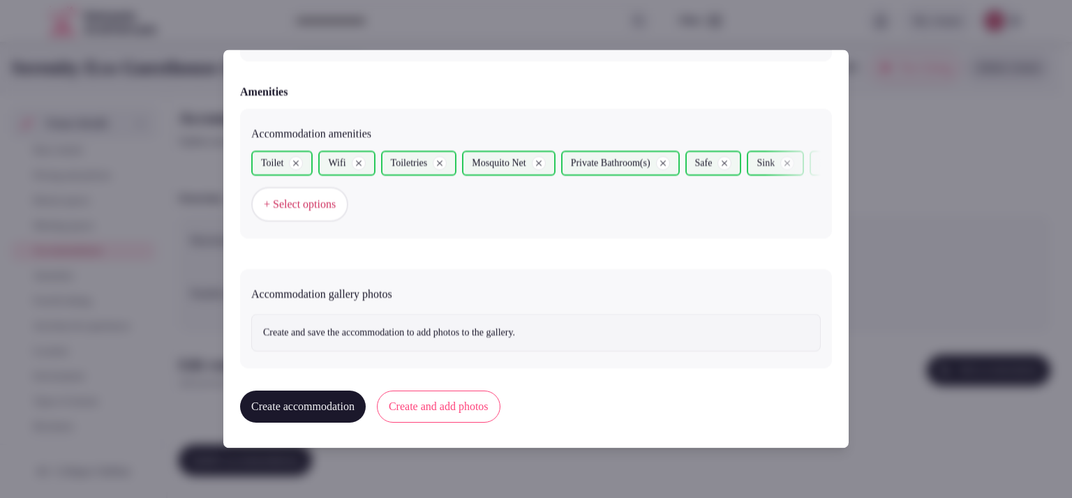
click at [459, 405] on button "Create and add photos" at bounding box center [439, 407] width 124 height 32
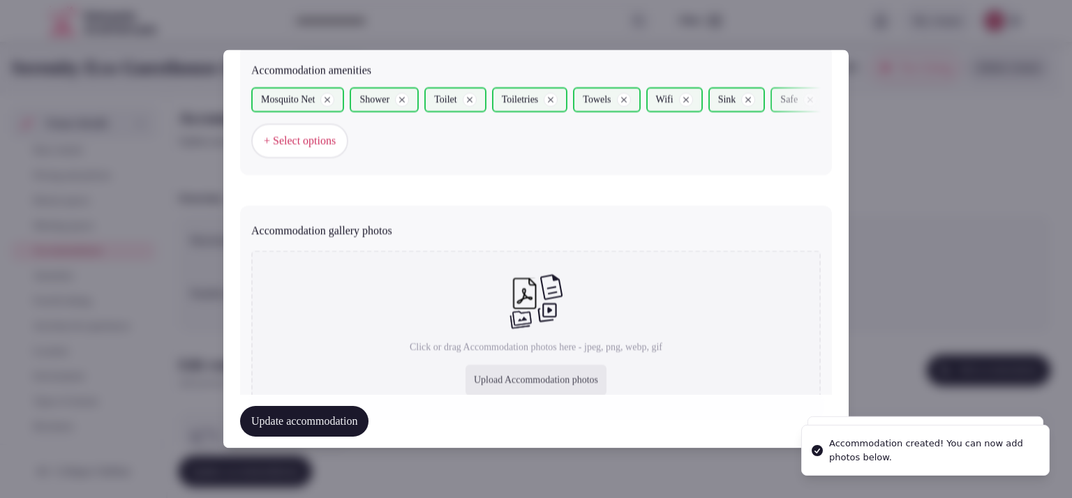
scroll to position [1460, 0]
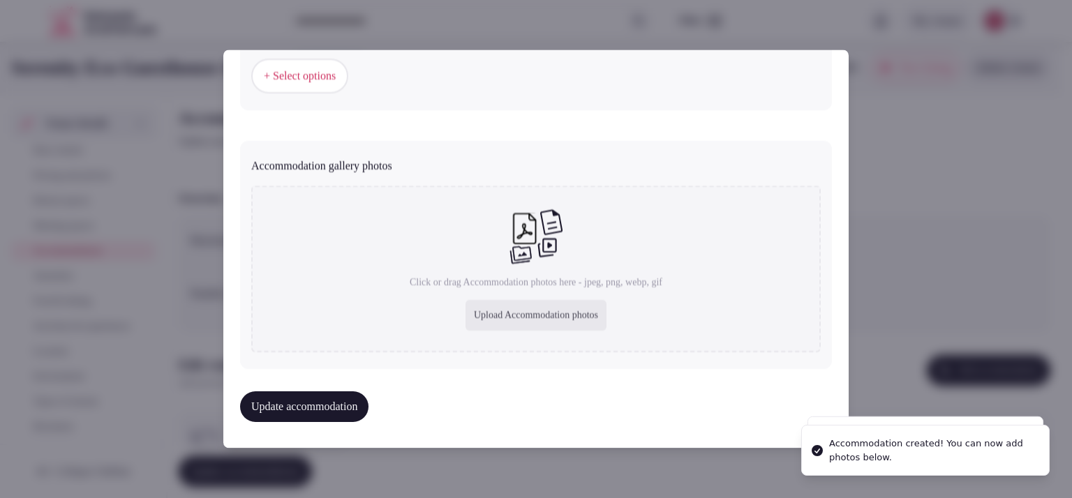
click at [522, 302] on div "Upload Accommodation photos" at bounding box center [536, 316] width 141 height 31
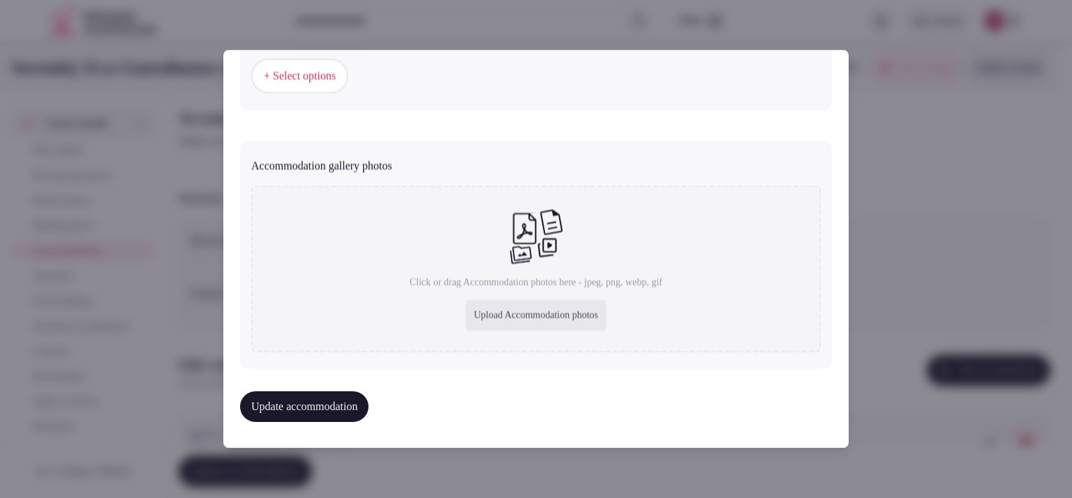
type input "**********"
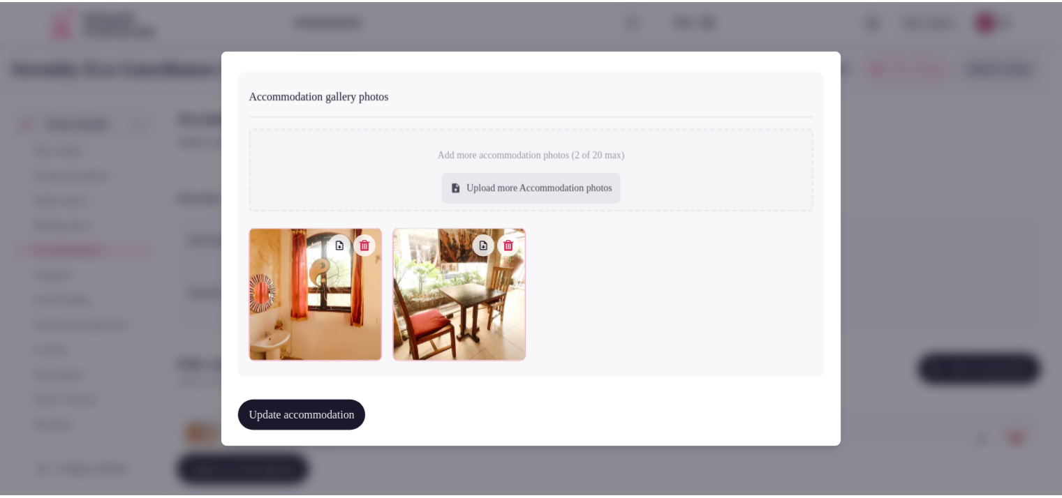
scroll to position [1537, 0]
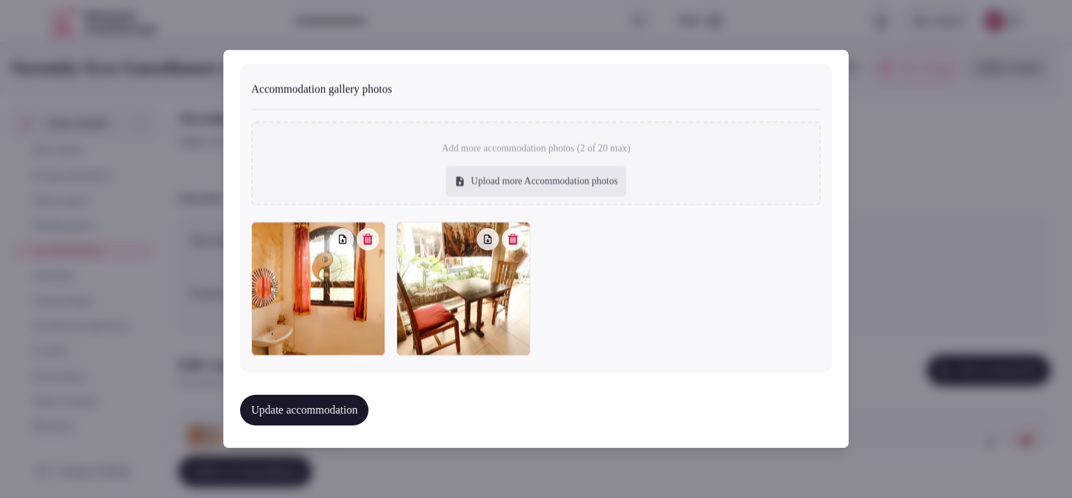
click at [559, 187] on div "Upload more Accommodation photos" at bounding box center [536, 182] width 180 height 31
type input "**********"
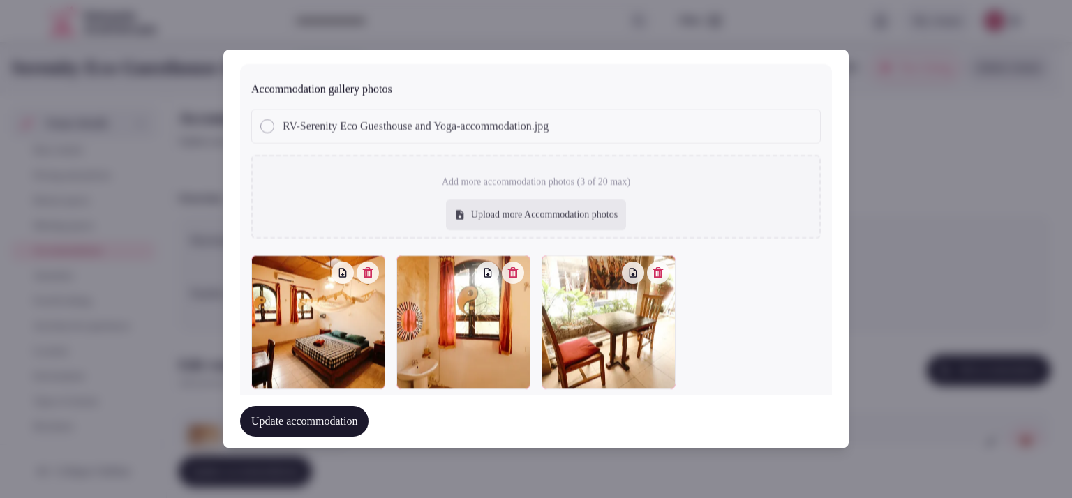
click at [283, 429] on button "Update accommodation" at bounding box center [304, 422] width 128 height 31
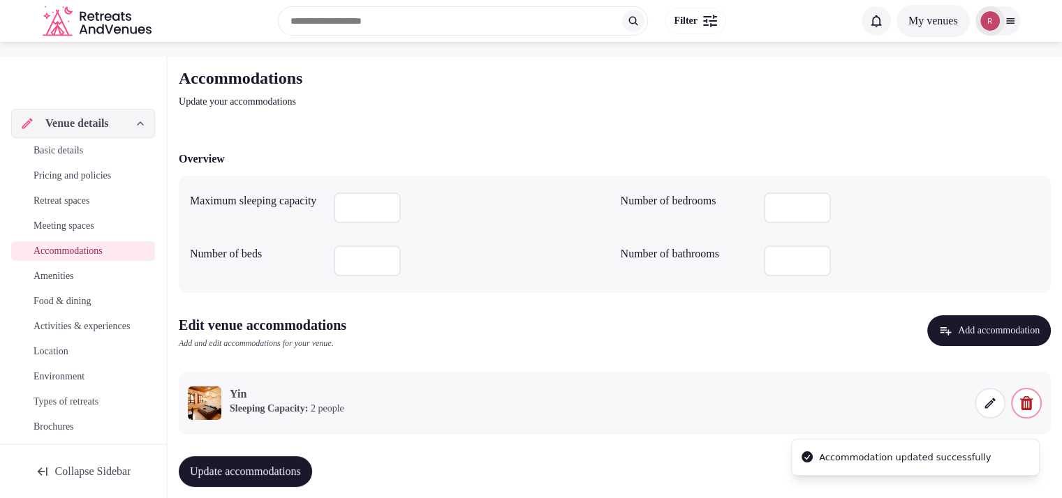
scroll to position [64, 0]
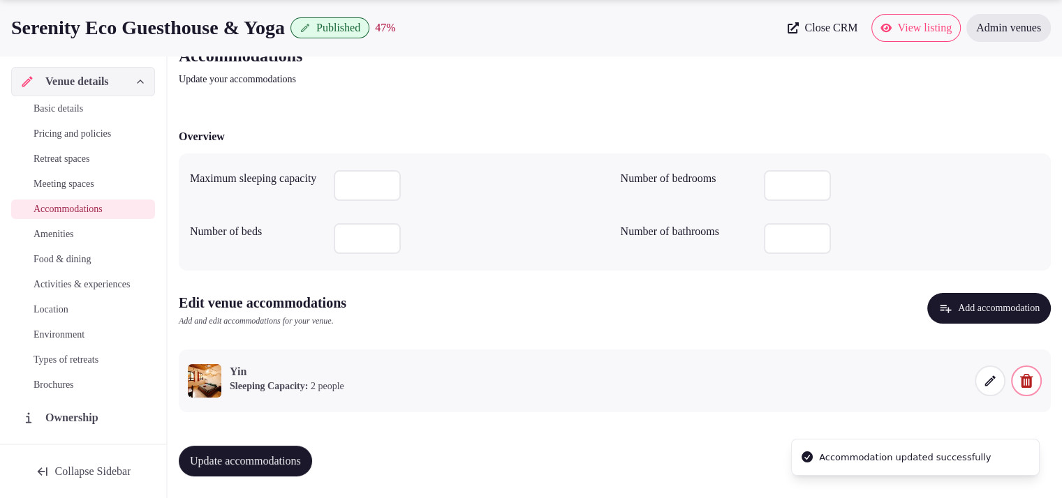
click at [296, 454] on span "Update accommodations" at bounding box center [245, 461] width 111 height 14
click at [63, 235] on span "Amenities" at bounding box center [54, 235] width 40 height 14
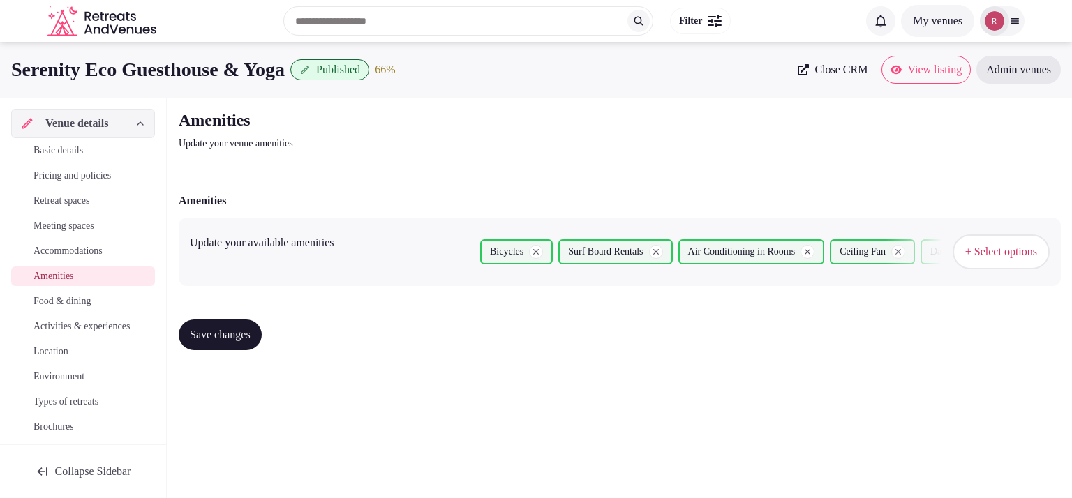
click at [1005, 245] on span "+ Select options" at bounding box center [1001, 251] width 72 height 15
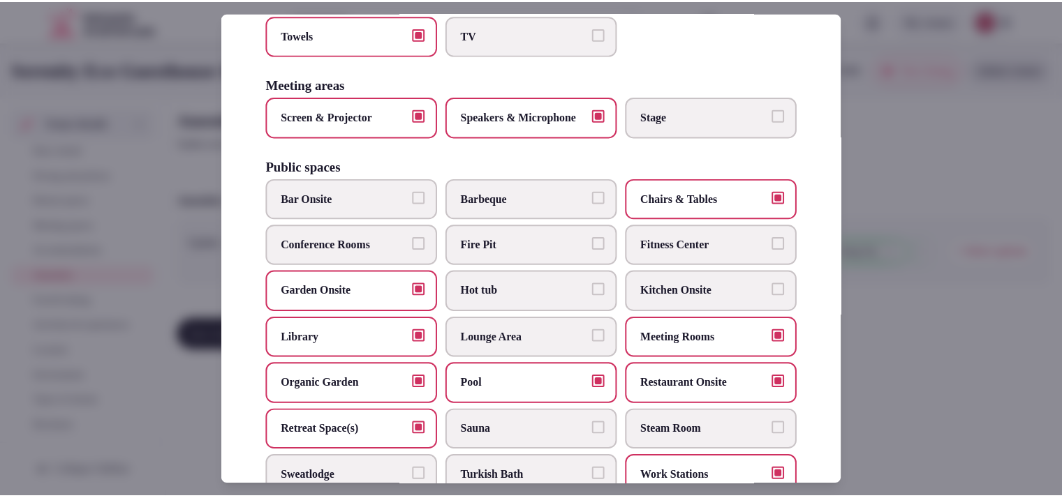
scroll to position [762, 0]
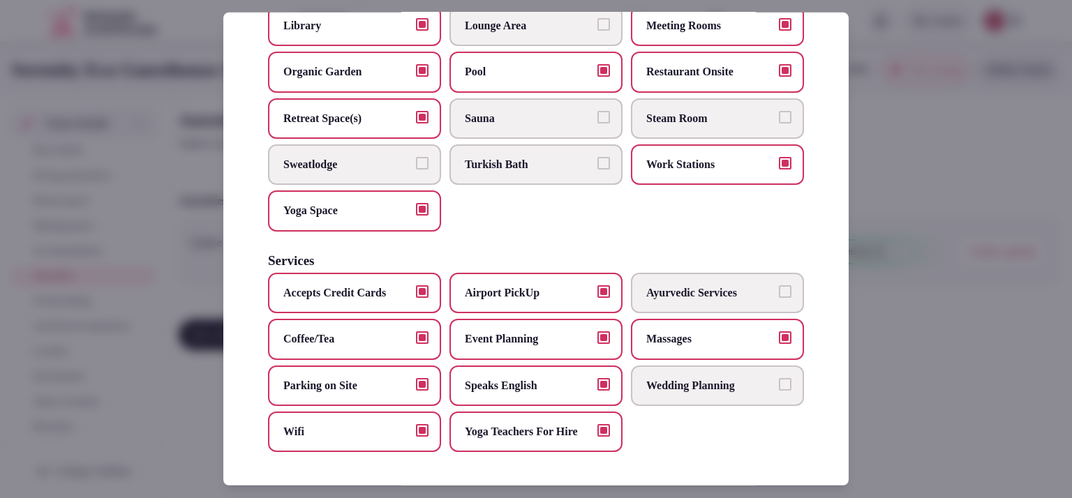
click at [967, 325] on div at bounding box center [536, 249] width 1072 height 498
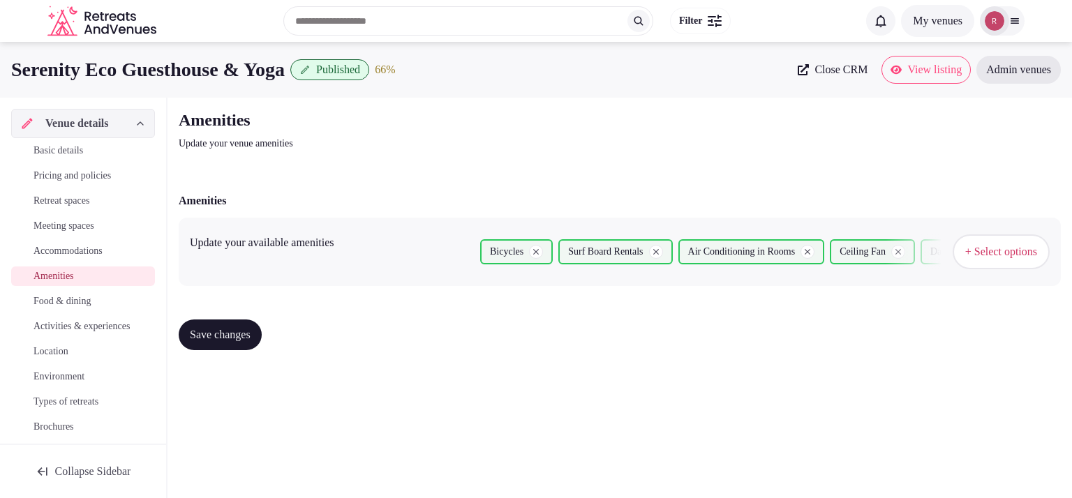
click at [220, 343] on button "Save changes" at bounding box center [220, 335] width 83 height 31
click at [91, 298] on span "Food & dining" at bounding box center [62, 302] width 57 height 14
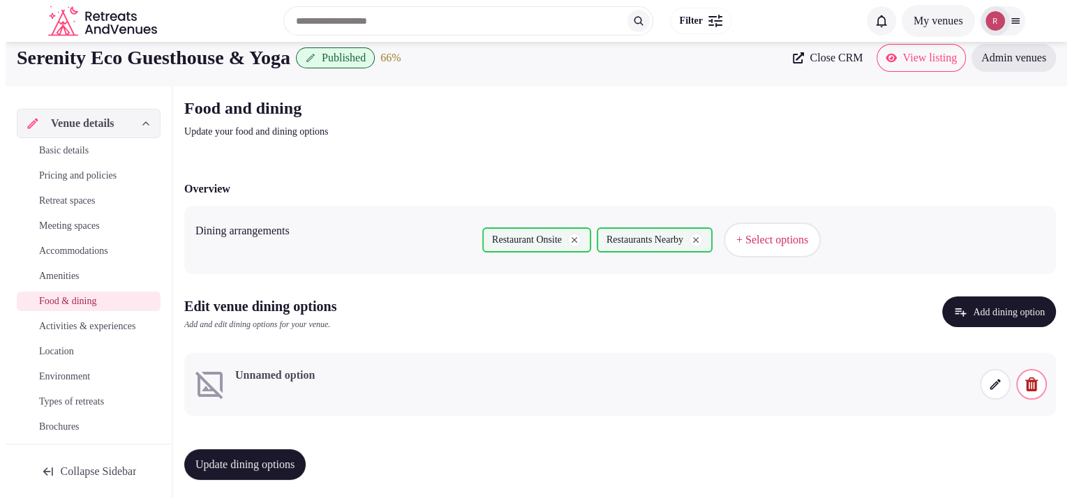
scroll to position [15, 0]
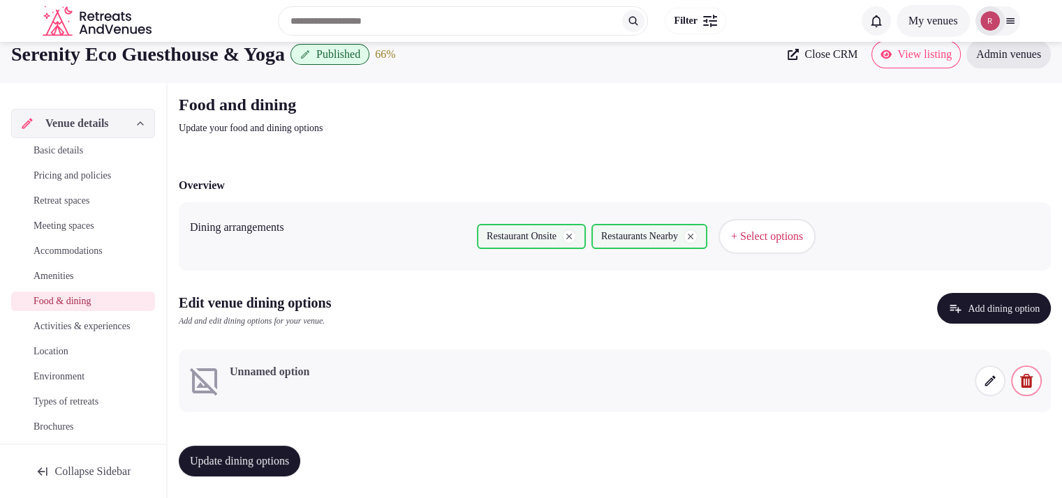
click at [1000, 306] on button "Add dining option" at bounding box center [994, 308] width 114 height 31
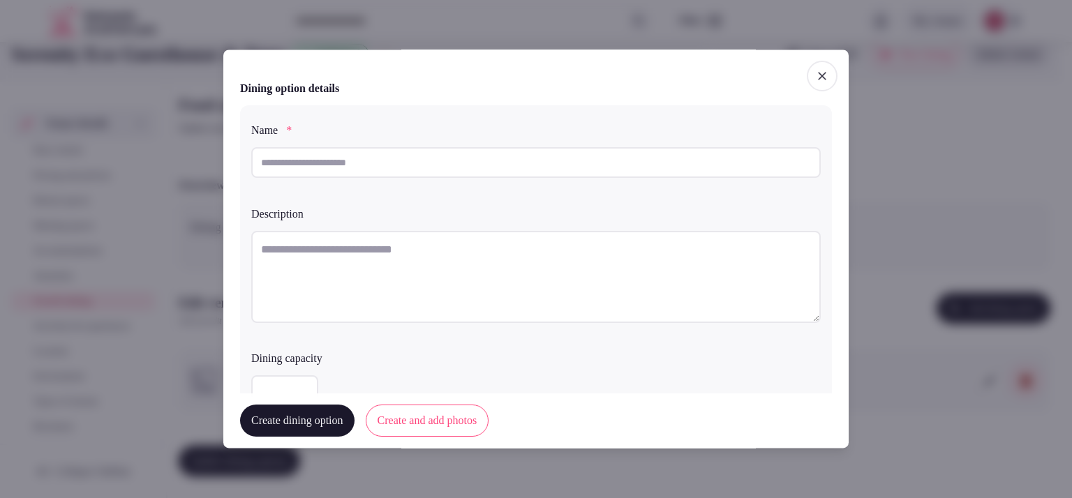
click at [292, 170] on input "text" at bounding box center [536, 162] width 570 height 31
paste input "**********"
type input "**********"
click at [355, 235] on textarea at bounding box center [536, 277] width 570 height 92
paste textarea "**********"
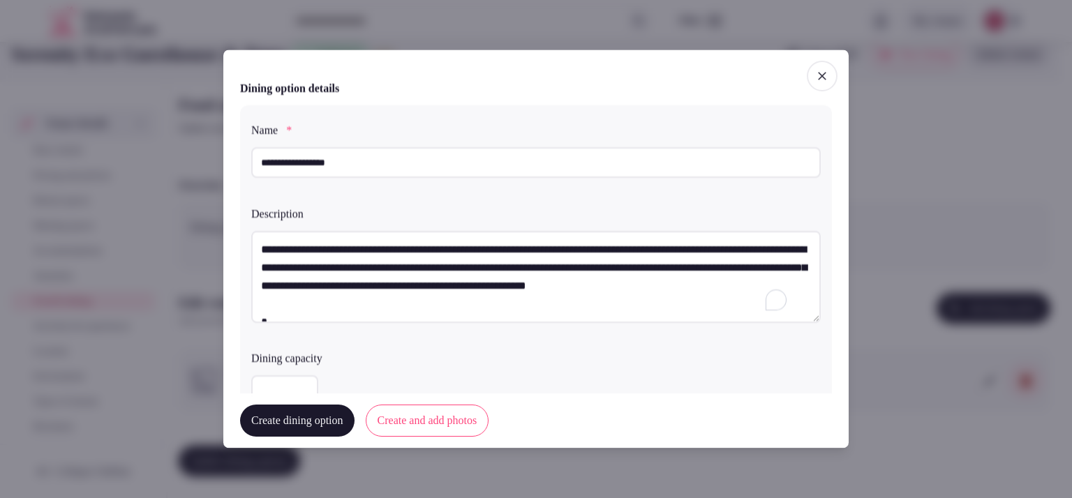
scroll to position [80, 0]
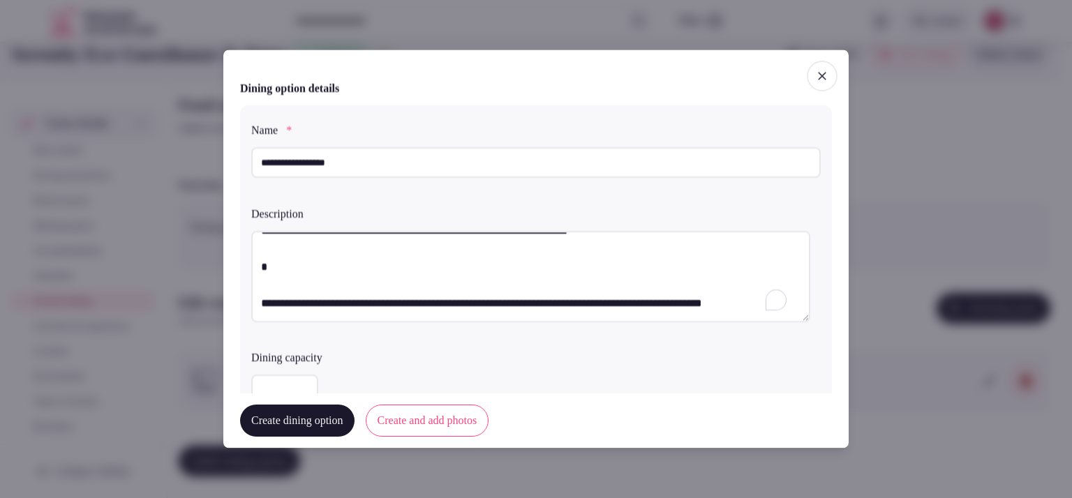
click at [328, 278] on textarea "**********" at bounding box center [530, 276] width 559 height 91
click at [253, 296] on textarea "**********" at bounding box center [530, 276] width 559 height 91
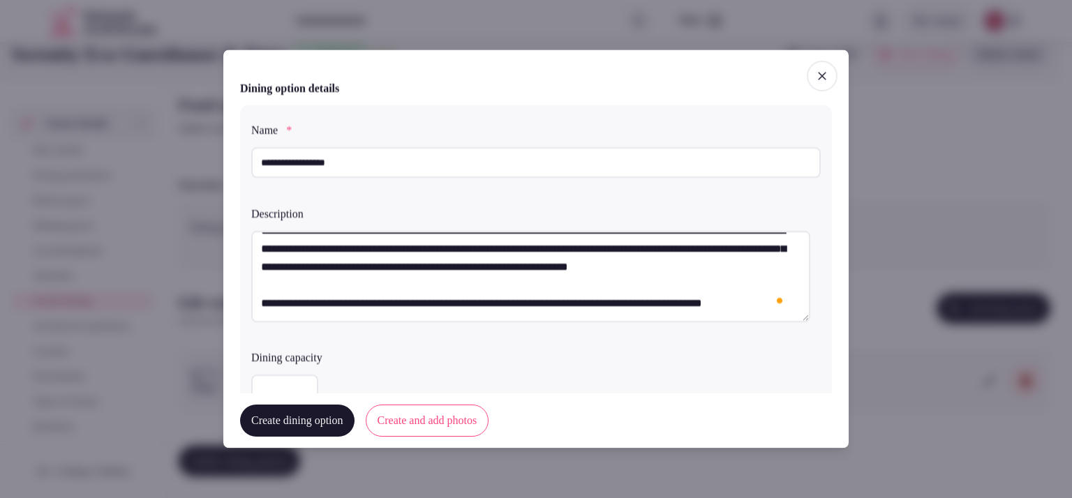
scroll to position [349, 0]
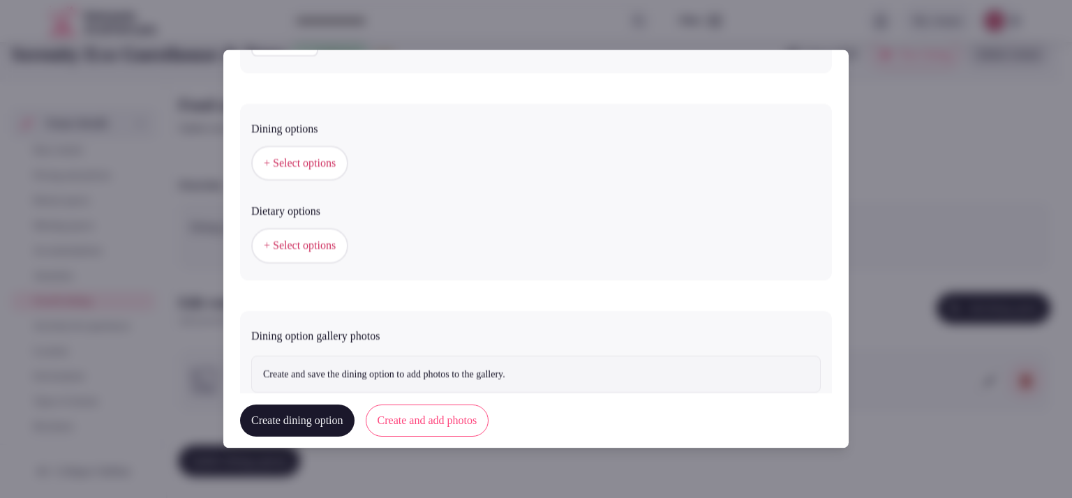
type textarea "**********"
click at [339, 172] on button "+ Select options" at bounding box center [299, 164] width 97 height 35
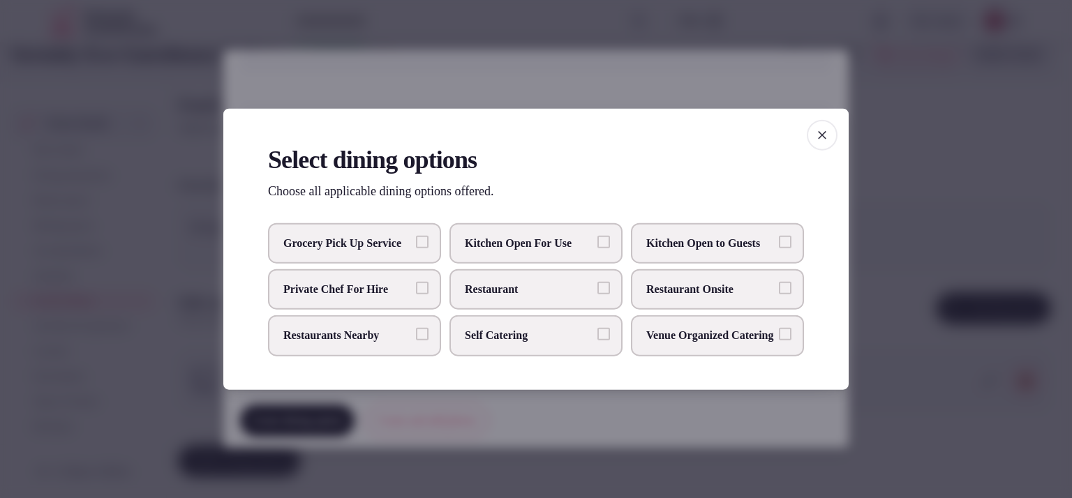
click at [709, 288] on span "Restaurant Onsite" at bounding box center [710, 289] width 128 height 15
click at [779, 288] on button "Restaurant Onsite" at bounding box center [785, 288] width 13 height 13
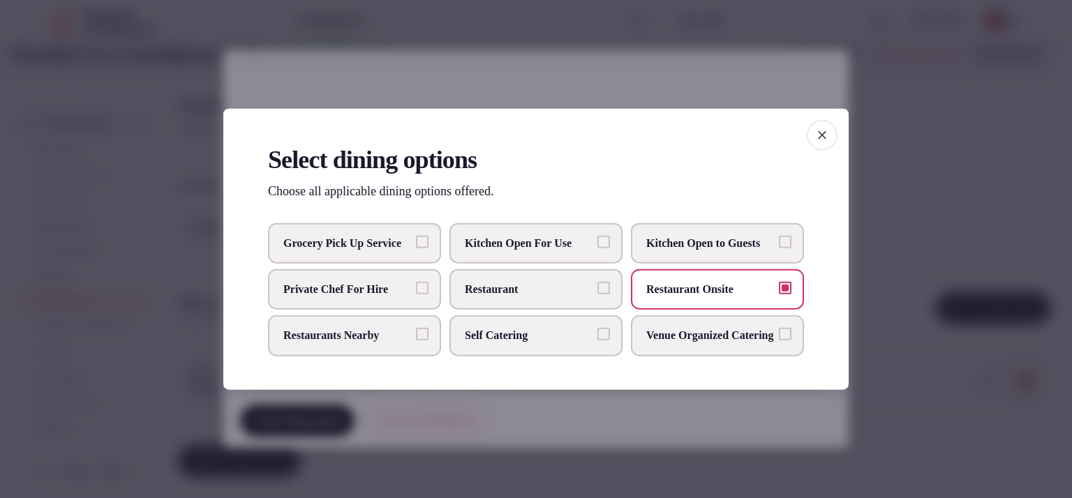
click at [357, 353] on label "Restaurants Nearby" at bounding box center [354, 336] width 173 height 40
click at [416, 341] on button "Restaurants Nearby" at bounding box center [422, 334] width 13 height 13
click at [958, 237] on div at bounding box center [536, 249] width 1072 height 498
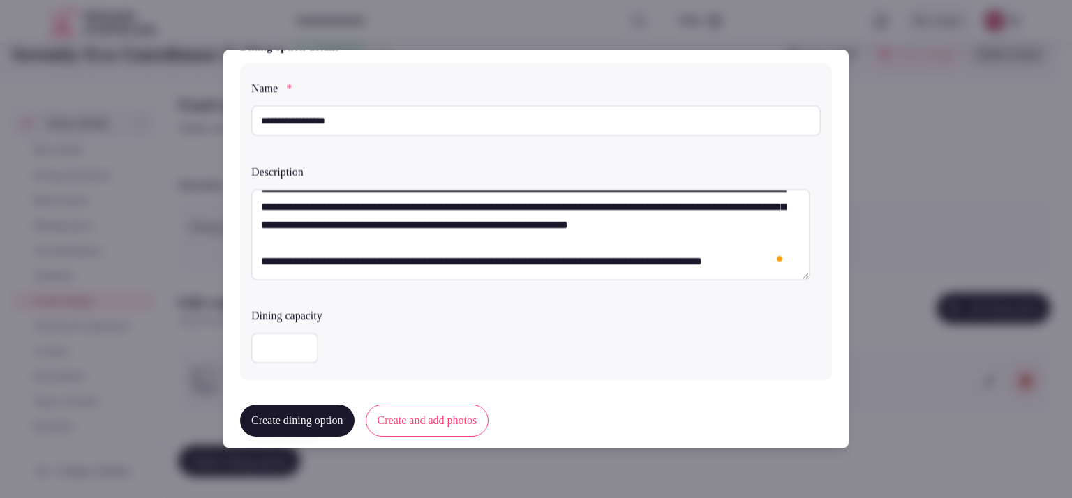
scroll to position [391, 0]
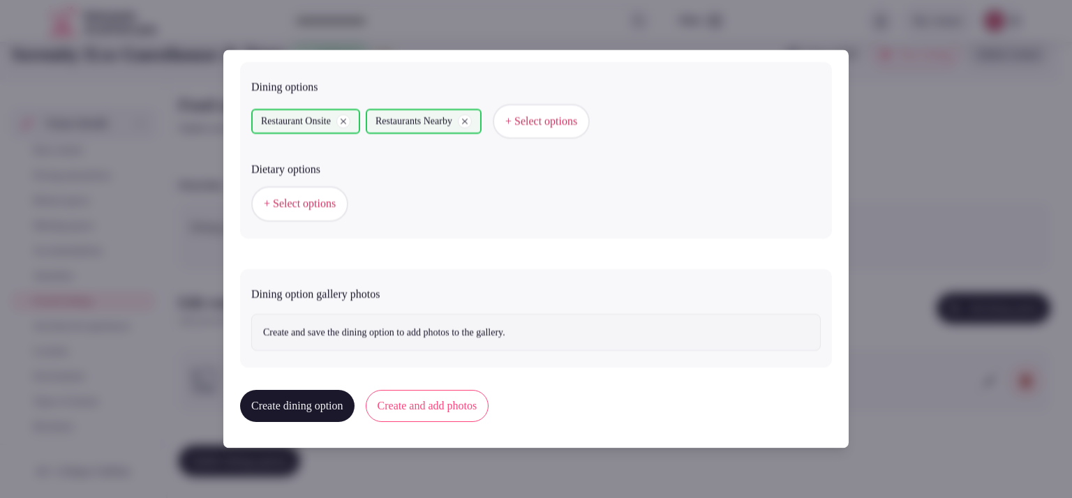
click at [303, 223] on div "+ Select options" at bounding box center [536, 205] width 570 height 46
click at [313, 206] on span "+ Select options" at bounding box center [300, 204] width 72 height 15
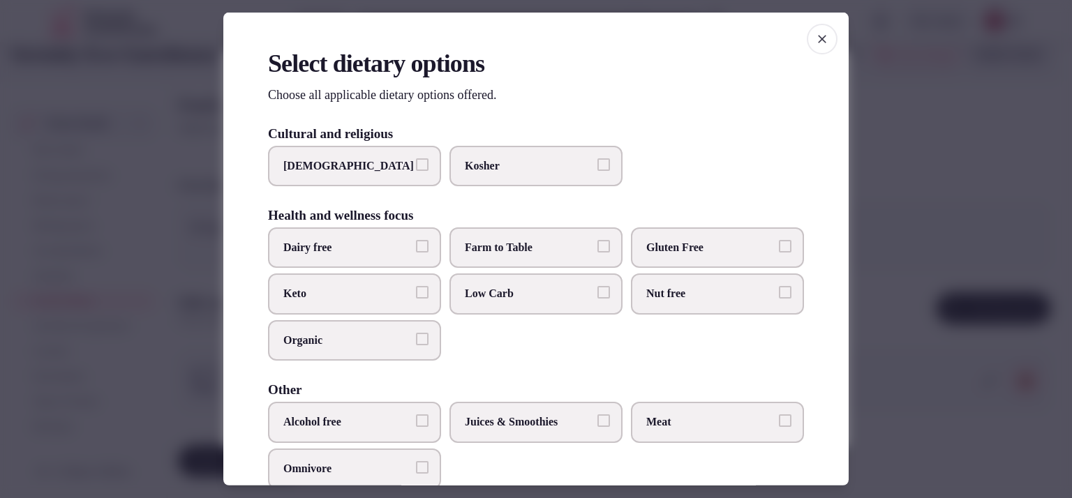
click at [411, 301] on label "Keto" at bounding box center [354, 294] width 173 height 40
click at [416, 299] on button "Keto" at bounding box center [422, 292] width 13 height 13
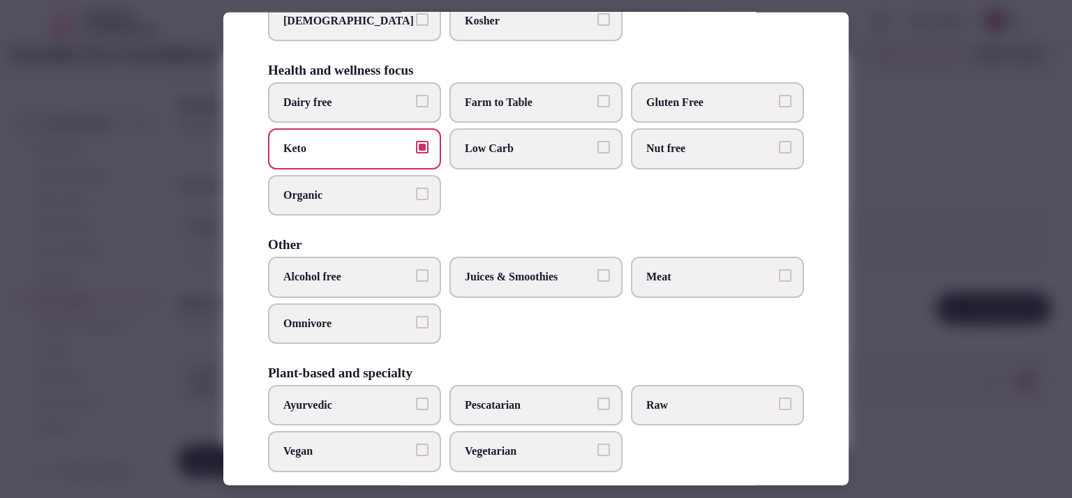
scroll to position [161, 0]
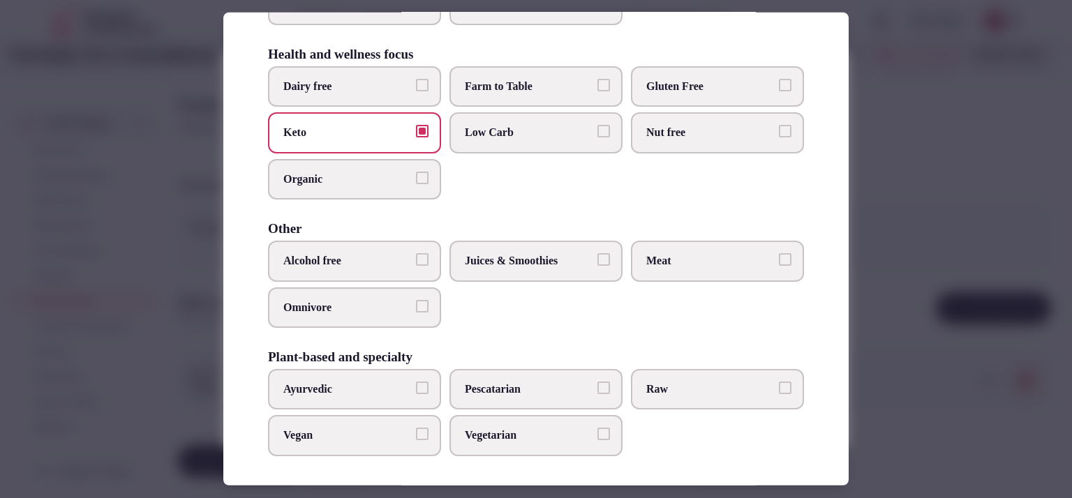
click at [348, 431] on span "Vegan" at bounding box center [347, 435] width 128 height 15
click at [416, 431] on button "Vegan" at bounding box center [422, 434] width 13 height 13
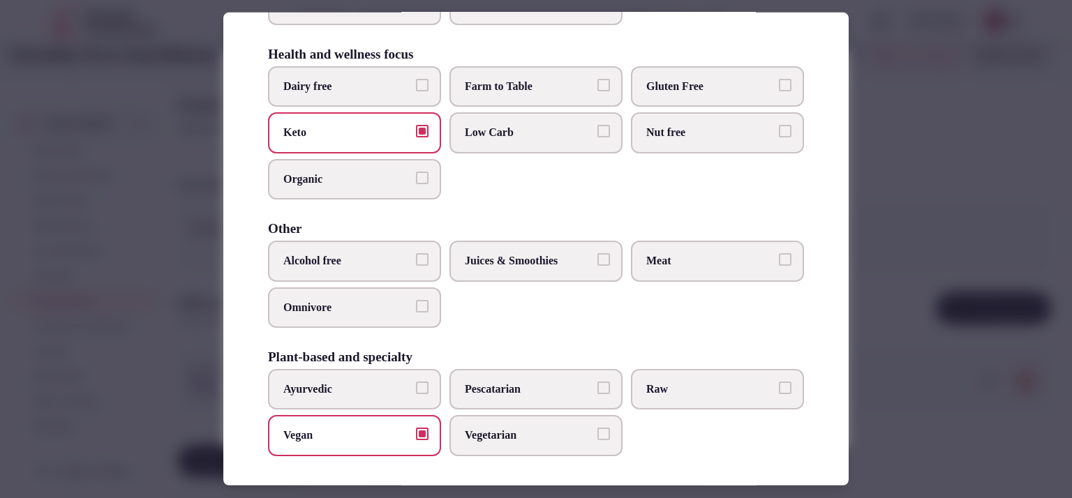
click at [563, 269] on label "Juices & Smoothies" at bounding box center [536, 261] width 173 height 40
click at [598, 266] on button "Juices & Smoothies" at bounding box center [604, 259] width 13 height 13
click at [955, 310] on div at bounding box center [536, 249] width 1072 height 498
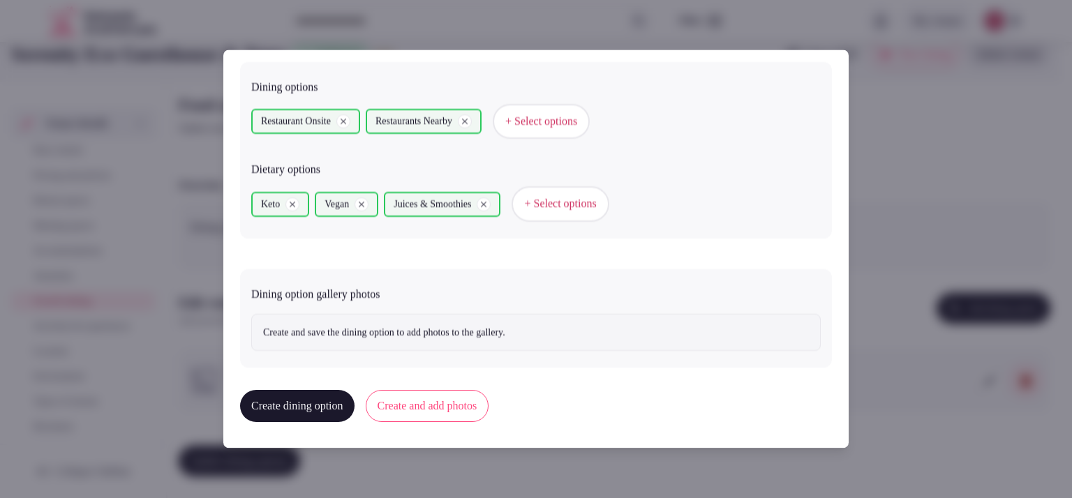
click at [410, 405] on button "Create and add photos" at bounding box center [428, 407] width 124 height 32
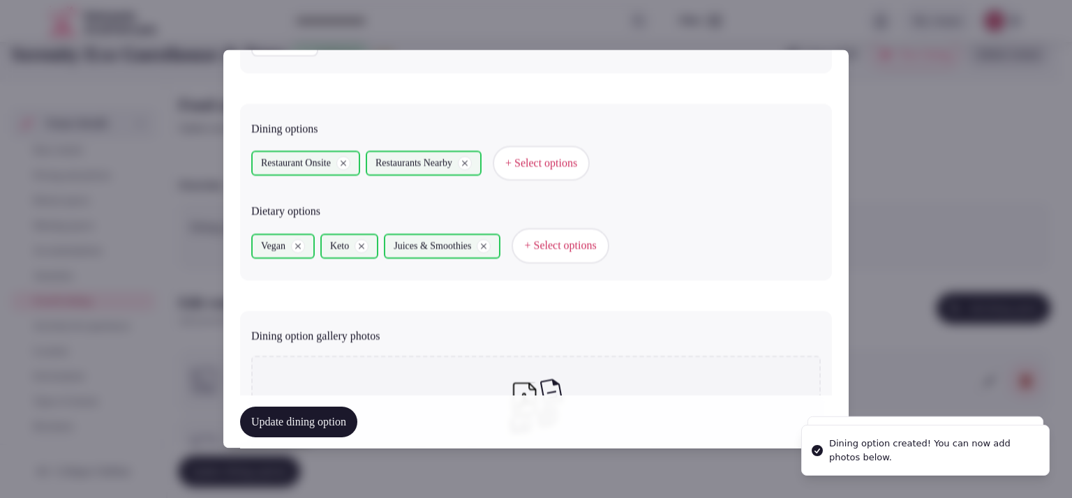
scroll to position [519, 0]
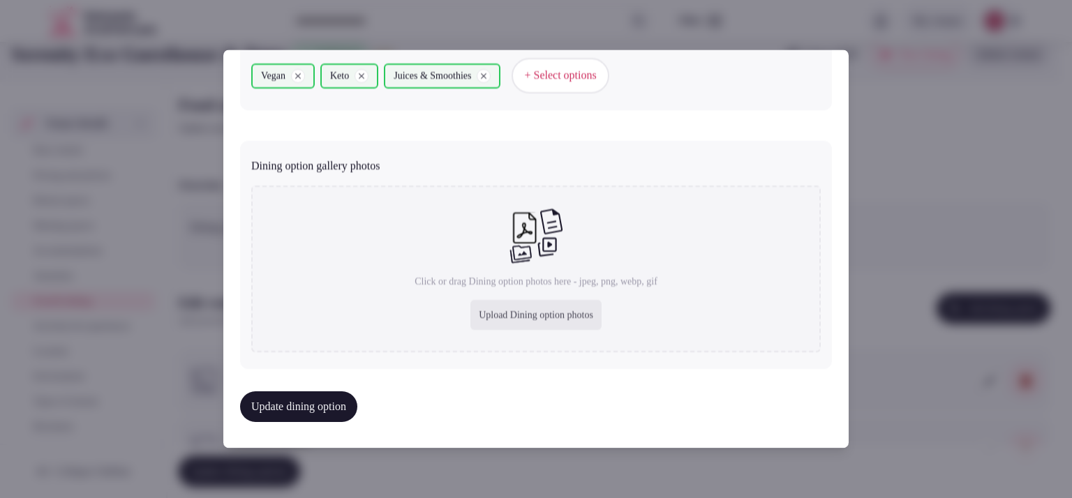
click at [517, 311] on div "Upload Dining option photos" at bounding box center [536, 315] width 131 height 31
type input "**********"
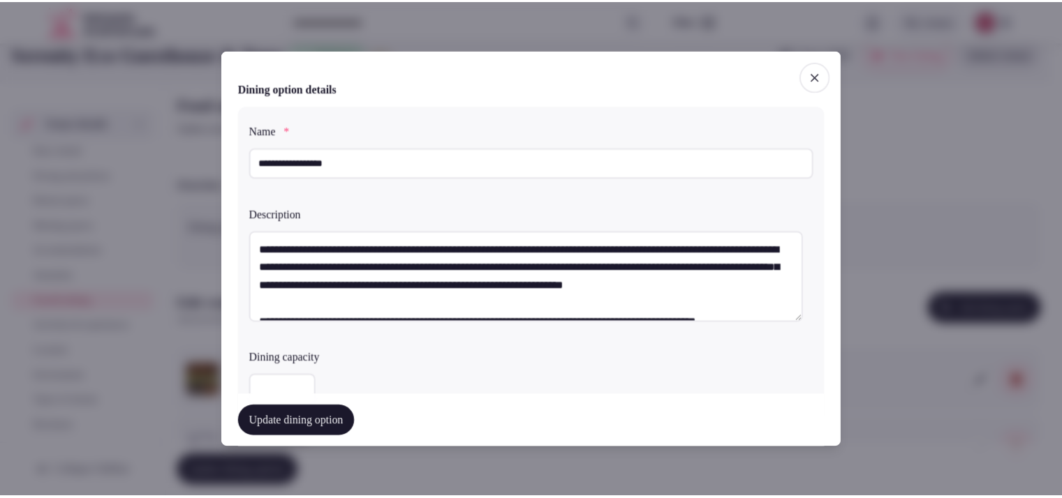
scroll to position [54, 0]
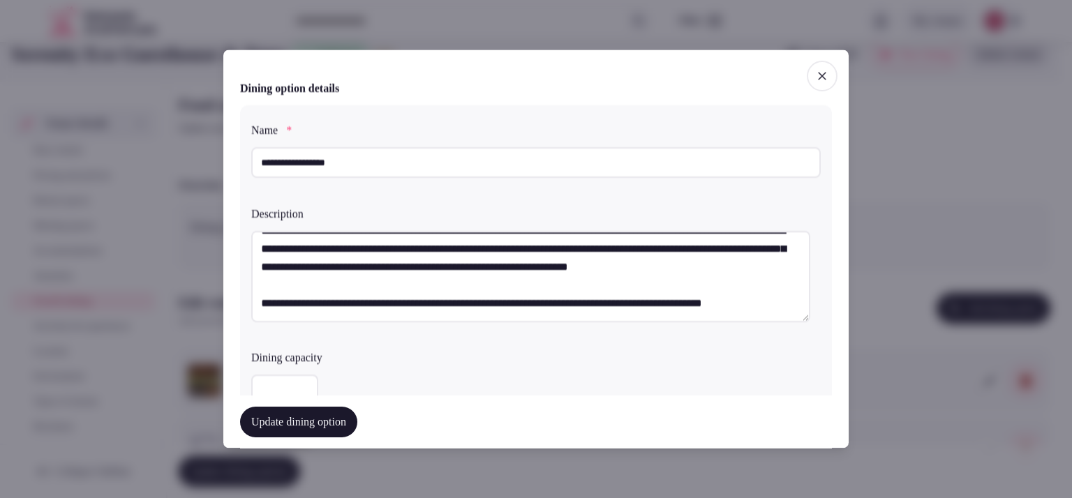
click at [331, 425] on button "Update dining option" at bounding box center [298, 422] width 117 height 31
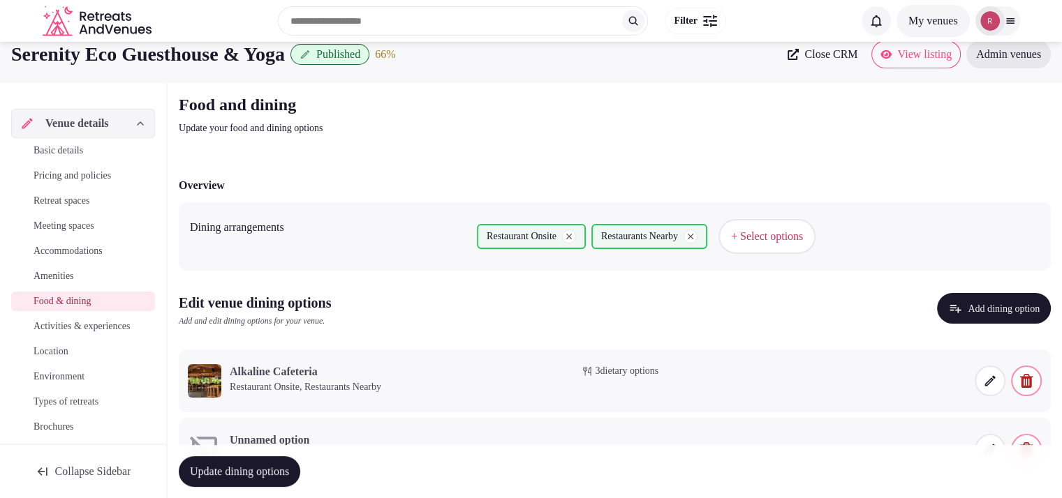
click at [289, 474] on span "Update dining options" at bounding box center [239, 472] width 99 height 14
click at [42, 323] on span "Activities & experiences" at bounding box center [82, 327] width 96 height 14
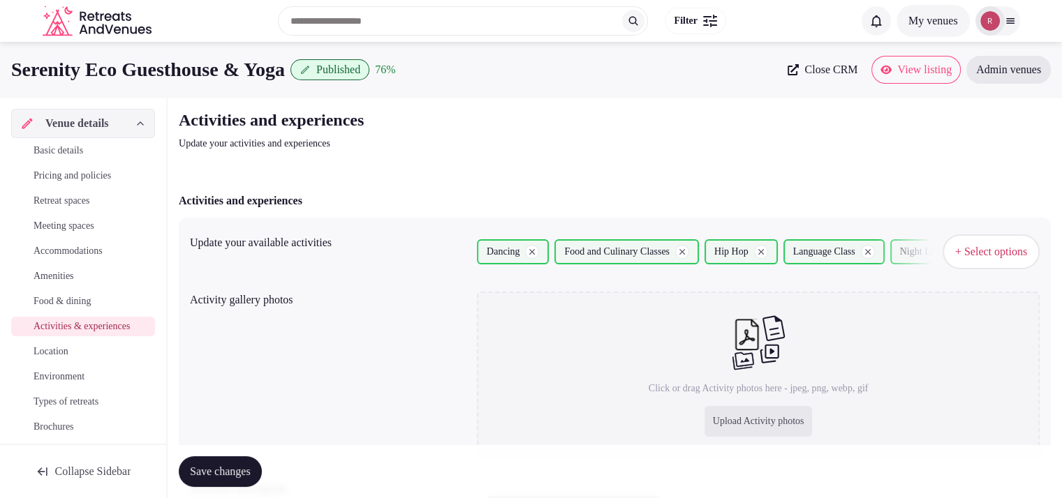
click at [739, 419] on div "Upload Activity photos" at bounding box center [758, 421] width 108 height 31
type input "**********"
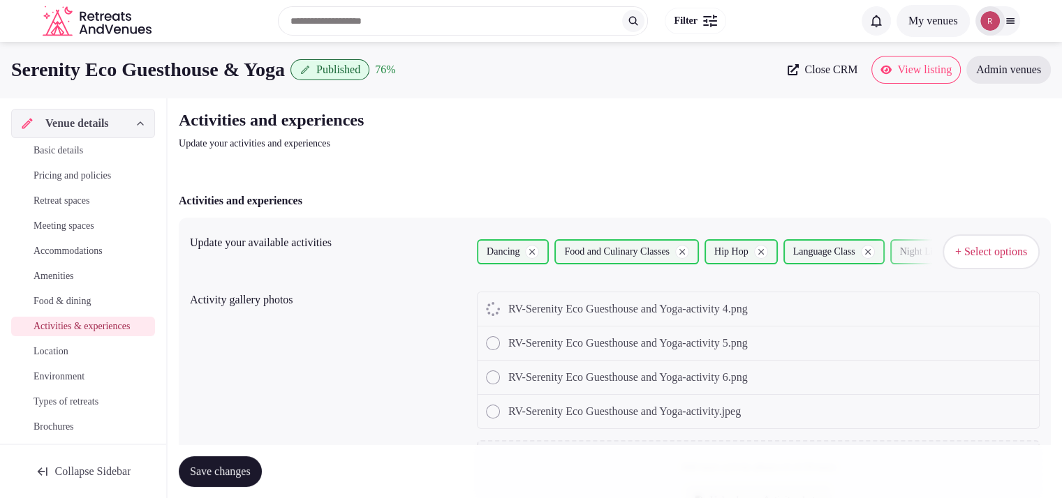
scroll to position [396, 0]
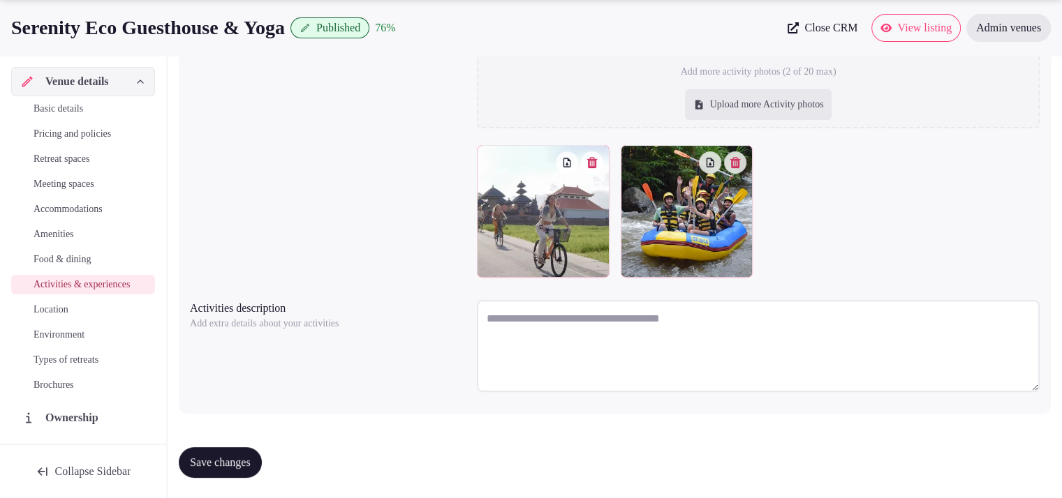
click at [549, 341] on textarea at bounding box center [758, 346] width 563 height 92
paste textarea "**********"
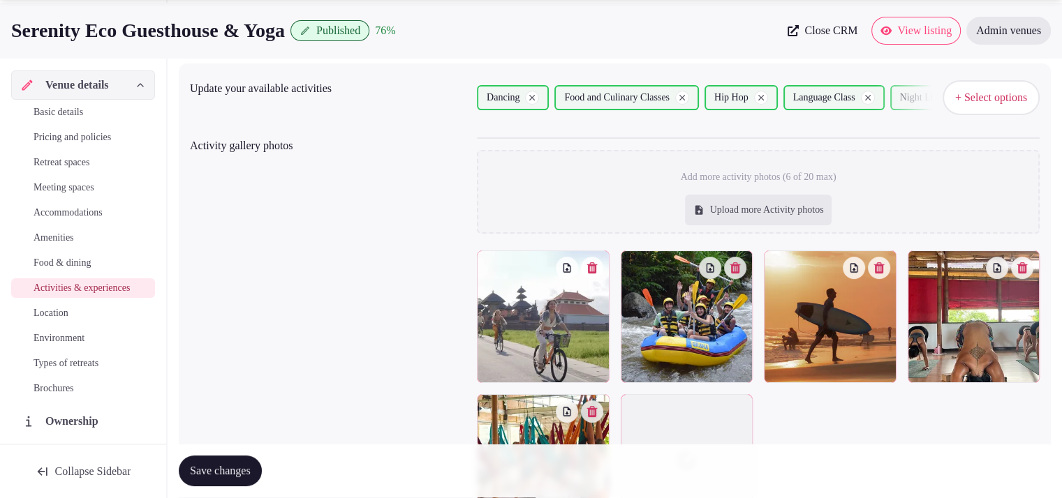
scroll to position [192, 0]
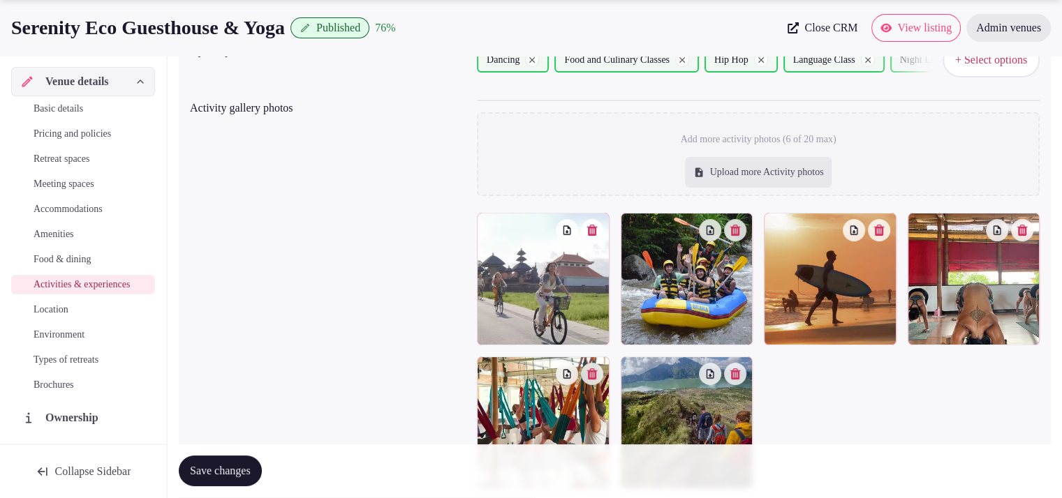
type textarea "**********"
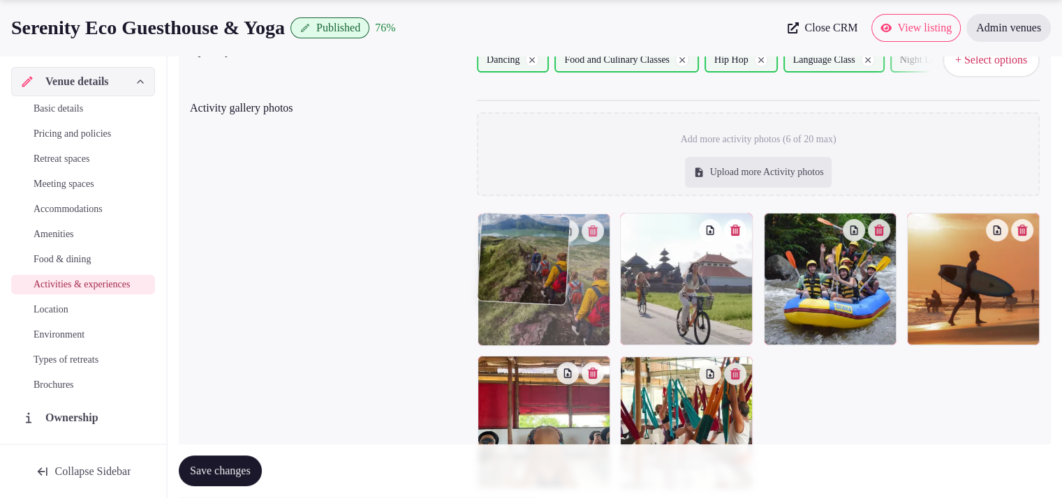
drag, startPoint x: 692, startPoint y: 412, endPoint x: 612, endPoint y: 315, distance: 125.9
click at [612, 315] on body "Search Popular Destinations Toscana, Italy Riviera Maya, Mexico Indonesia, Bali…" at bounding box center [531, 259] width 1062 height 903
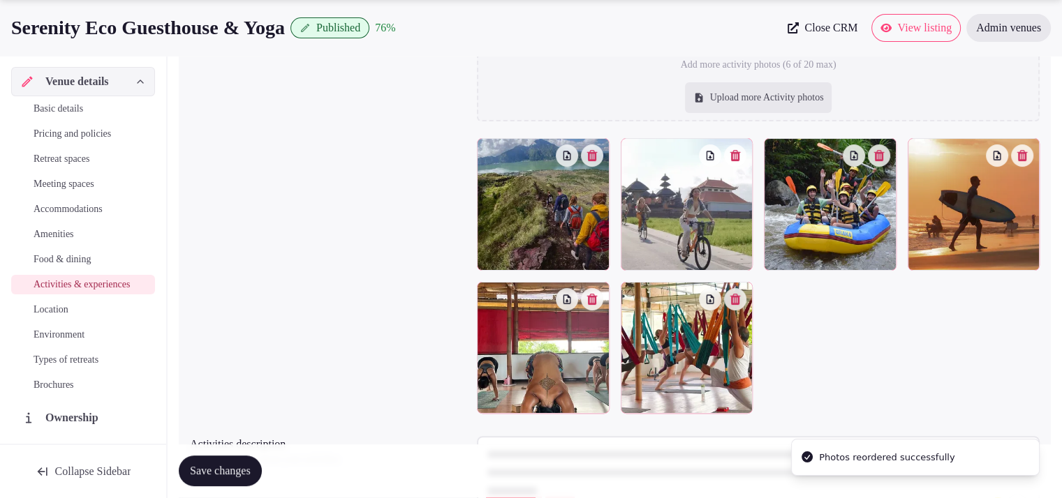
scroll to position [277, 0]
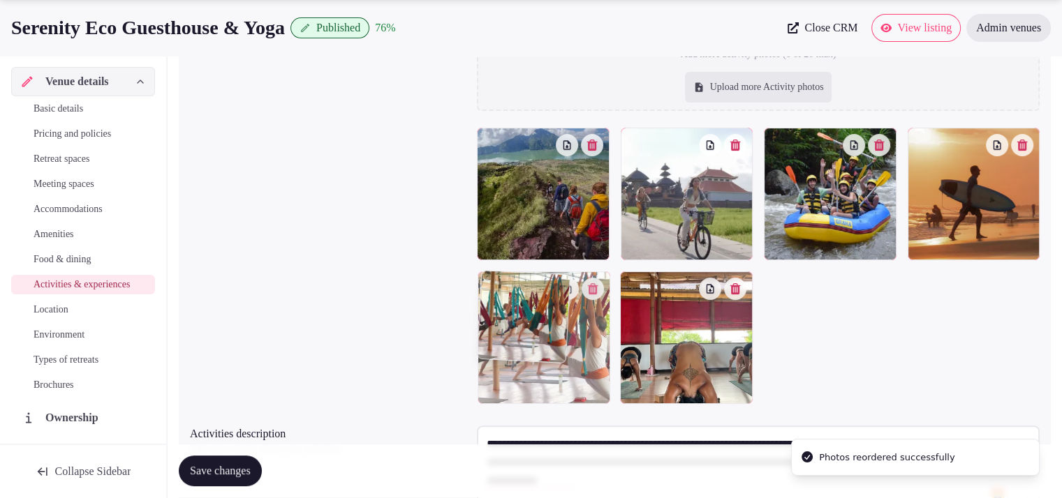
drag, startPoint x: 662, startPoint y: 341, endPoint x: 591, endPoint y: 354, distance: 71.6
click at [591, 354] on body "Search Popular Destinations Toscana, Italy Riviera Maya, Mexico Indonesia, Bali…" at bounding box center [531, 174] width 1062 height 903
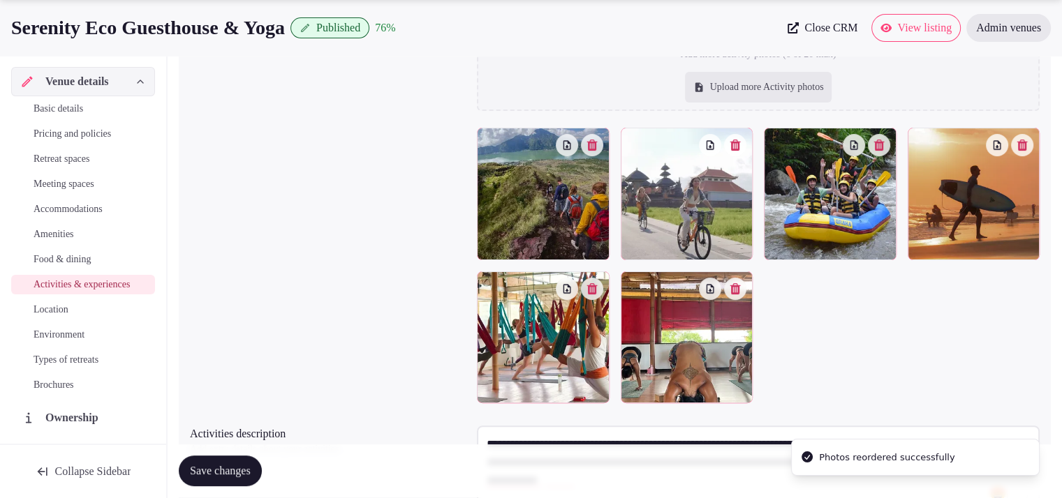
click at [240, 470] on span "Save changes" at bounding box center [220, 472] width 61 height 14
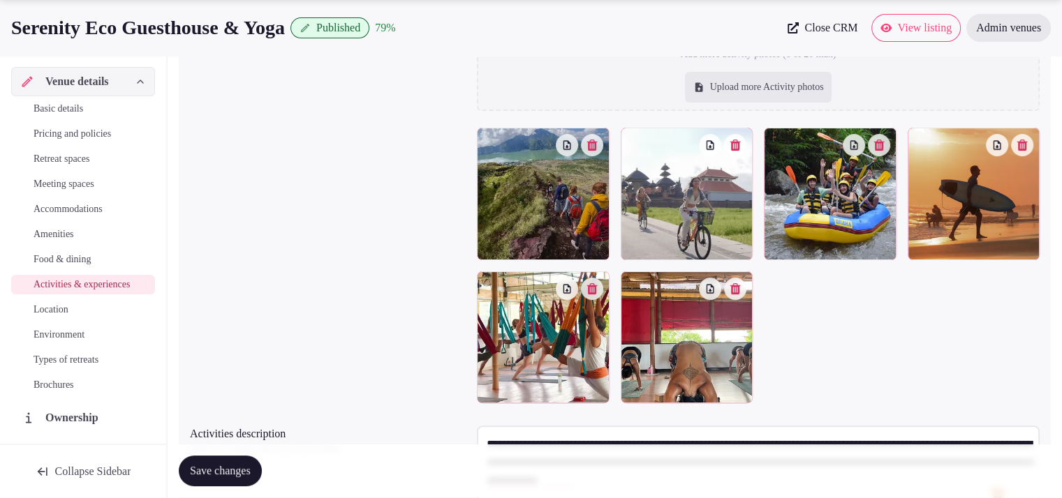
click at [56, 317] on span "Location" at bounding box center [51, 310] width 35 height 14
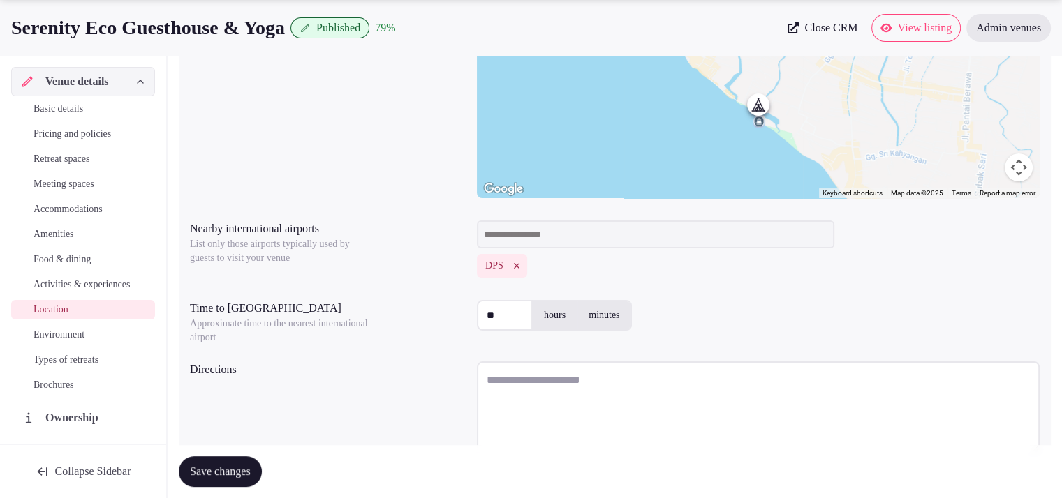
scroll to position [348, 0]
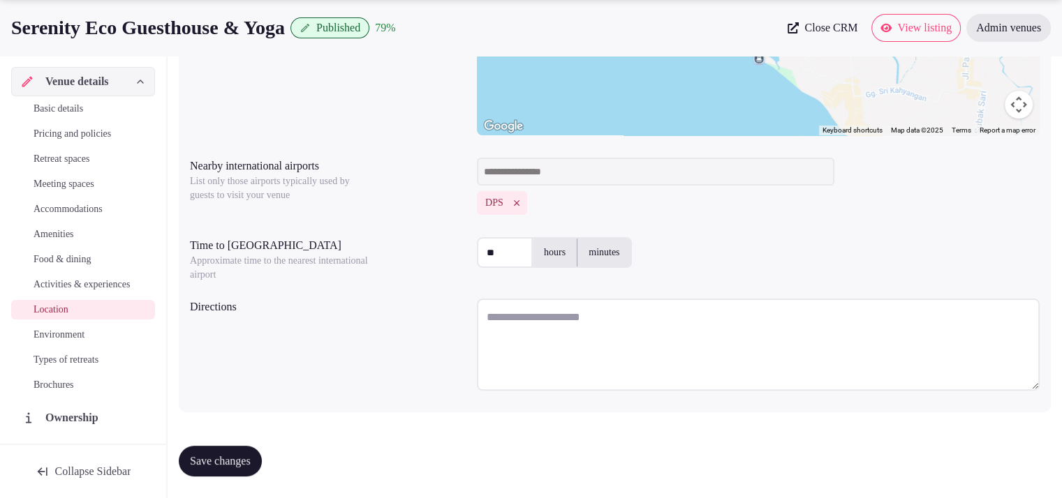
click at [548, 313] on textarea at bounding box center [758, 345] width 563 height 92
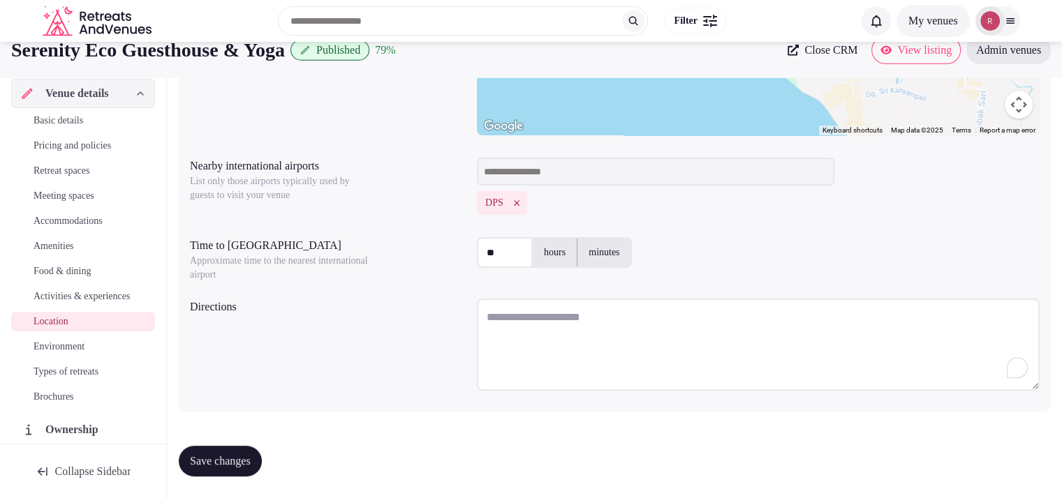
scroll to position [0, 0]
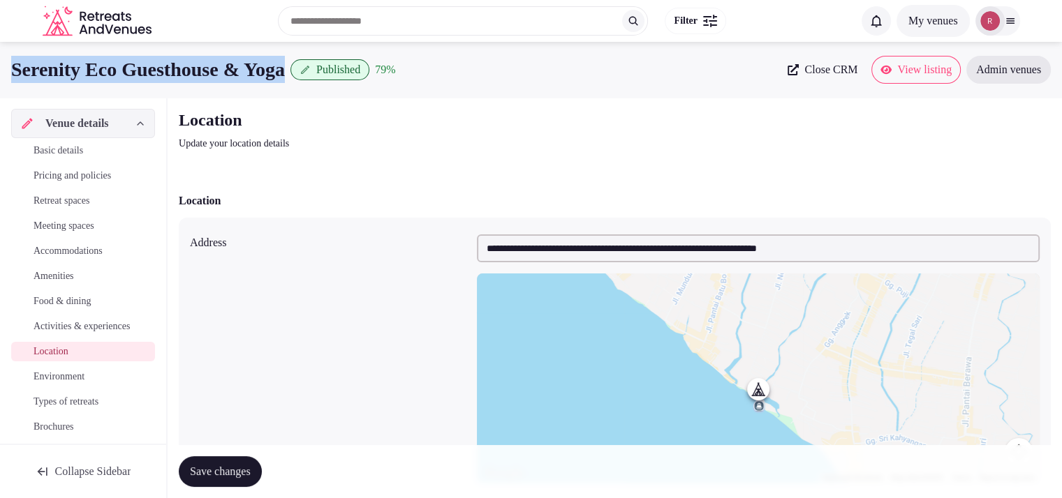
drag, startPoint x: 296, startPoint y: 80, endPoint x: 15, endPoint y: 81, distance: 280.6
click at [15, 81] on div "Serenity Eco Guesthouse & Yoga Published 79 %" at bounding box center [395, 69] width 768 height 27
copy div "Serenity Eco Guesthouse & Yoga"
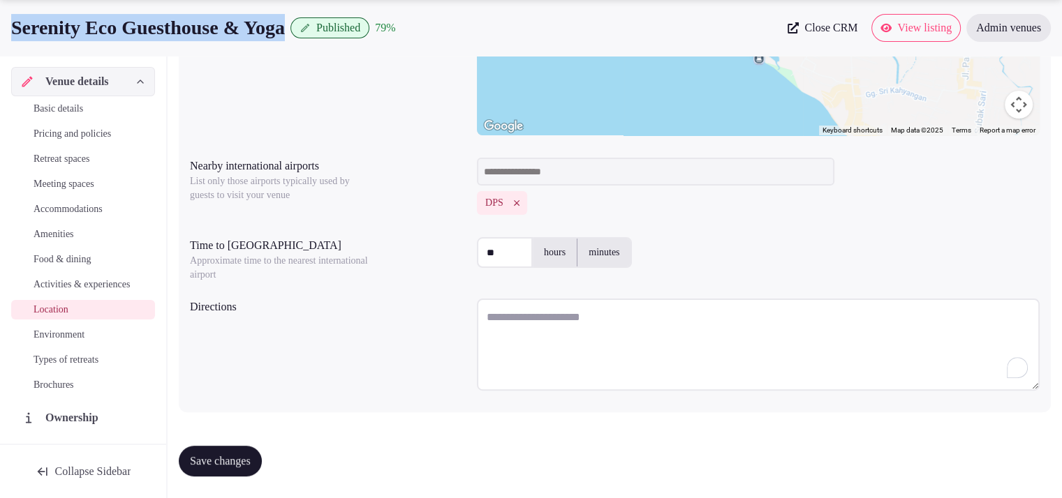
click at [84, 342] on span "Environment" at bounding box center [59, 335] width 51 height 14
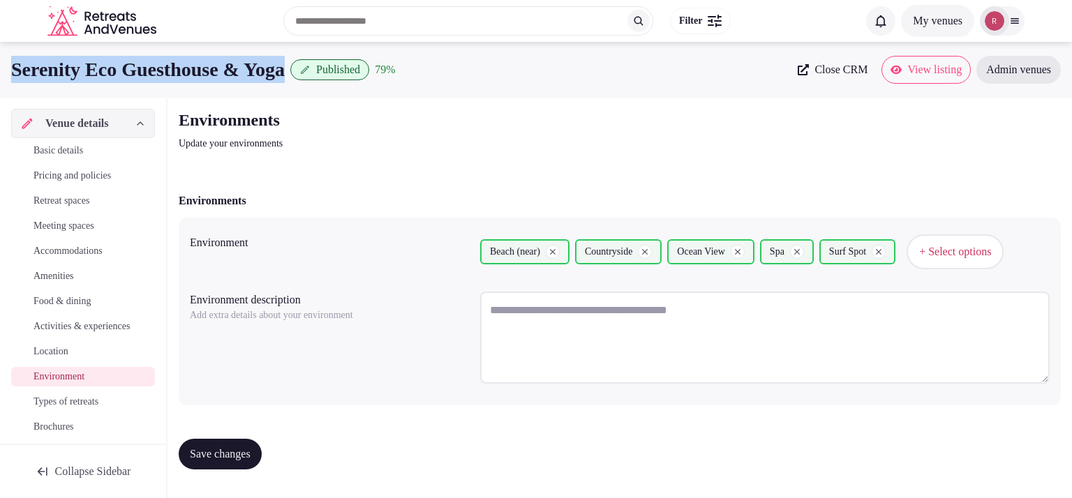
click at [251, 459] on span "Save changes" at bounding box center [220, 454] width 61 height 14
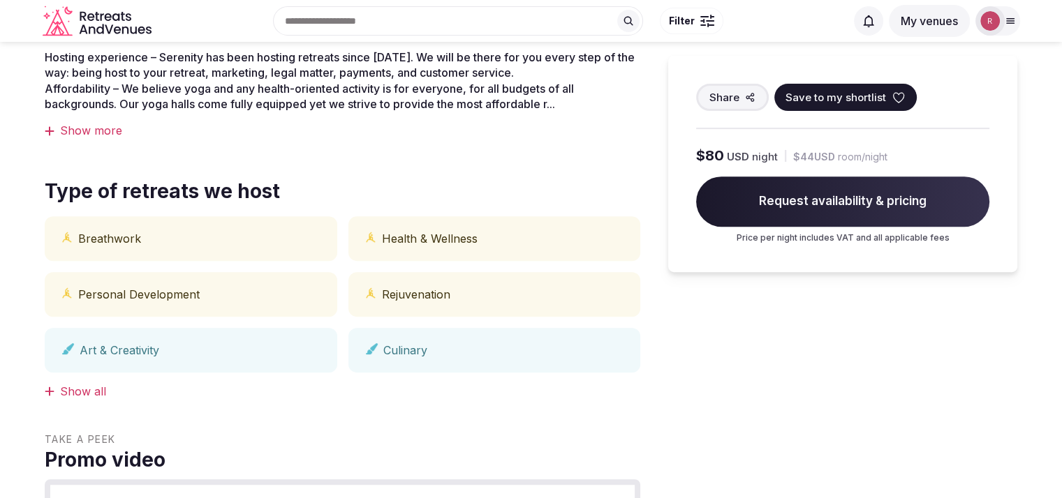
scroll to position [56, 0]
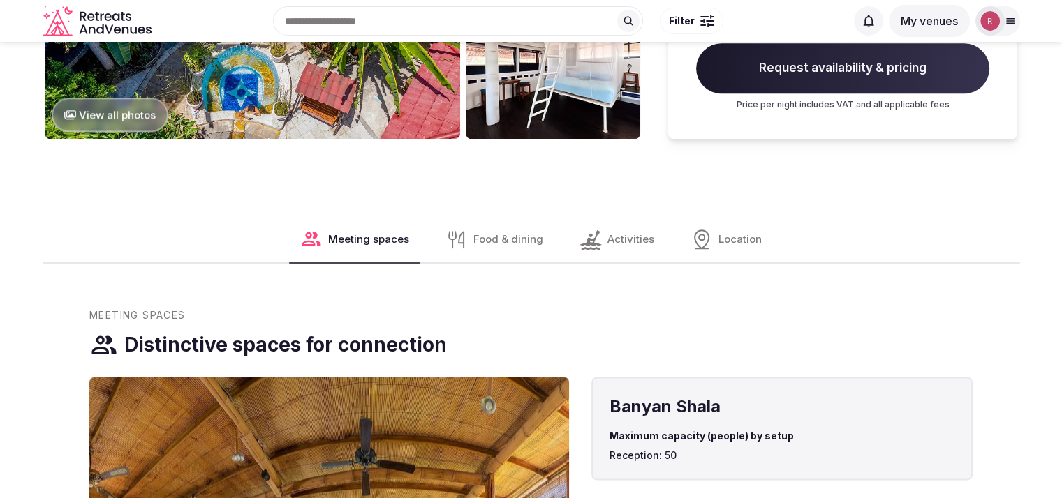
scroll to position [2162, 0]
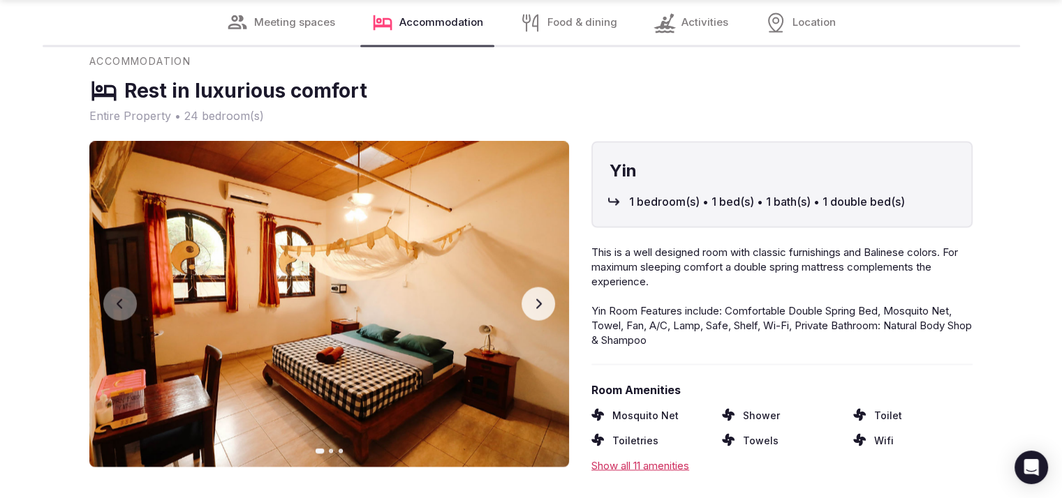
scroll to position [2511, 0]
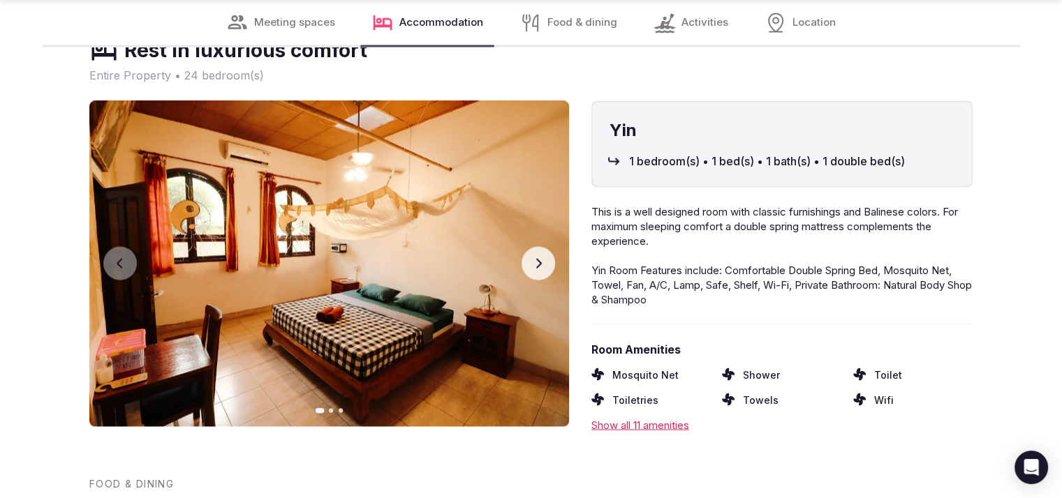
drag, startPoint x: 1071, startPoint y: 47, endPoint x: 1065, endPoint y: 290, distance: 242.3
click at [540, 263] on icon "button" at bounding box center [539, 263] width 6 height 10
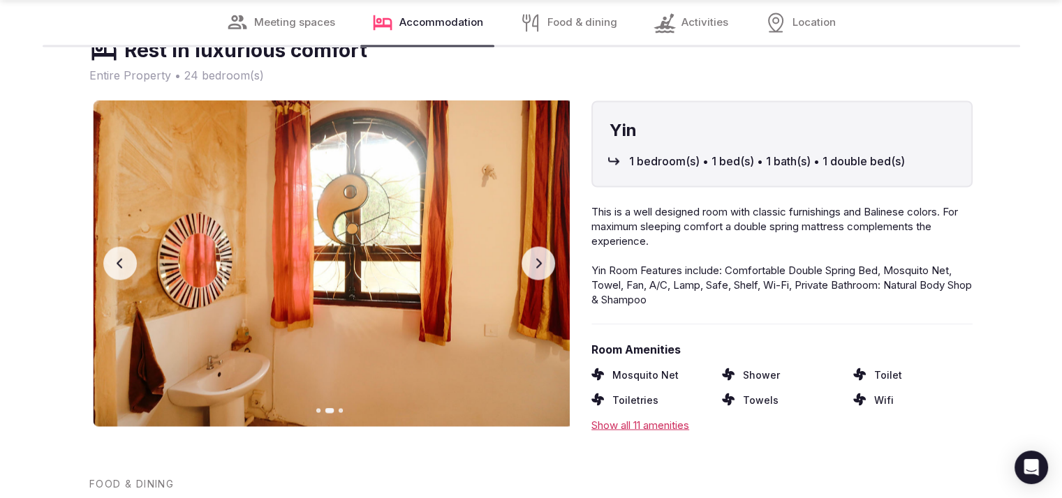
click at [540, 263] on icon "button" at bounding box center [539, 263] width 6 height 10
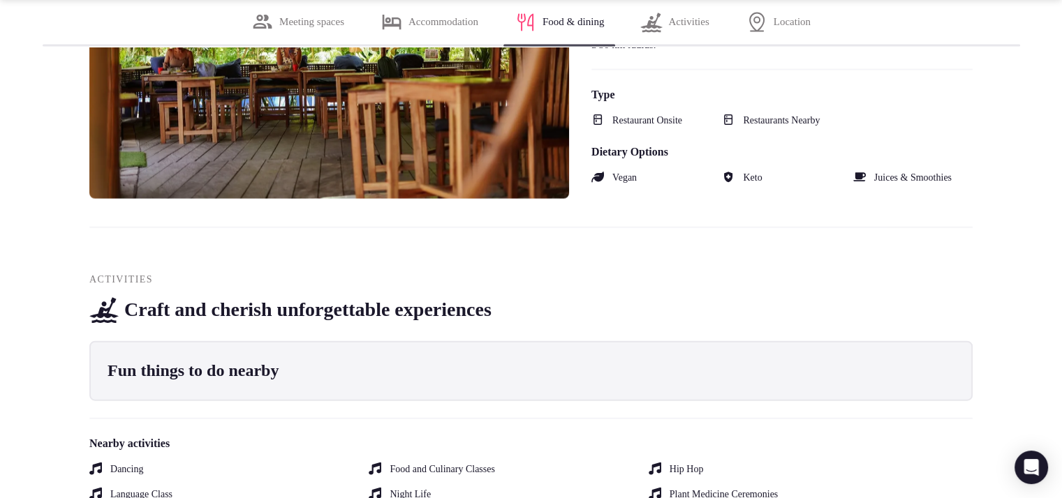
scroll to position [3209, 0]
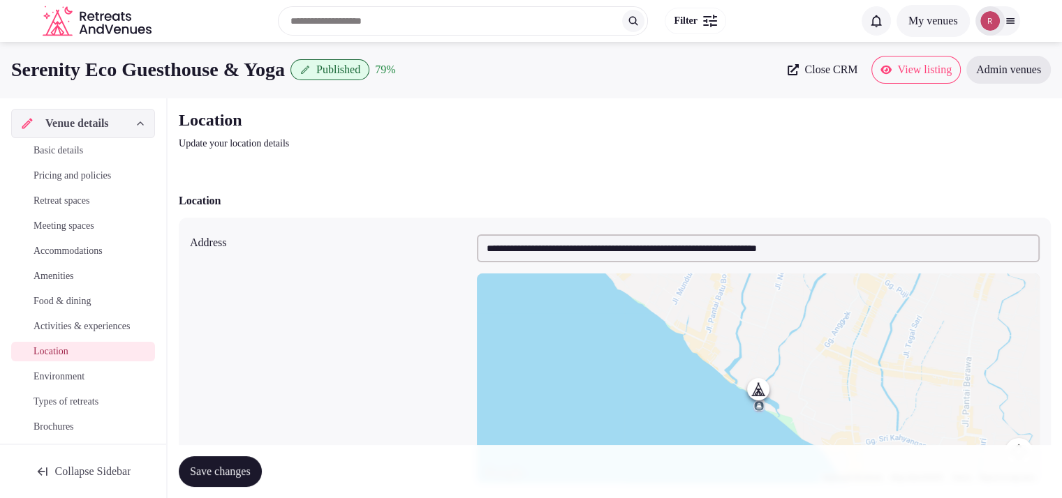
click at [87, 334] on span "Activities & experiences" at bounding box center [82, 327] width 96 height 14
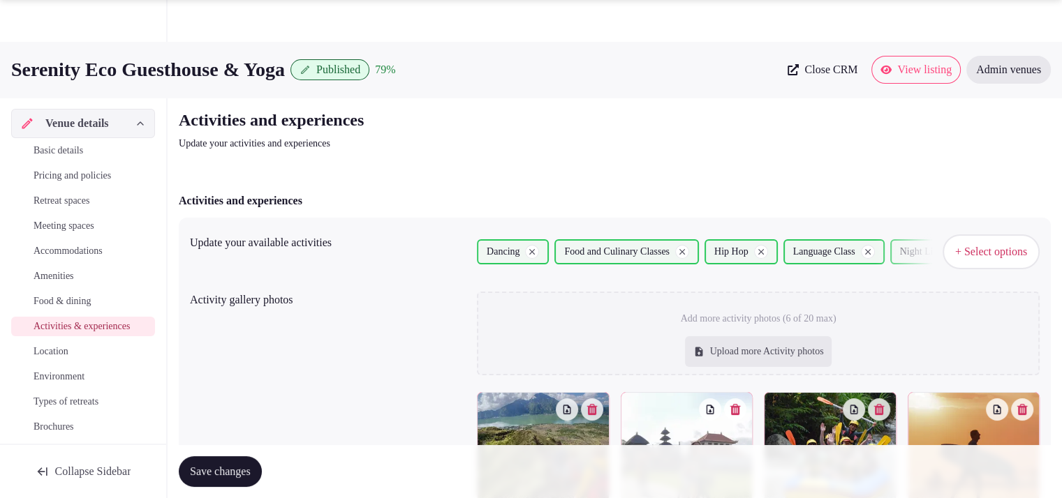
scroll to position [391, 0]
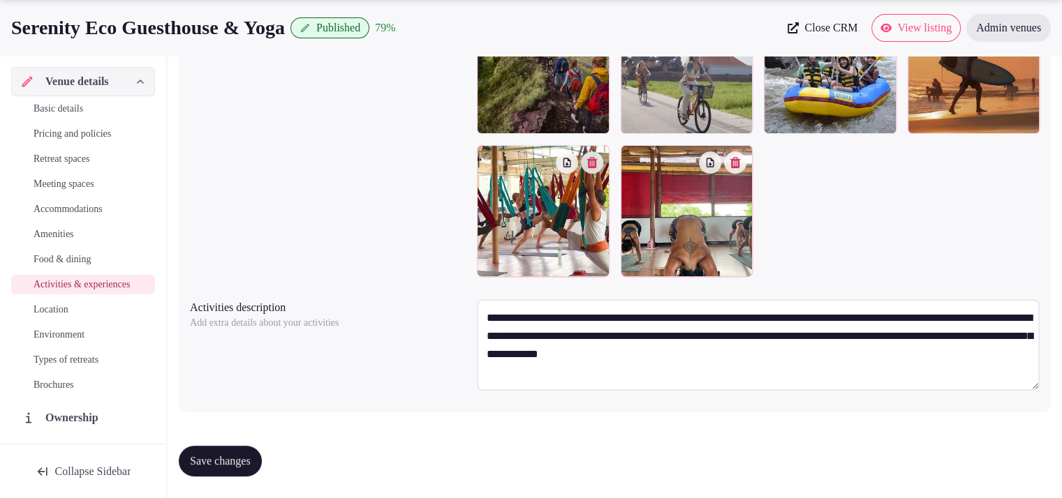
click at [235, 452] on button "Save changes" at bounding box center [220, 461] width 83 height 31
click at [53, 367] on span "Types of retreats" at bounding box center [66, 360] width 65 height 14
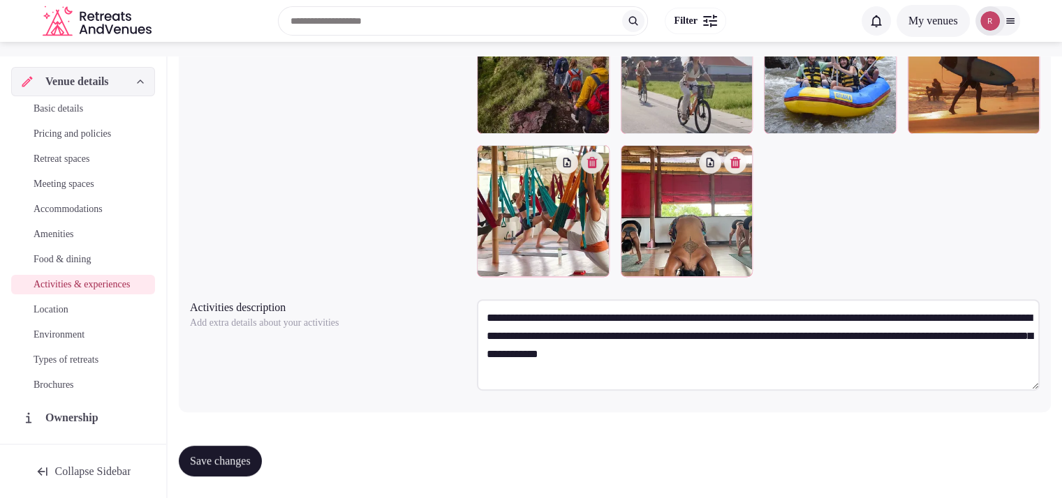
scroll to position [0, 0]
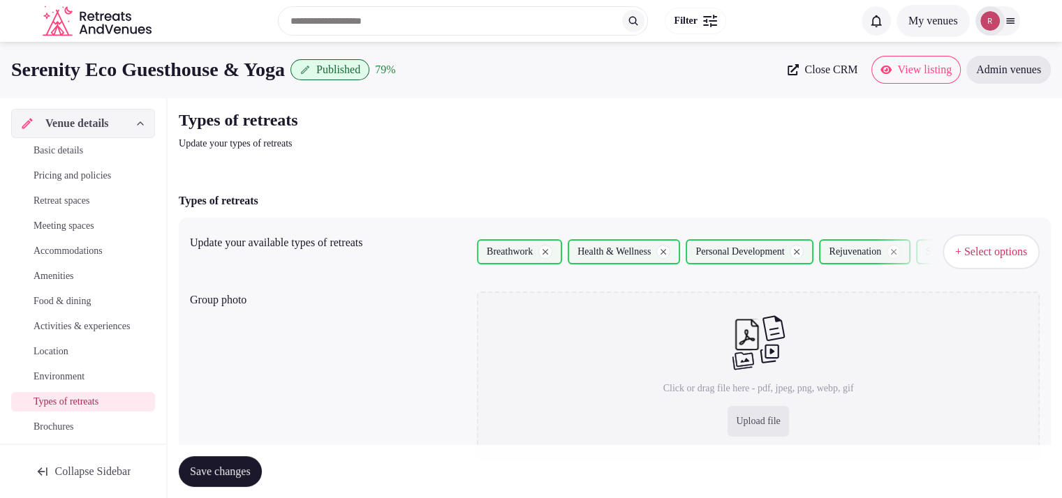
click at [73, 384] on span "Environment" at bounding box center [59, 377] width 51 height 14
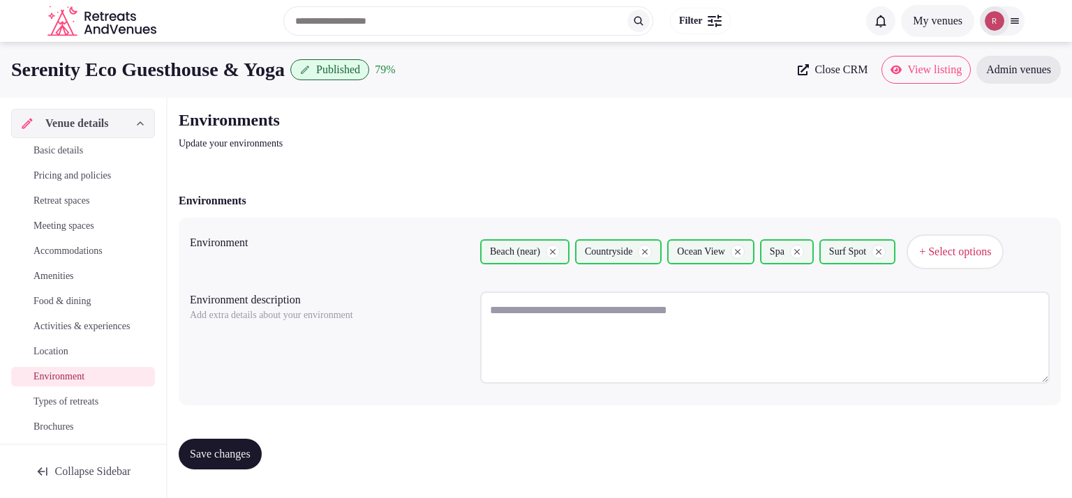
click at [64, 359] on span "Location" at bounding box center [51, 352] width 35 height 14
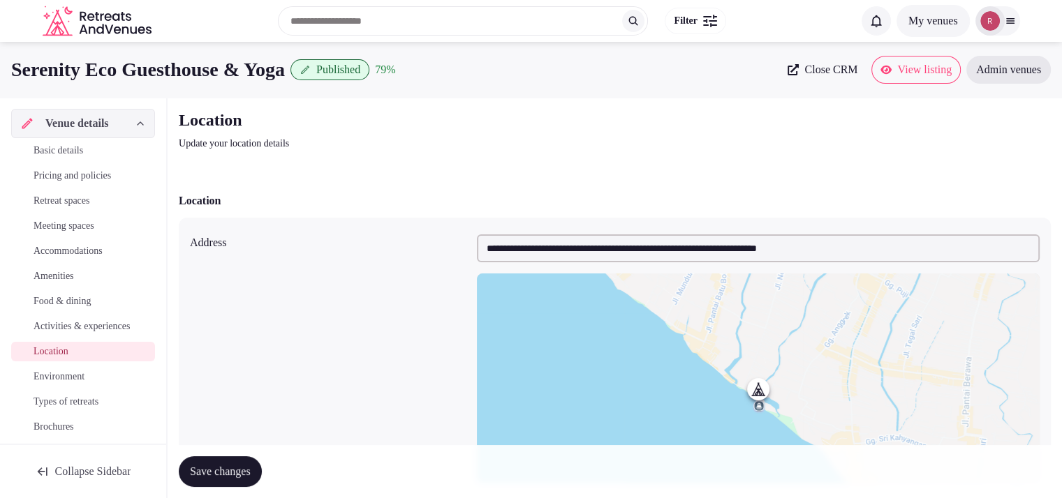
click at [567, 311] on div at bounding box center [758, 378] width 563 height 209
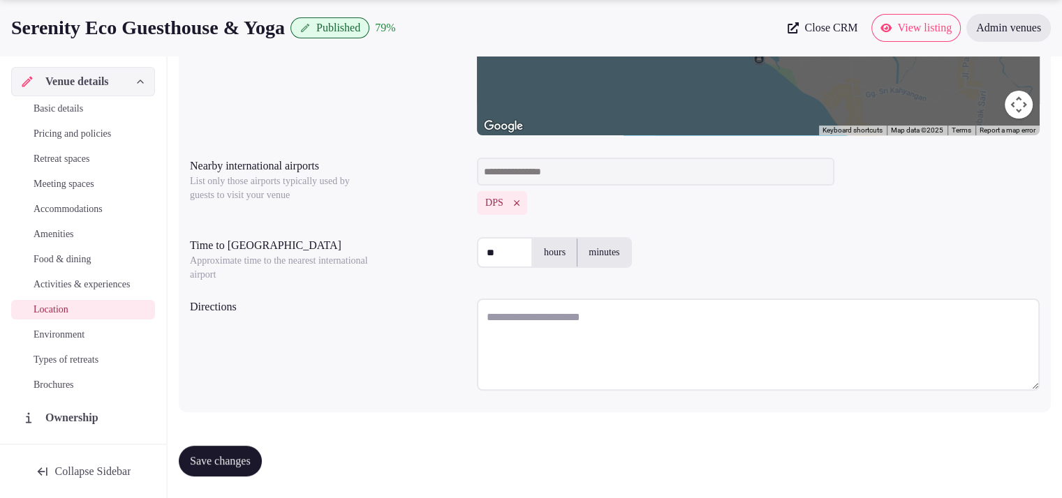
click at [500, 317] on textarea at bounding box center [758, 345] width 563 height 92
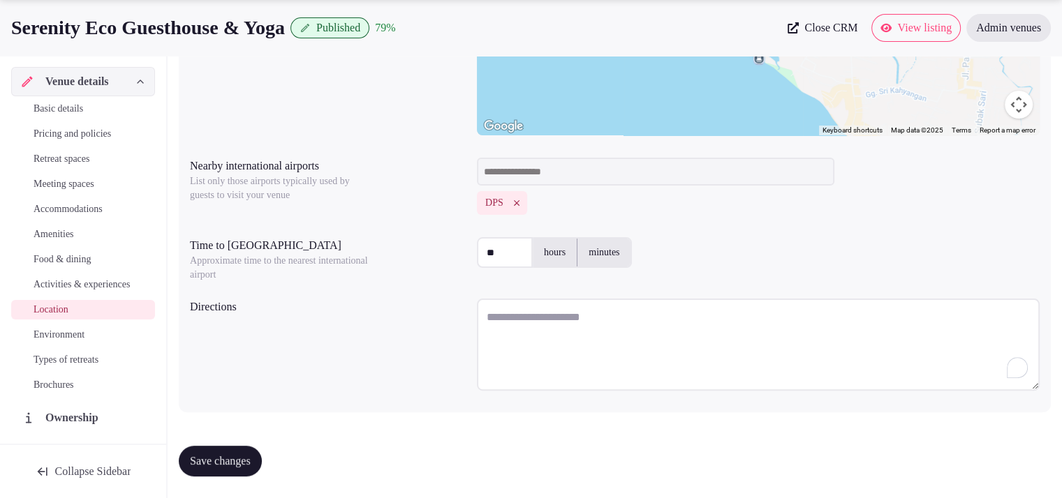
paste textarea "**********"
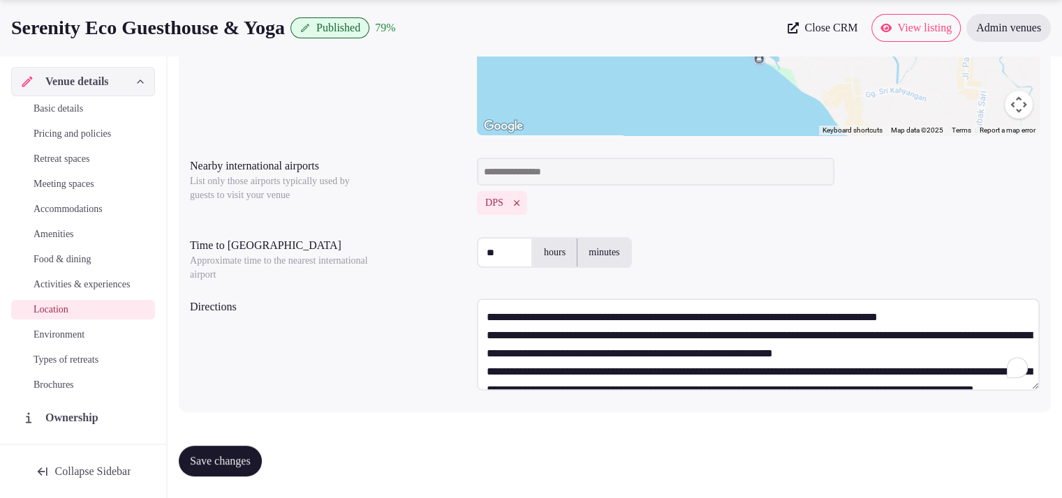
scroll to position [61, 0]
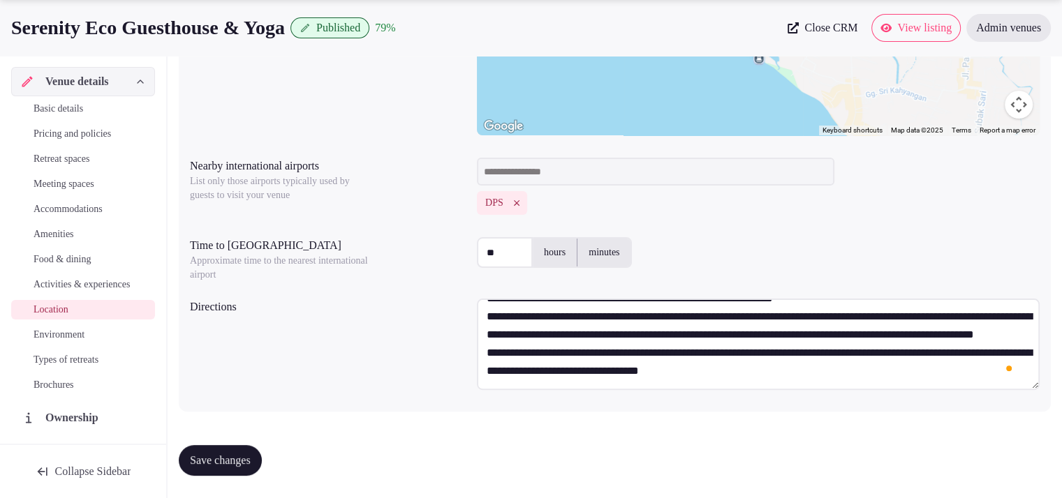
type textarea "**********"
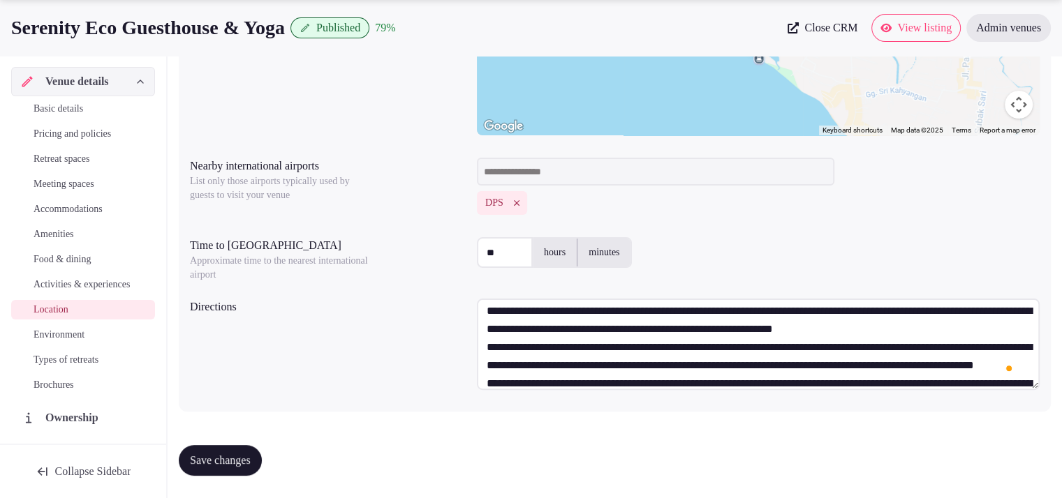
scroll to position [0, 0]
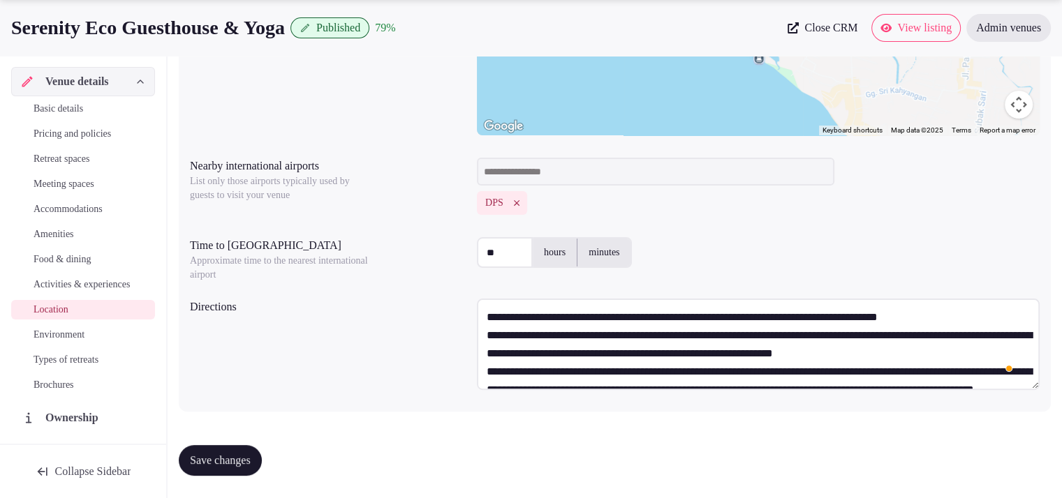
click at [584, 389] on textarea "**********" at bounding box center [758, 344] width 563 height 91
click at [592, 369] on textarea "**********" at bounding box center [758, 344] width 563 height 91
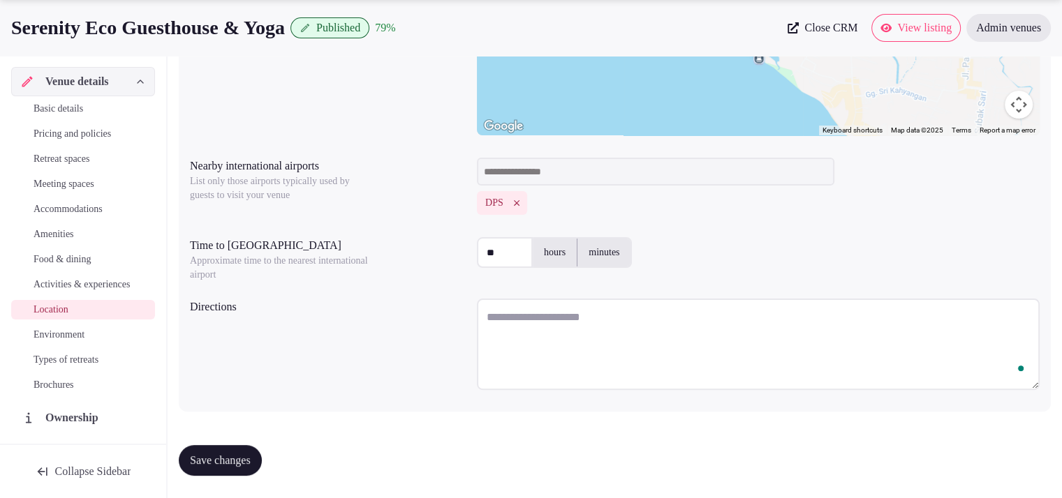
paste textarea "**********"
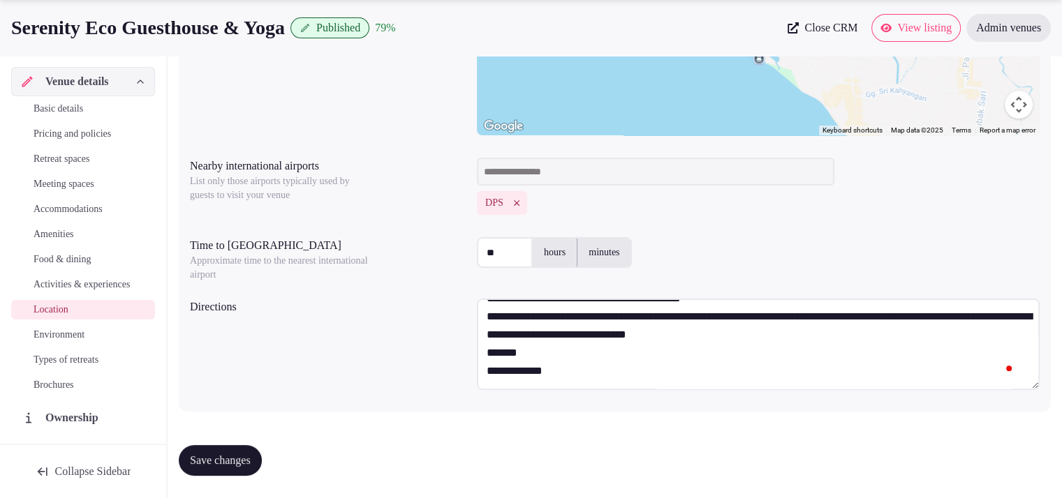
drag, startPoint x: 486, startPoint y: 357, endPoint x: 763, endPoint y: 436, distance: 288.2
click at [763, 436] on form "**********" at bounding box center [615, 166] width 872 height 642
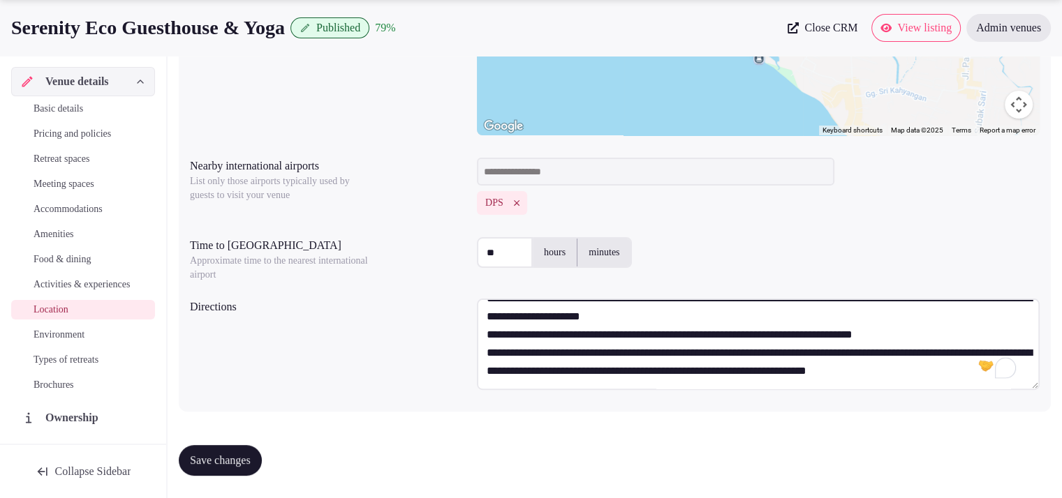
drag, startPoint x: 1039, startPoint y: 356, endPoint x: 1042, endPoint y: 343, distance: 13.6
click at [1042, 343] on div "**********" at bounding box center [615, 141] width 872 height 542
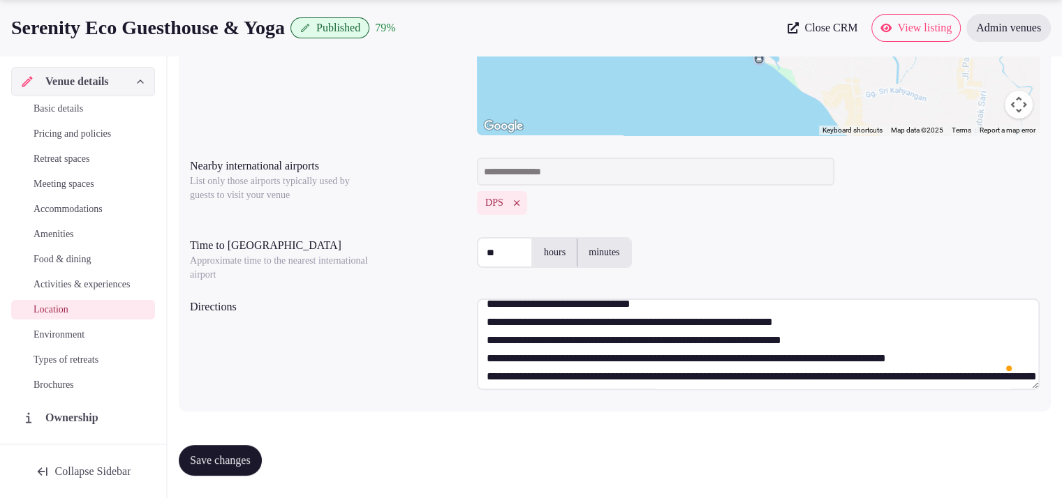
click at [861, 325] on textarea "**********" at bounding box center [758, 344] width 563 height 91
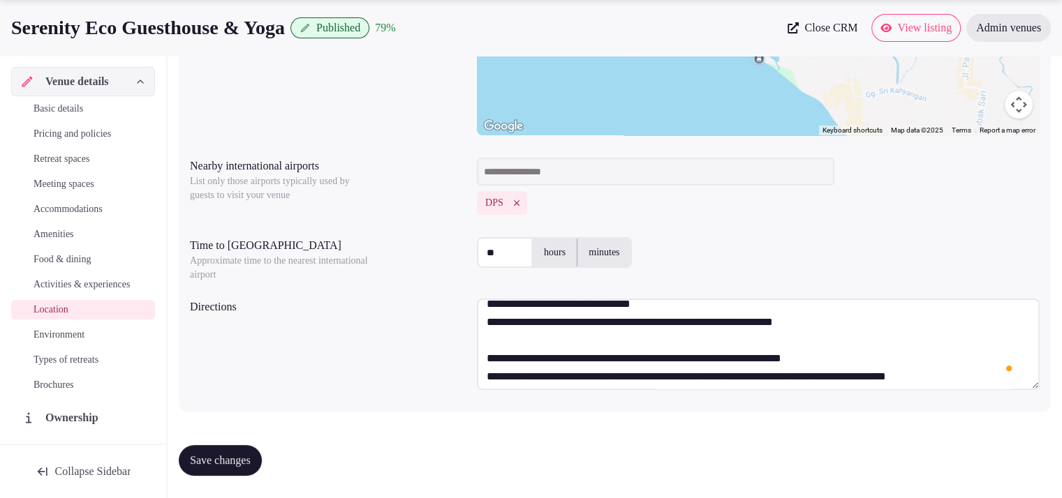
click at [854, 353] on textarea "**********" at bounding box center [758, 344] width 563 height 91
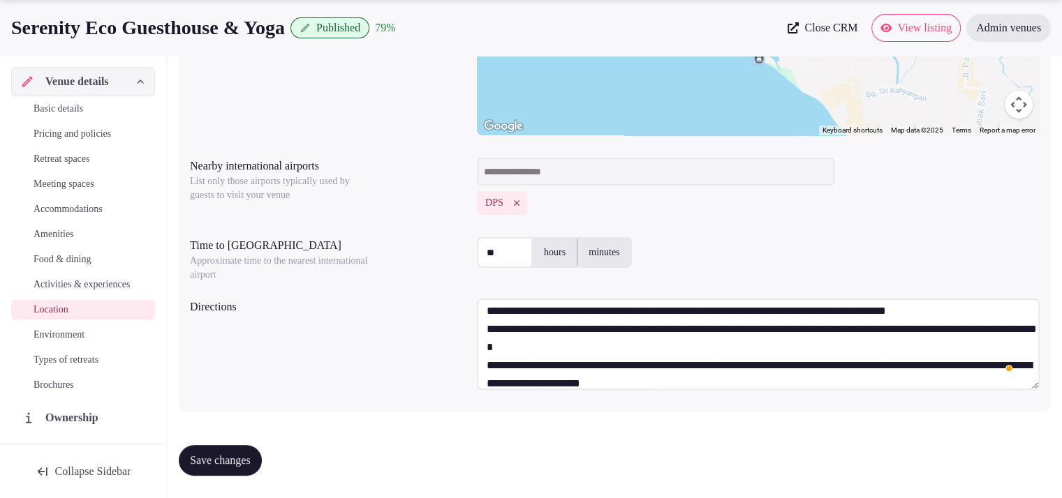
click at [489, 322] on textarea "**********" at bounding box center [758, 344] width 563 height 91
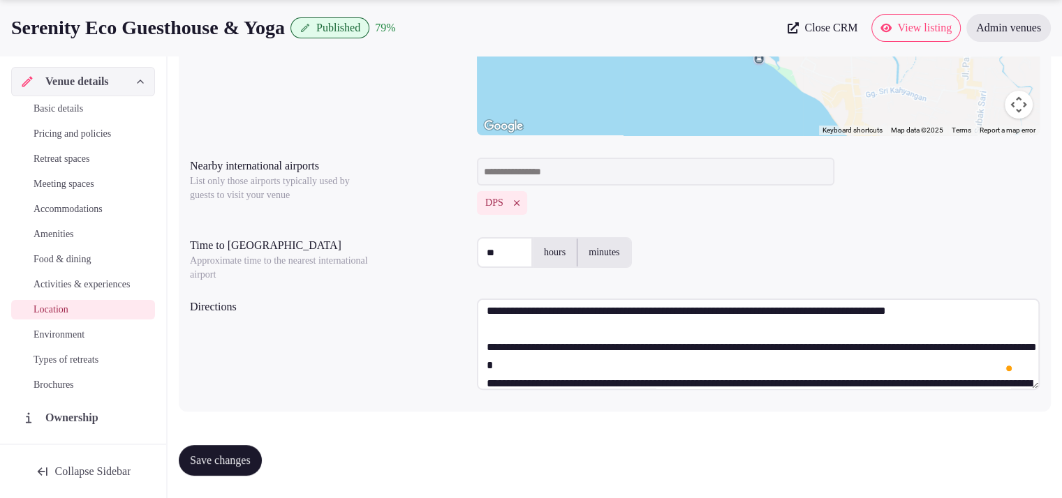
click at [480, 382] on textarea "**********" at bounding box center [758, 344] width 563 height 91
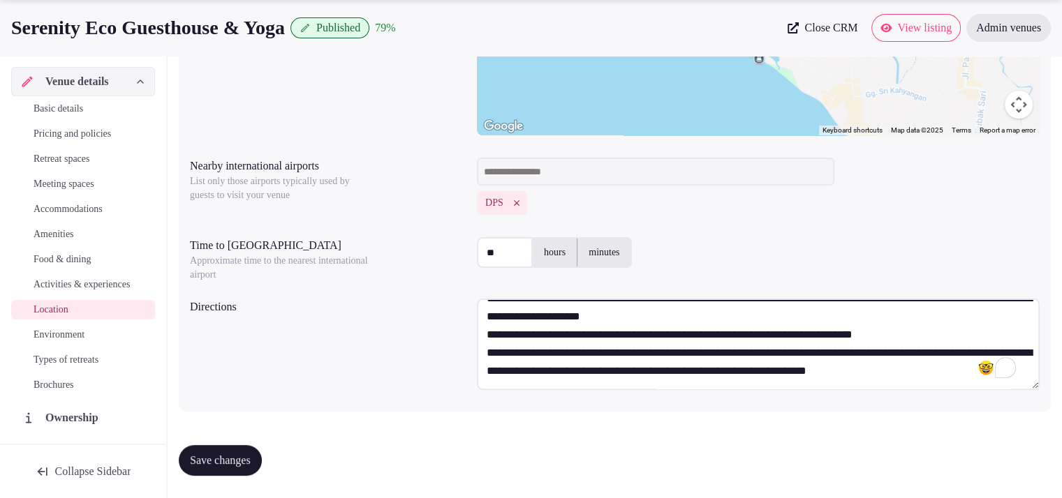
type textarea "**********"
click at [222, 456] on span "Save changes" at bounding box center [220, 461] width 61 height 14
click at [49, 286] on span "Activities & experiences" at bounding box center [82, 285] width 96 height 14
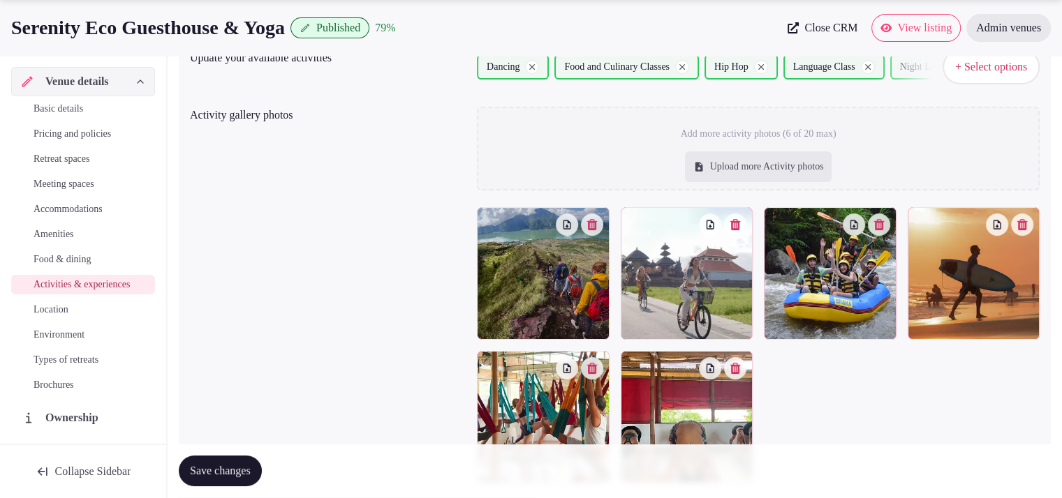
scroll to position [221, 0]
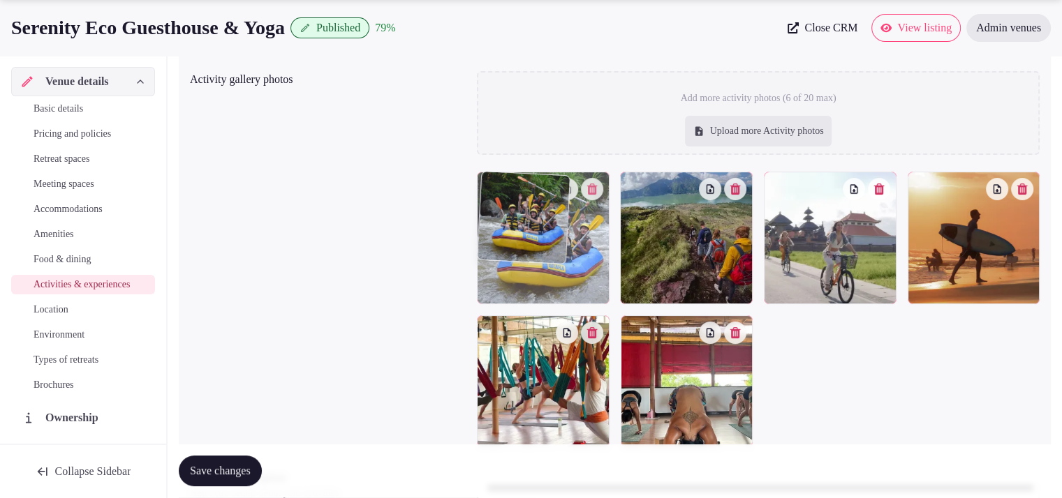
drag, startPoint x: 818, startPoint y: 263, endPoint x: 579, endPoint y: 295, distance: 240.8
click at [579, 295] on body "Search Popular Destinations Toscana, Italy Riviera Maya, Mexico Indonesia, Bali…" at bounding box center [531, 224] width 1062 height 890
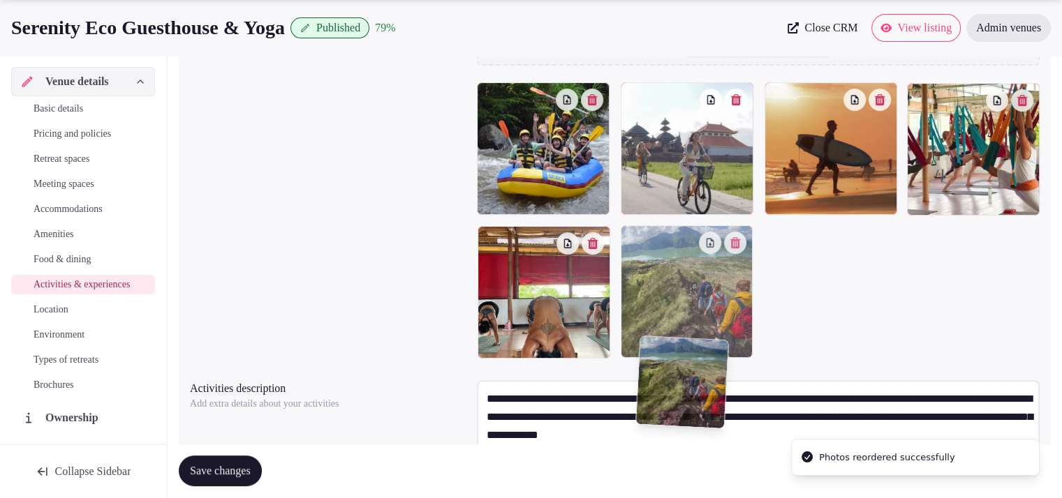
scroll to position [391, 0]
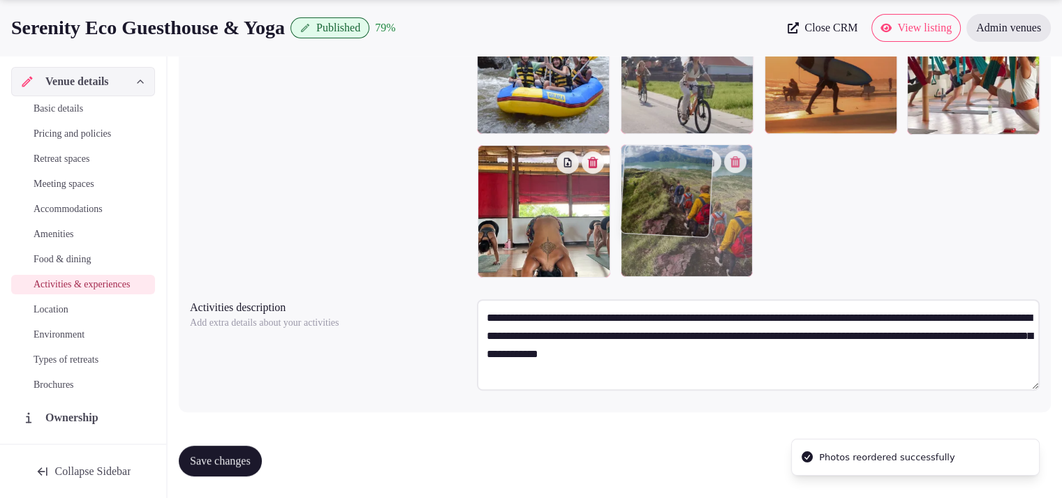
drag, startPoint x: 665, startPoint y: 324, endPoint x: 680, endPoint y: 465, distance: 141.9
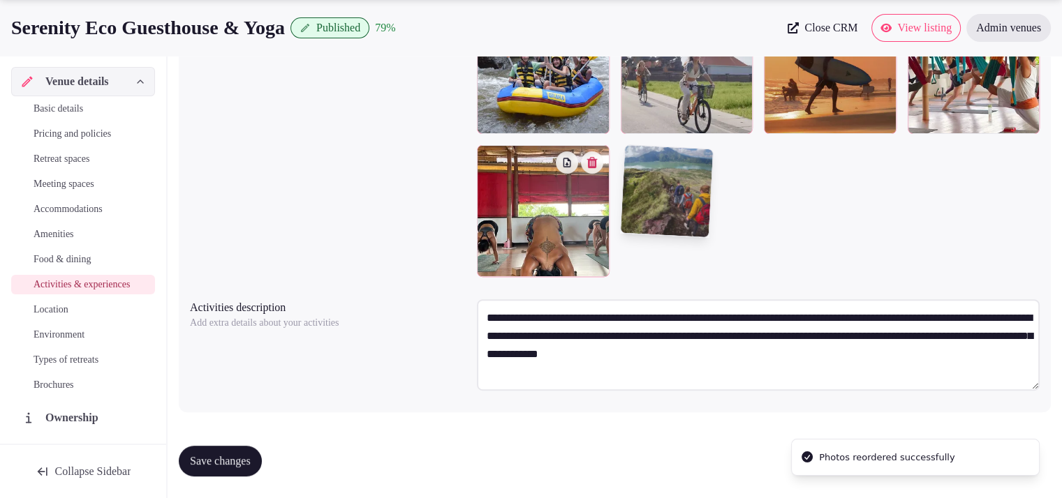
click at [691, 446] on div "Save changes" at bounding box center [615, 461] width 872 height 31
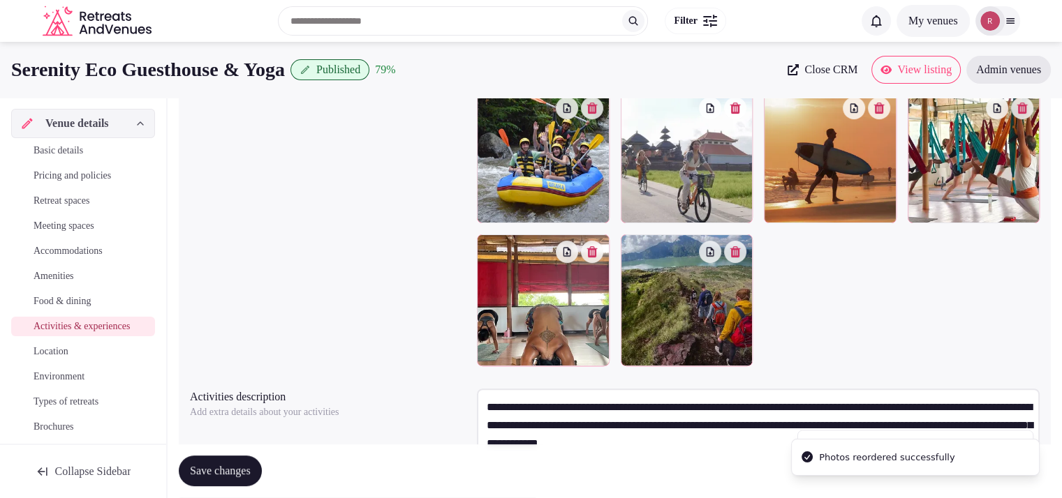
scroll to position [254, 0]
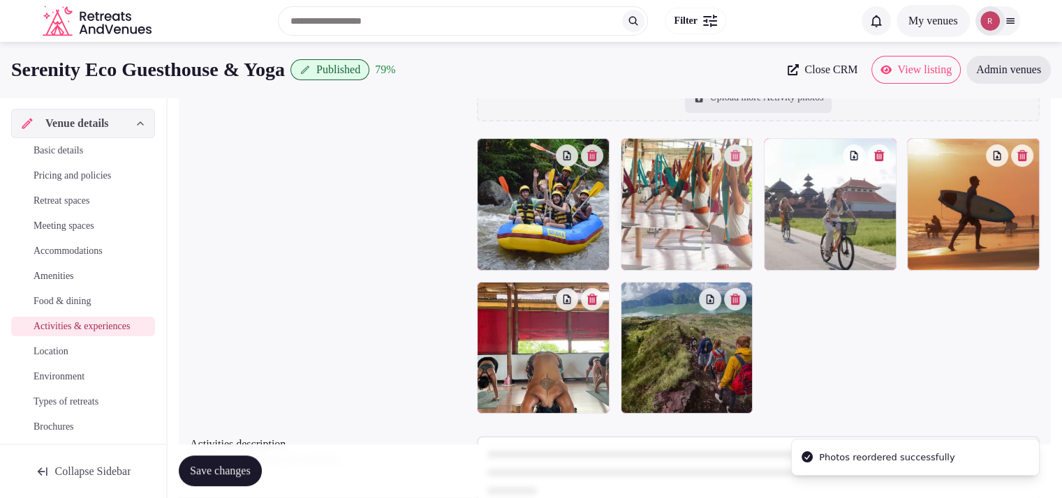
drag, startPoint x: 935, startPoint y: 199, endPoint x: 701, endPoint y: 232, distance: 236.9
click at [701, 232] on body "Search Popular Destinations Toscana, Italy Riviera Maya, Mexico Indonesia, Bali…" at bounding box center [531, 191] width 1062 height 890
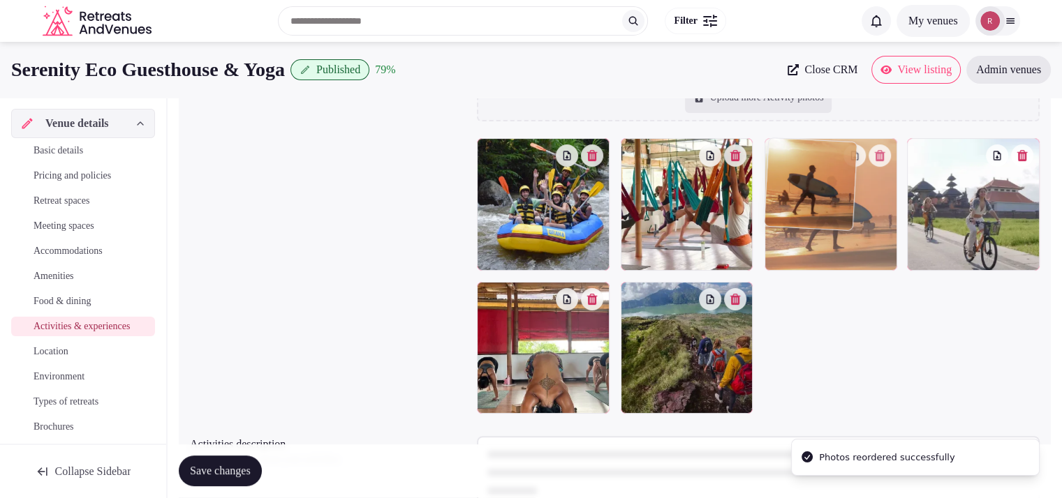
drag, startPoint x: 956, startPoint y: 214, endPoint x: 802, endPoint y: 238, distance: 156.1
click at [802, 238] on body "Search Popular Destinations Toscana, Italy Riviera Maya, Mexico Indonesia, Bali…" at bounding box center [531, 191] width 1062 height 890
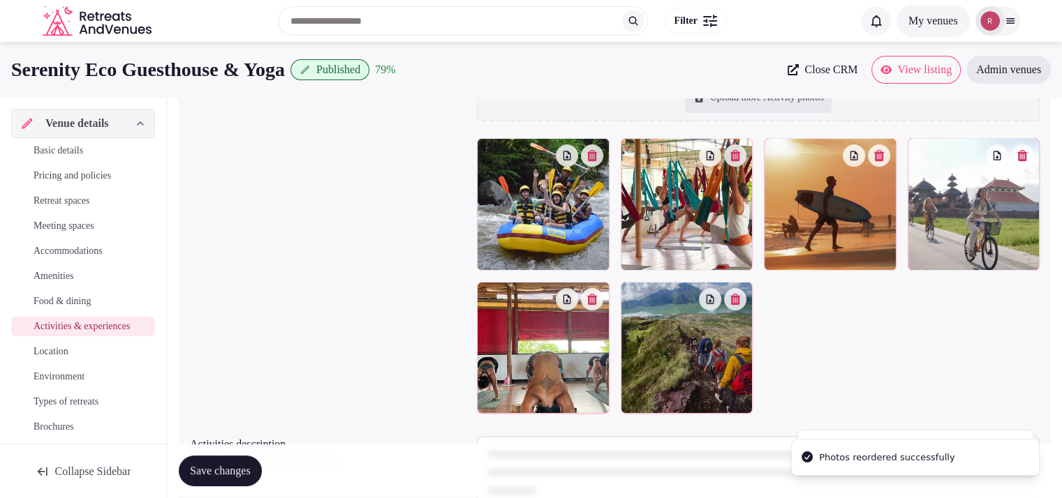
click at [251, 474] on span "Save changes" at bounding box center [220, 472] width 61 height 14
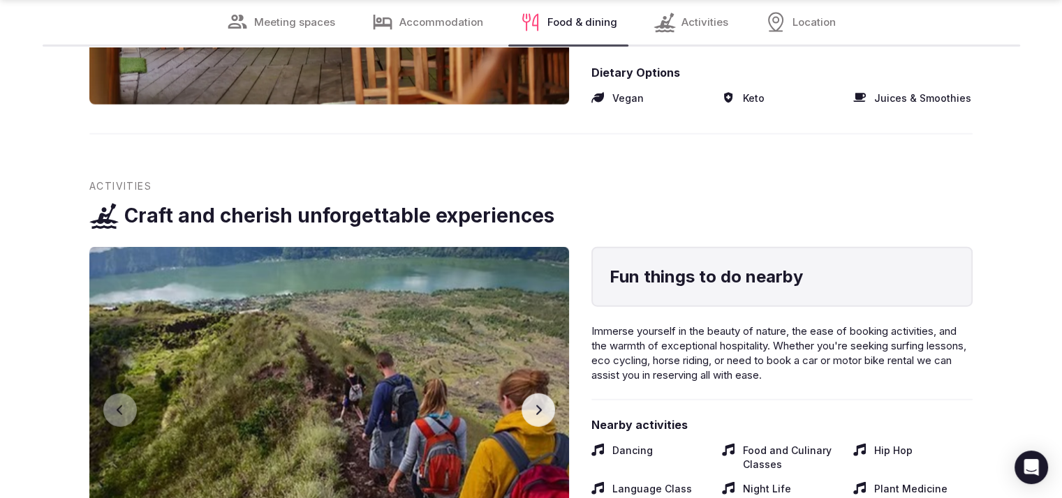
scroll to position [3412, 0]
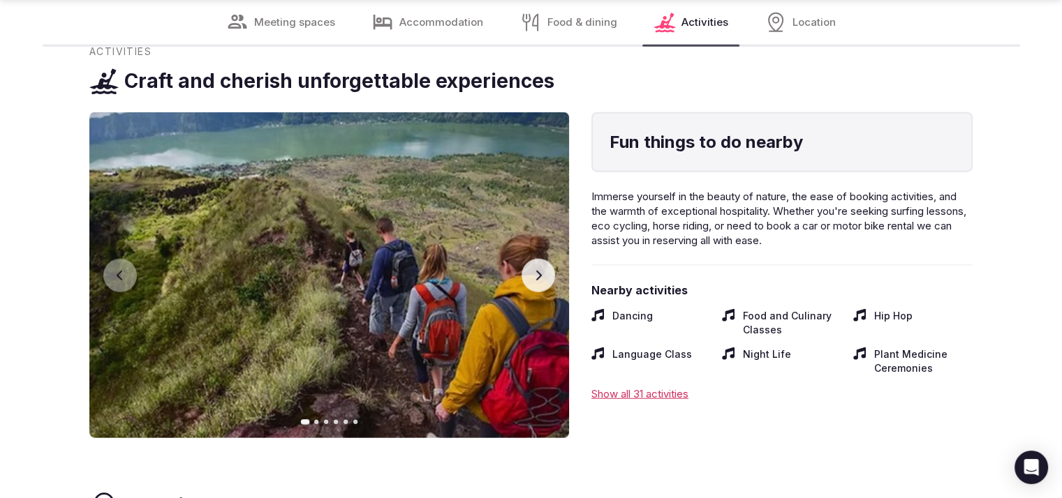
click at [533, 270] on icon "button" at bounding box center [538, 275] width 11 height 11
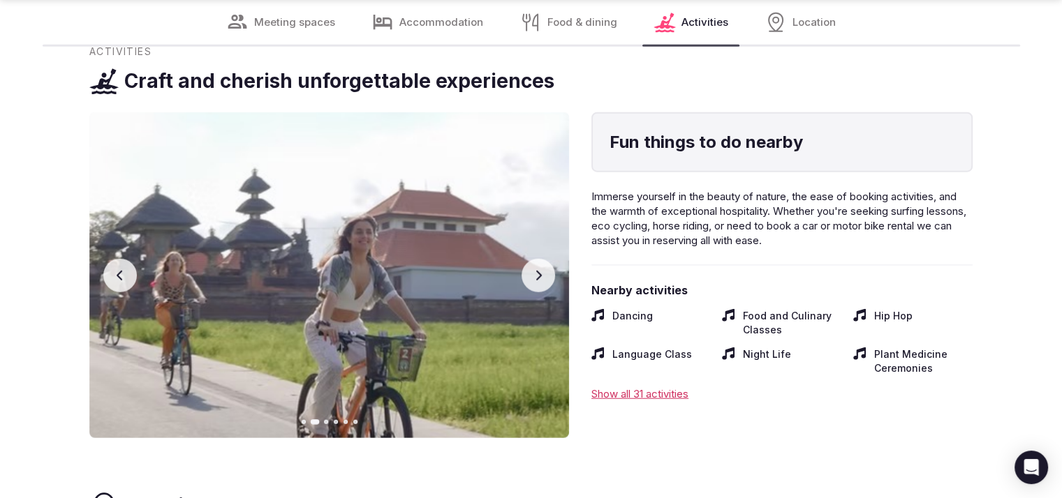
click at [103, 260] on img at bounding box center [329, 275] width 480 height 326
click at [116, 270] on icon "button" at bounding box center [119, 275] width 11 height 11
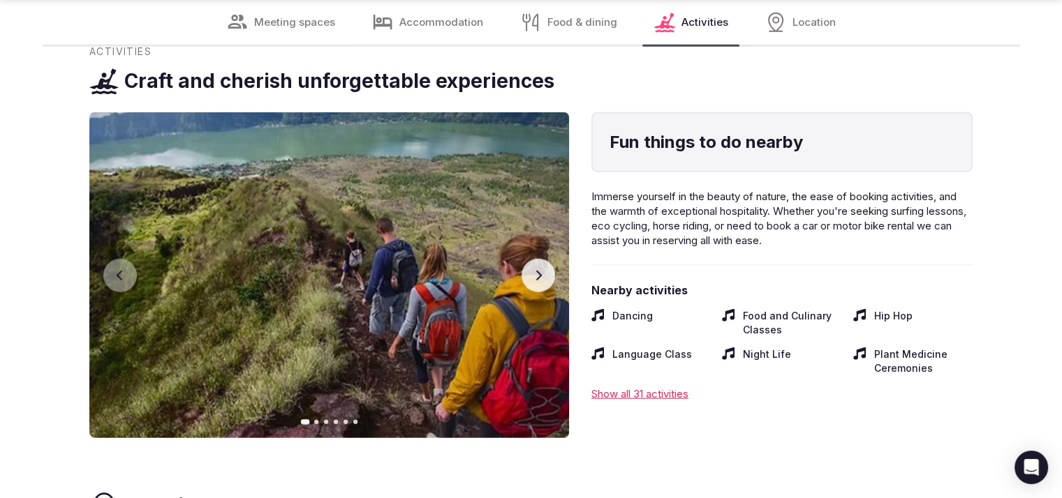
click at [547, 262] on button "Next slide" at bounding box center [538, 276] width 34 height 34
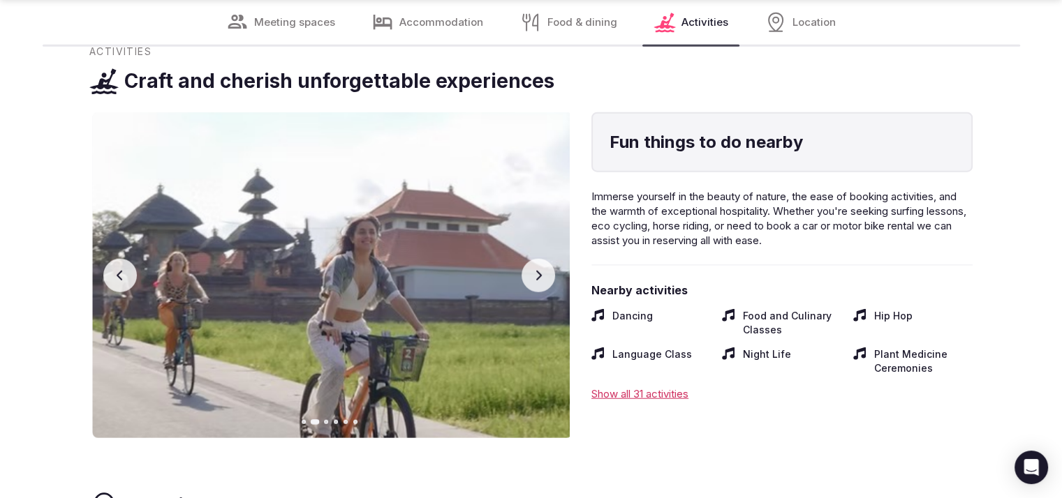
click at [547, 262] on button "Next slide" at bounding box center [538, 276] width 34 height 34
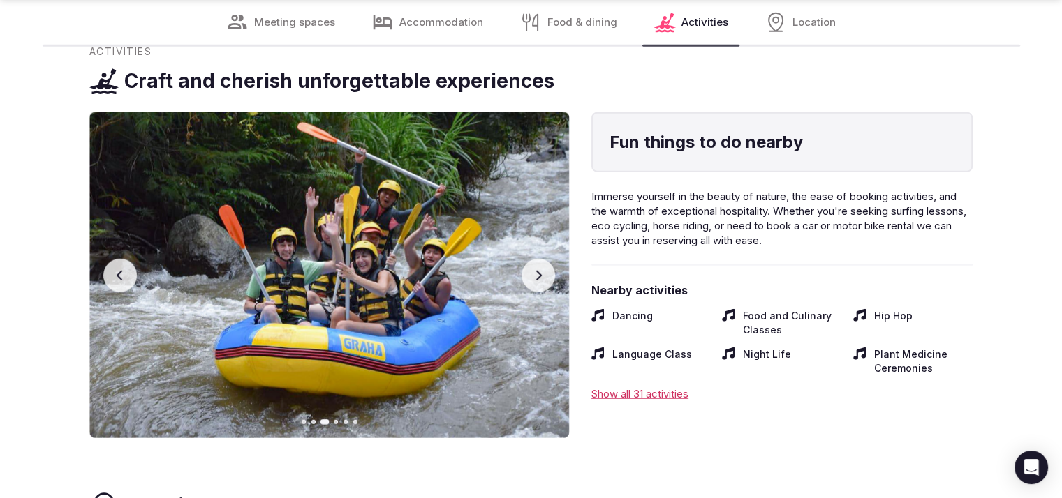
click at [547, 262] on button "Next slide" at bounding box center [538, 276] width 34 height 34
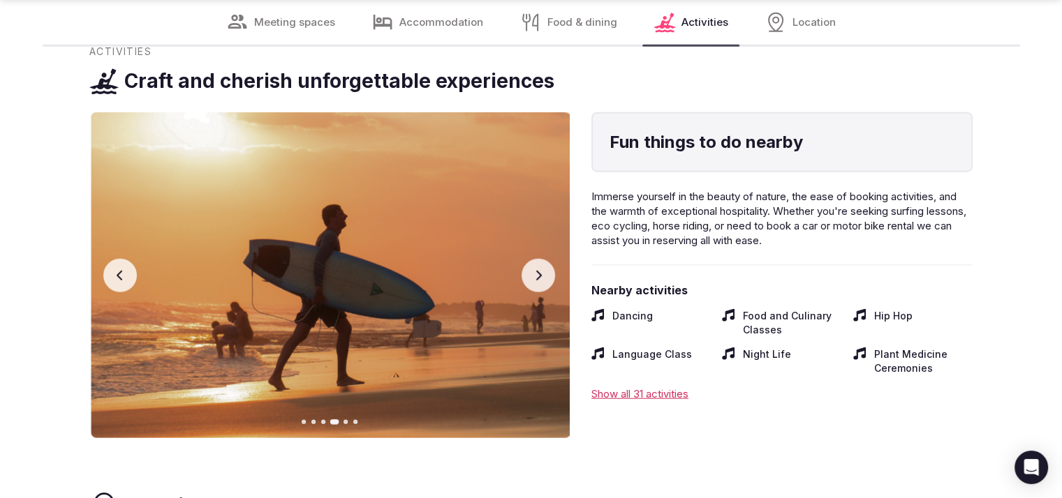
click at [547, 262] on button "Next slide" at bounding box center [538, 276] width 34 height 34
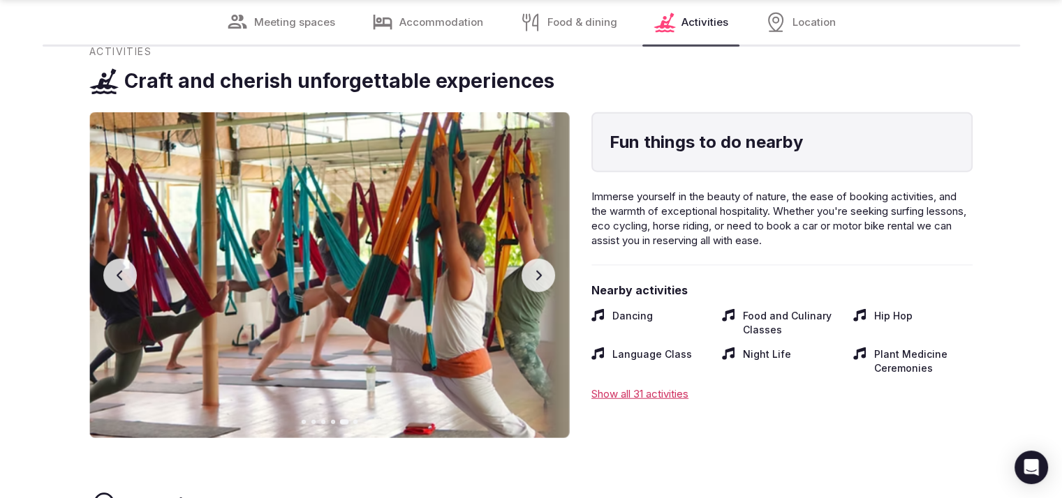
click at [547, 262] on button "Next slide" at bounding box center [538, 276] width 34 height 34
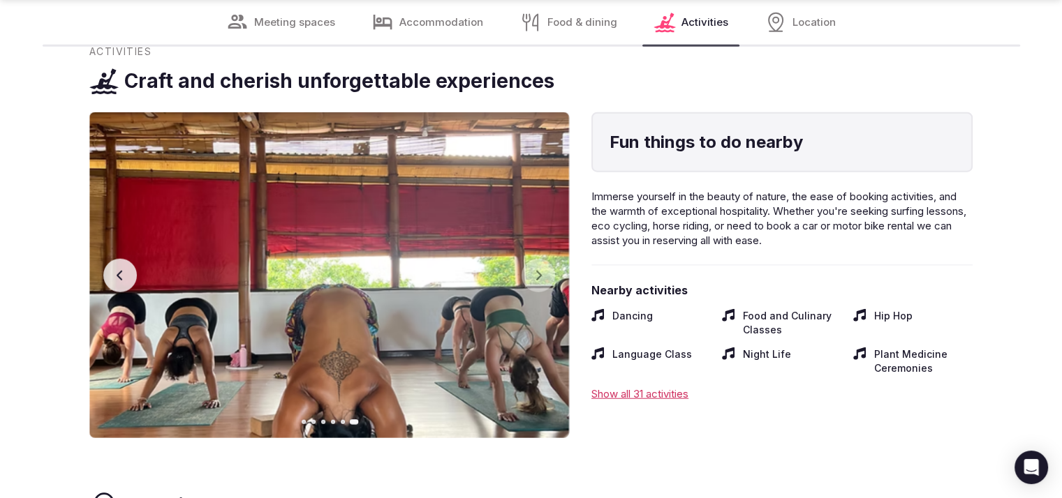
click at [120, 274] on icon "button" at bounding box center [119, 275] width 11 height 11
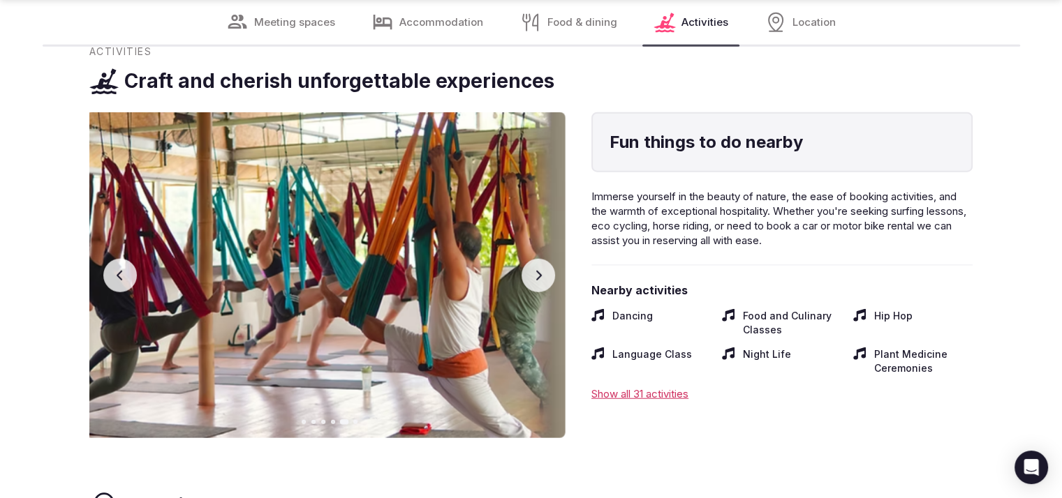
click at [120, 274] on icon "button" at bounding box center [119, 275] width 11 height 11
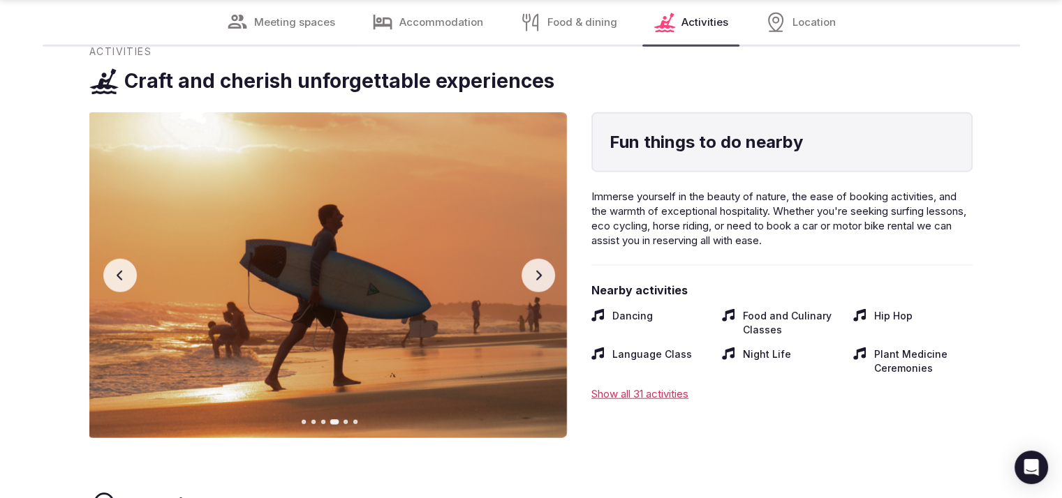
click at [120, 274] on icon "button" at bounding box center [119, 275] width 11 height 11
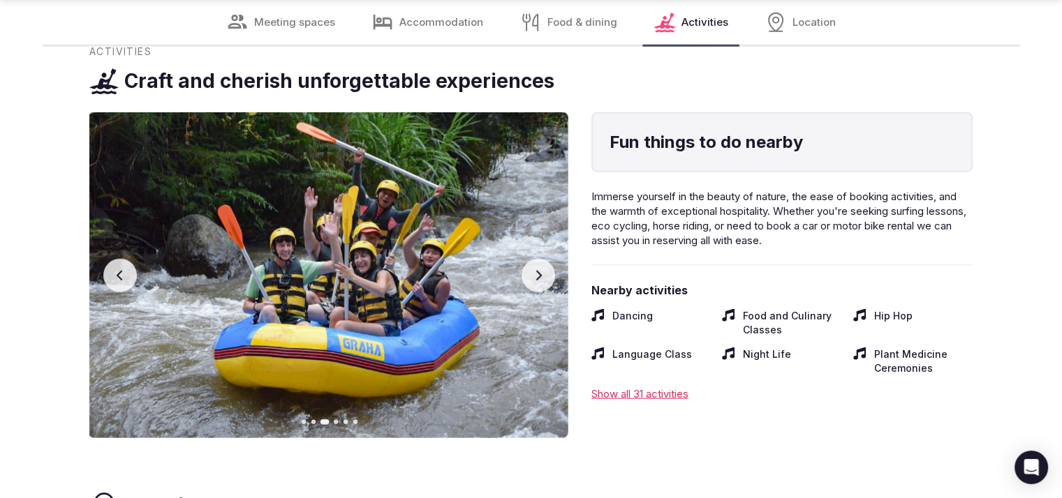
click at [121, 274] on icon "button" at bounding box center [119, 275] width 11 height 11
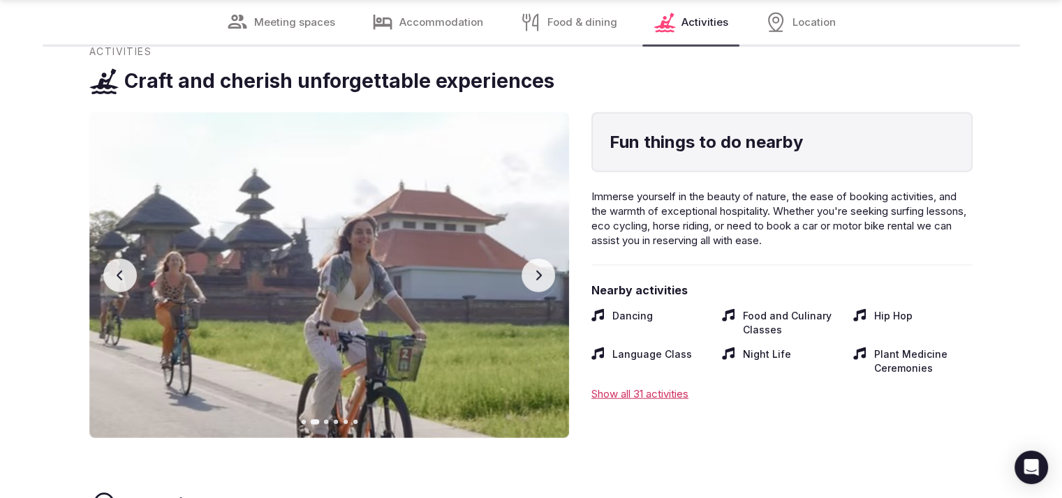
click at [121, 274] on icon "button" at bounding box center [119, 275] width 11 height 11
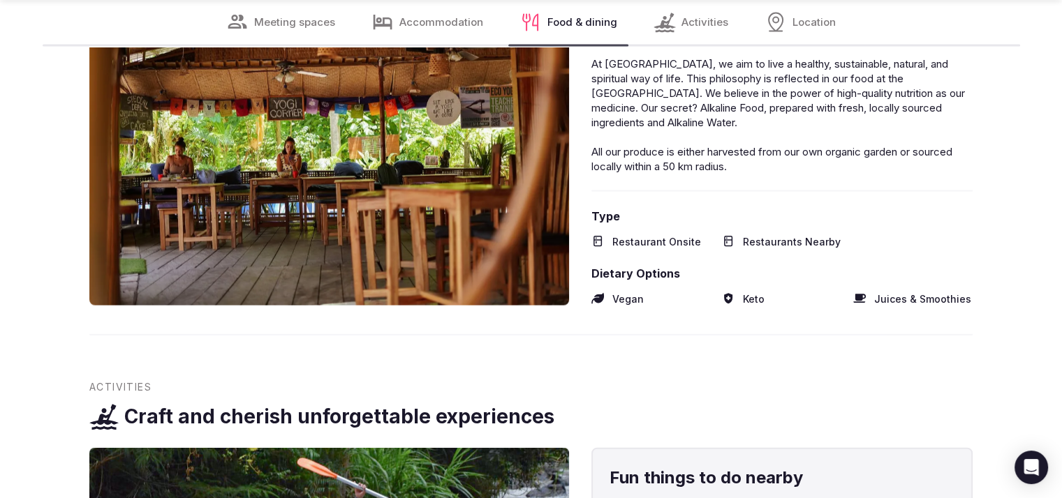
drag, startPoint x: 1070, startPoint y: 38, endPoint x: 952, endPoint y: 262, distance: 252.9
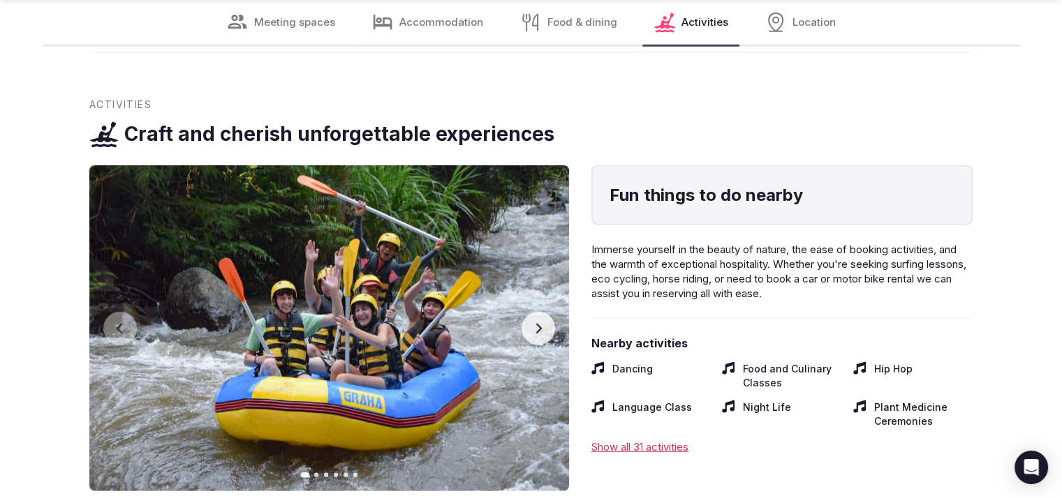
scroll to position [3500, 0]
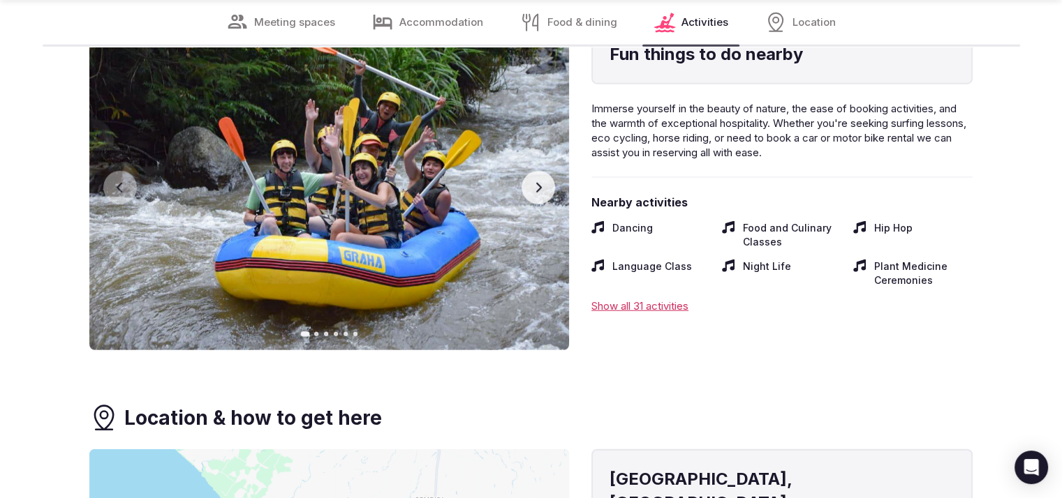
click at [524, 191] on button "Next slide" at bounding box center [538, 188] width 34 height 34
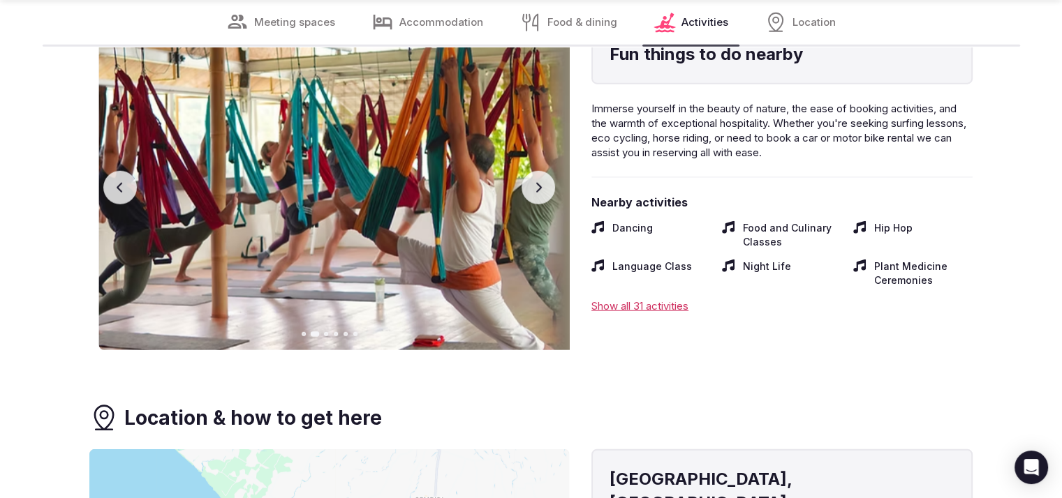
click at [525, 189] on button "Next slide" at bounding box center [538, 188] width 34 height 34
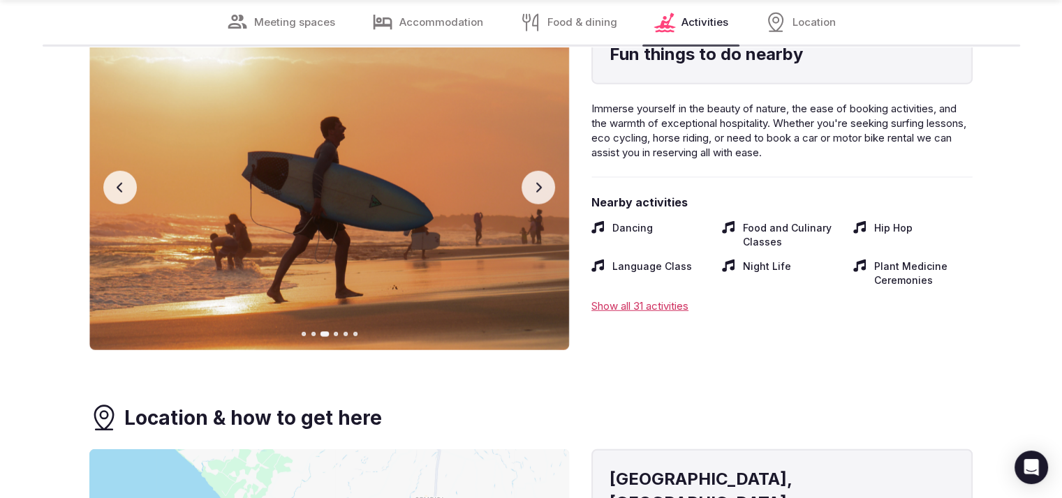
click at [108, 192] on button "Previous slide" at bounding box center [120, 188] width 34 height 34
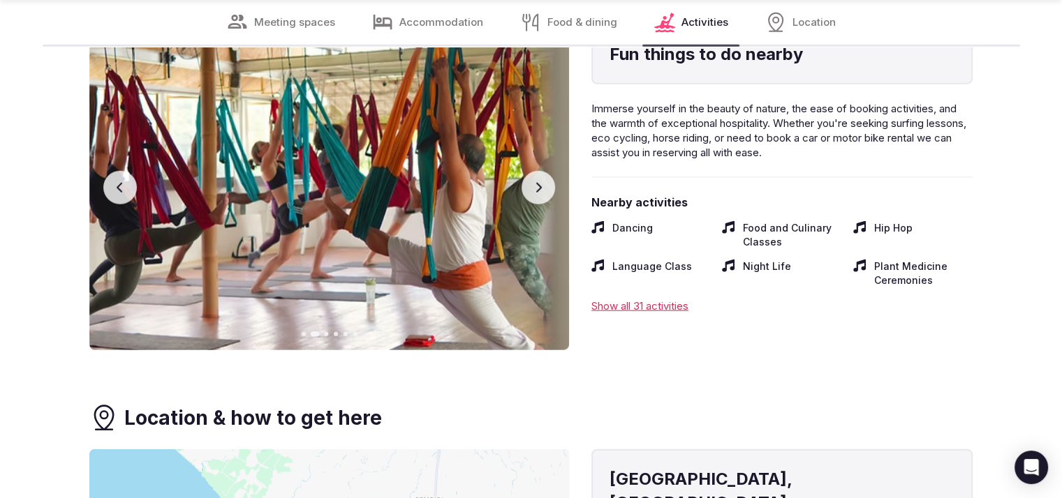
click at [547, 189] on button "Next slide" at bounding box center [538, 188] width 34 height 34
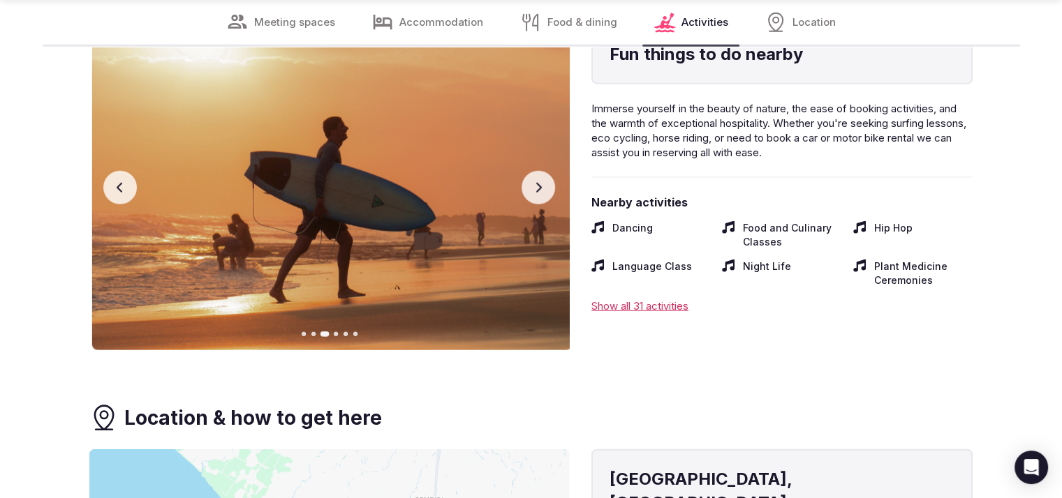
click at [547, 188] on button "Next slide" at bounding box center [538, 188] width 34 height 34
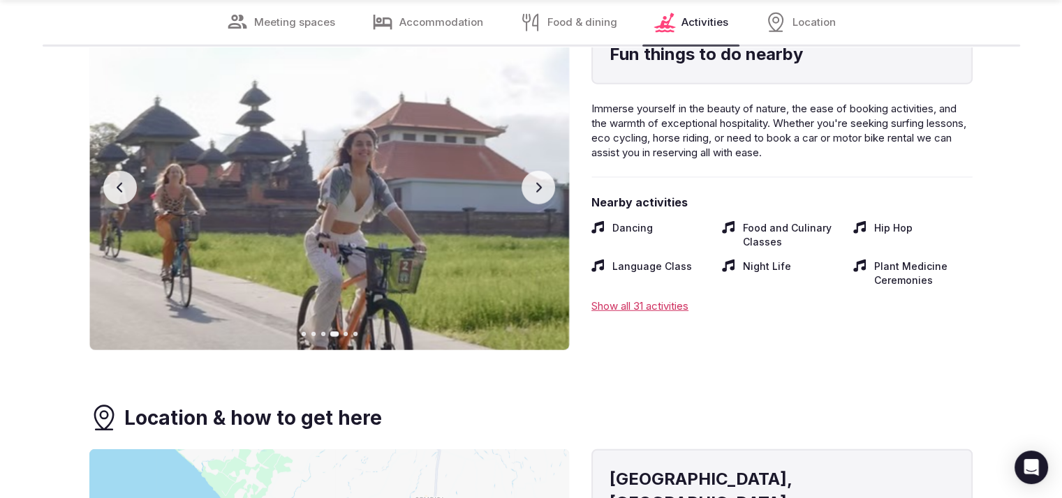
click at [547, 188] on button "Next slide" at bounding box center [538, 188] width 34 height 34
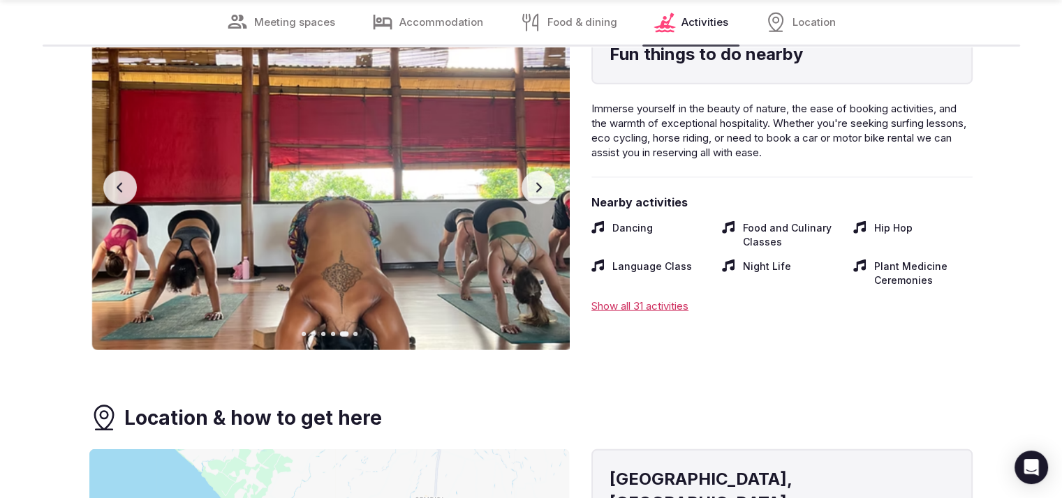
click at [547, 188] on button "Next slide" at bounding box center [538, 188] width 34 height 34
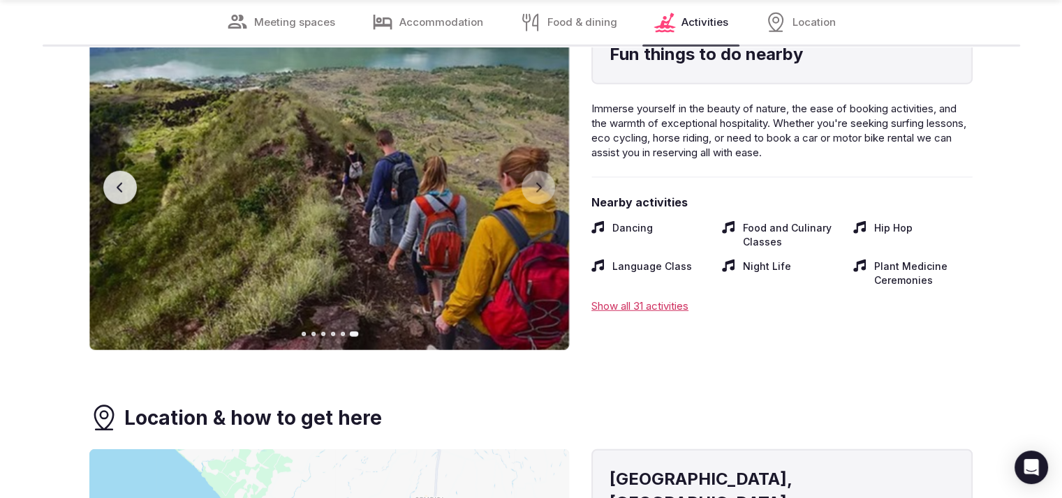
click at [102, 200] on img at bounding box center [329, 187] width 480 height 326
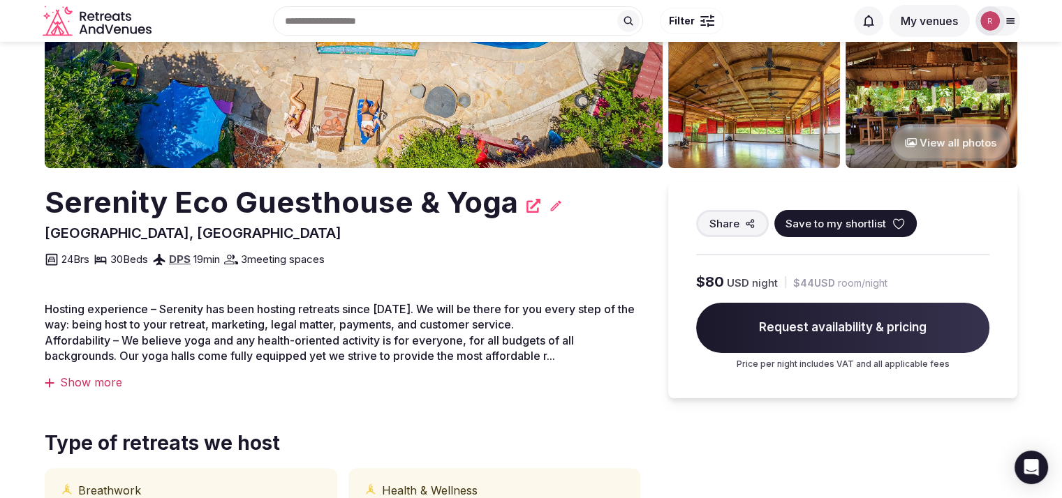
scroll to position [13, 0]
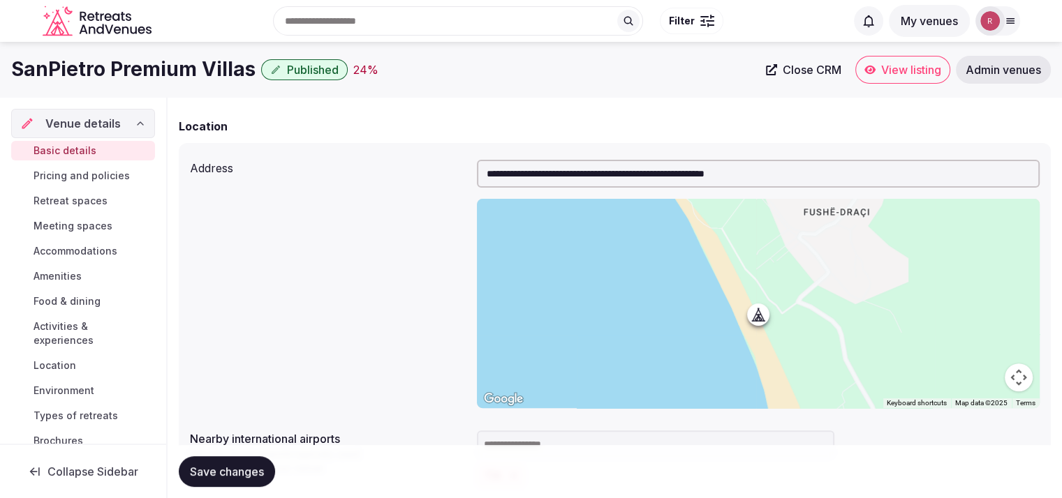
scroll to position [252, 0]
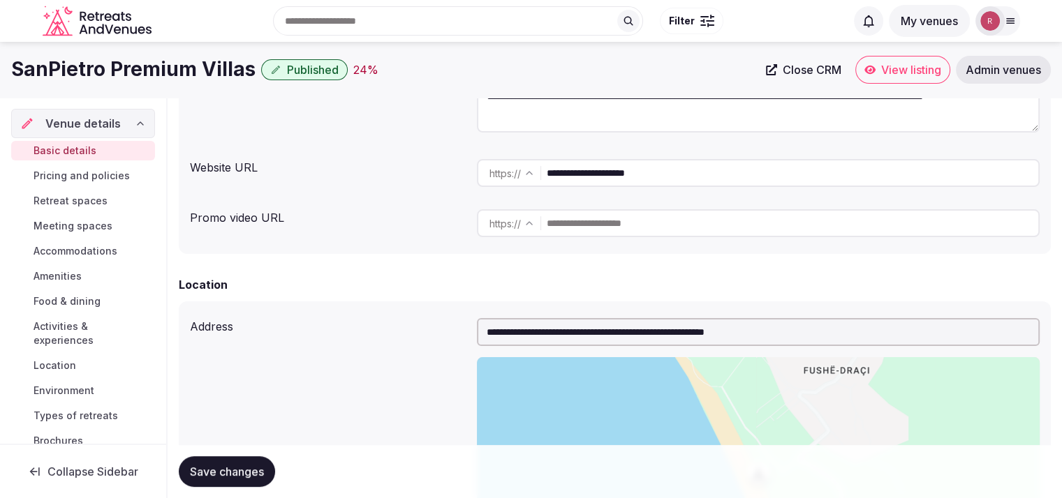
drag, startPoint x: 671, startPoint y: 177, endPoint x: 546, endPoint y: 172, distance: 125.1
click at [546, 172] on div "**********" at bounding box center [758, 173] width 563 height 28
drag, startPoint x: 551, startPoint y: 170, endPoint x: 786, endPoint y: 22, distance: 277.6
click at [786, 22] on div "Search Popular Destinations [GEOGRAPHIC_DATA], [GEOGRAPHIC_DATA] [GEOGRAPHIC_DA…" at bounding box center [501, 21] width 688 height 60
drag, startPoint x: 682, startPoint y: 179, endPoint x: 547, endPoint y: 182, distance: 135.5
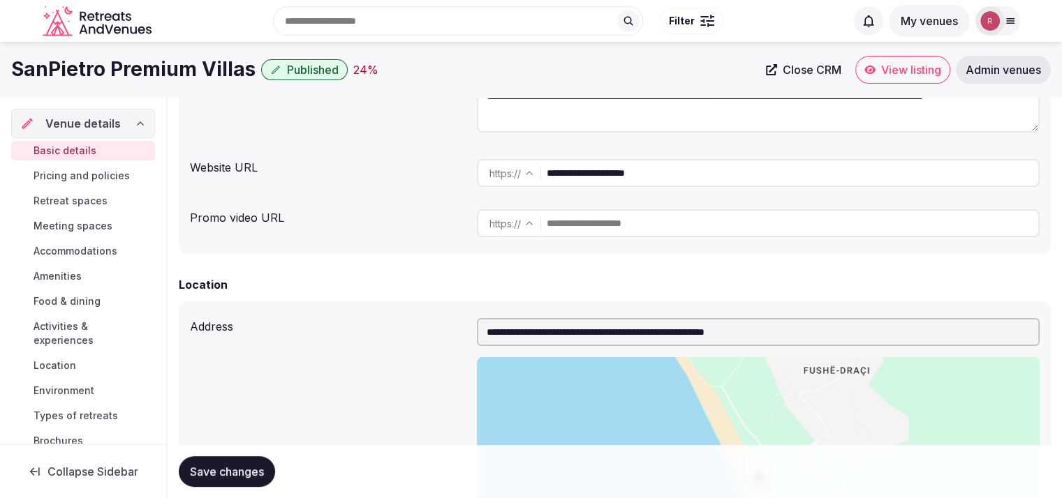
click at [547, 182] on div "**********" at bounding box center [758, 173] width 563 height 28
